Goal: Task Accomplishment & Management: Complete application form

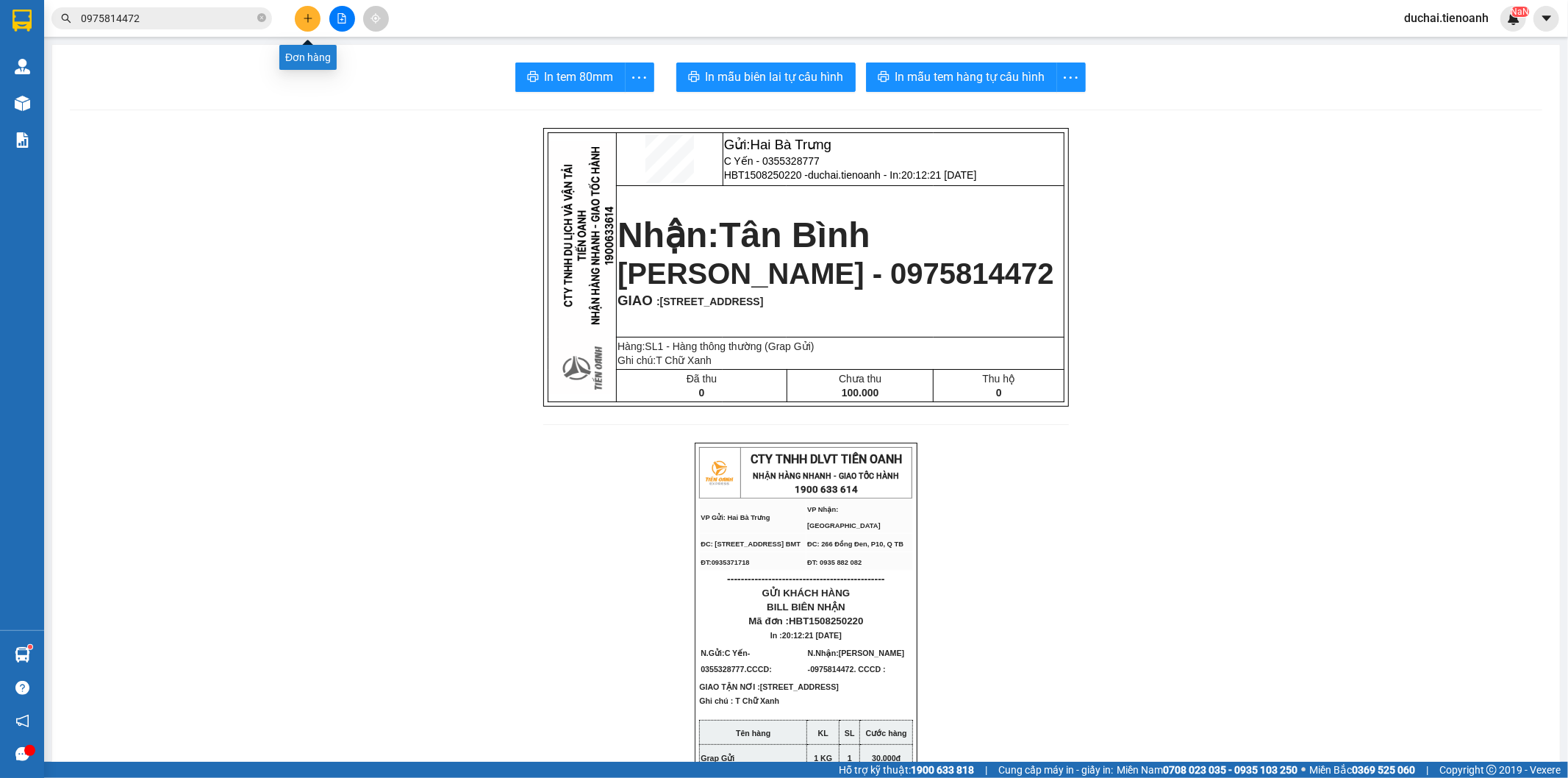
click at [307, 15] on icon "plus" at bounding box center [307, 18] width 1 height 8
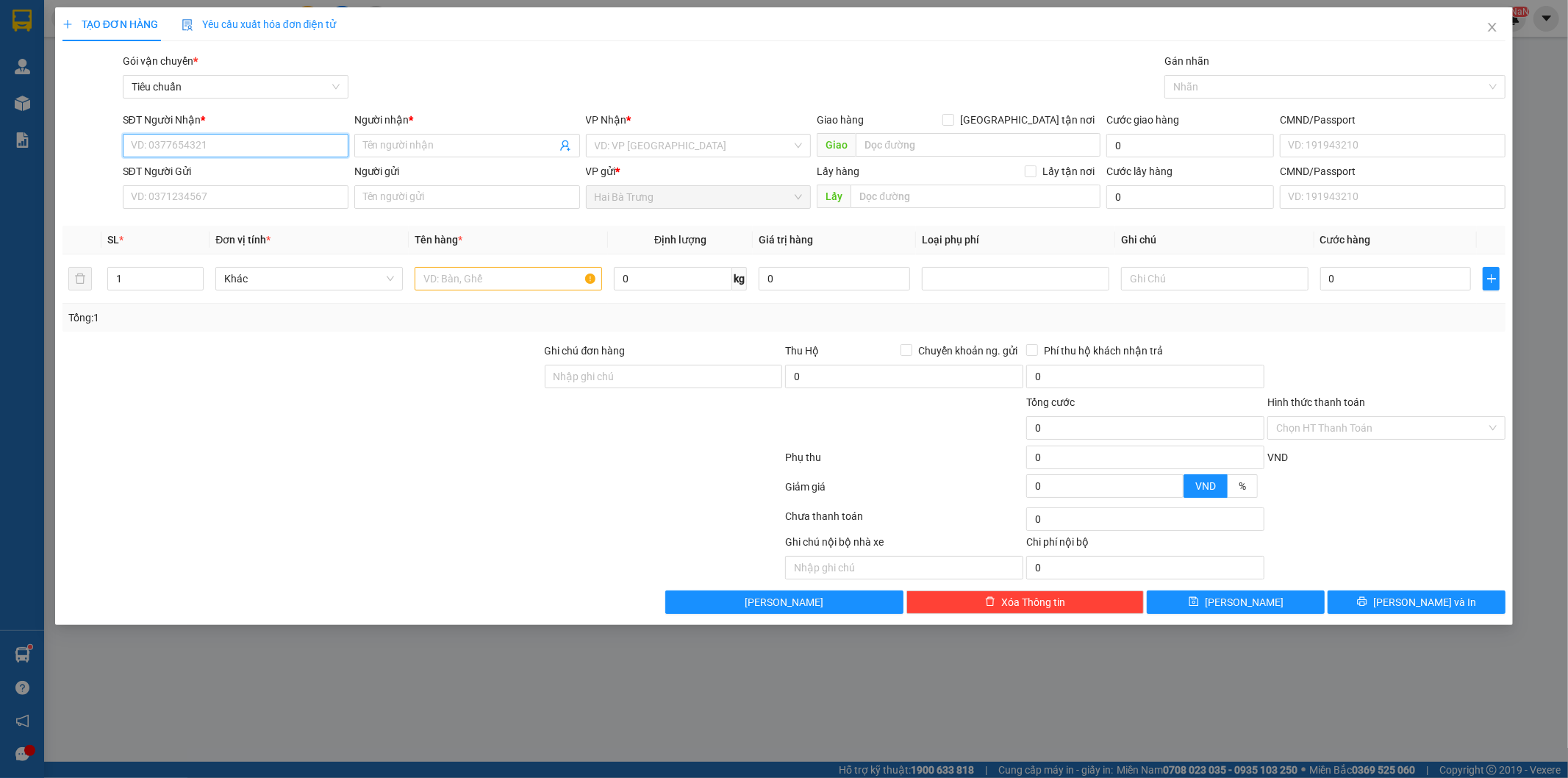
click at [211, 140] on input "SĐT Người Nhận *" at bounding box center [236, 145] width 226 height 23
click at [244, 171] on div "0398319442 - A TÂN" at bounding box center [236, 175] width 208 height 16
type input "0398319442"
type input "A TÂN"
type input "180.000"
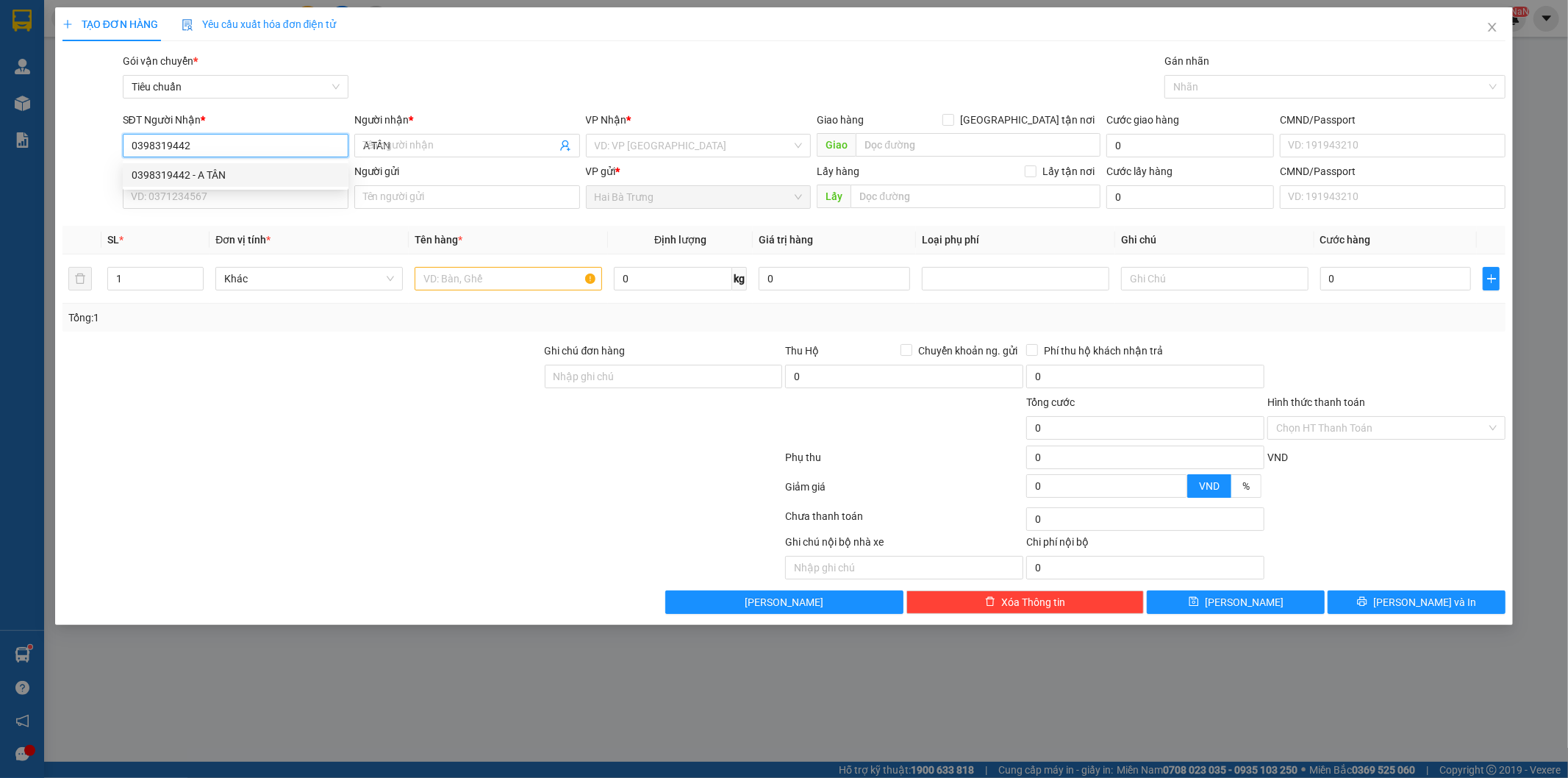
type input "180.000"
type input "0398319442"
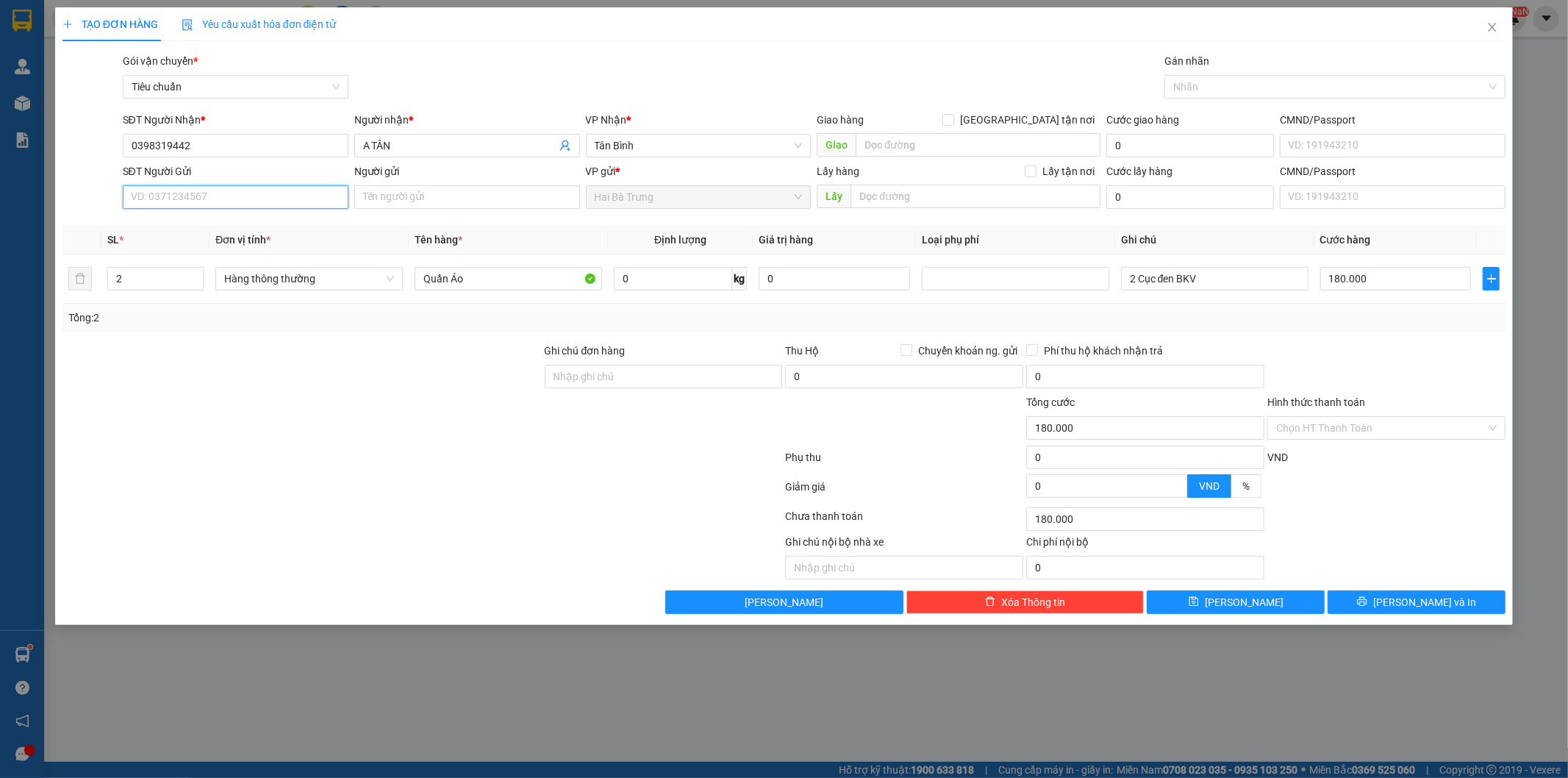
click at [231, 197] on input "SĐT Người Gửi" at bounding box center [236, 197] width 226 height 23
click at [225, 224] on div "0347225874 - [PERSON_NAME]" at bounding box center [236, 227] width 208 height 16
type input "0347225874"
type input "[PERSON_NAME]"
click at [162, 276] on input "2" at bounding box center [156, 278] width 95 height 22
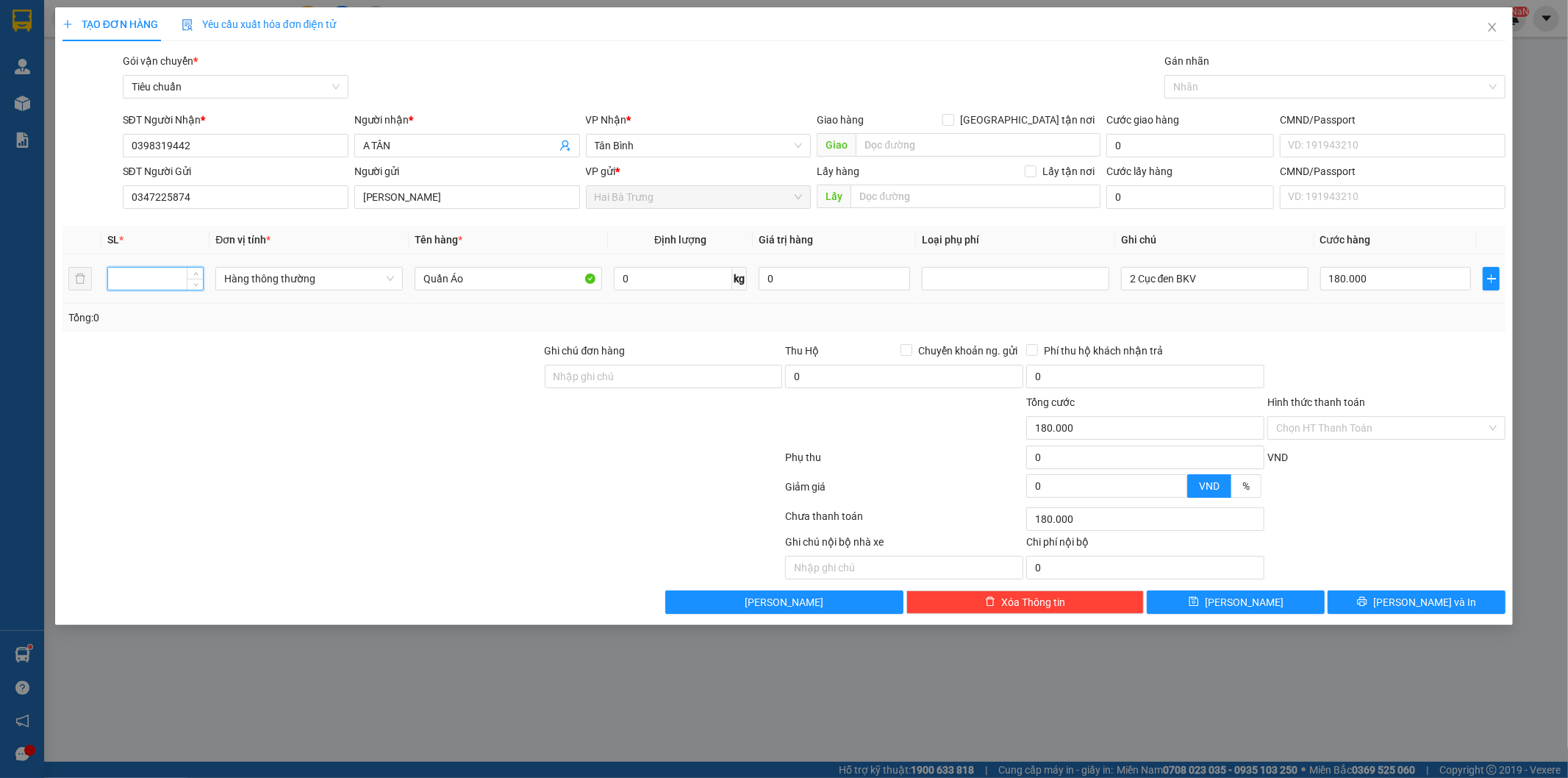
type input "2"
click at [696, 283] on input "0" at bounding box center [673, 278] width 119 height 23
type input "0"
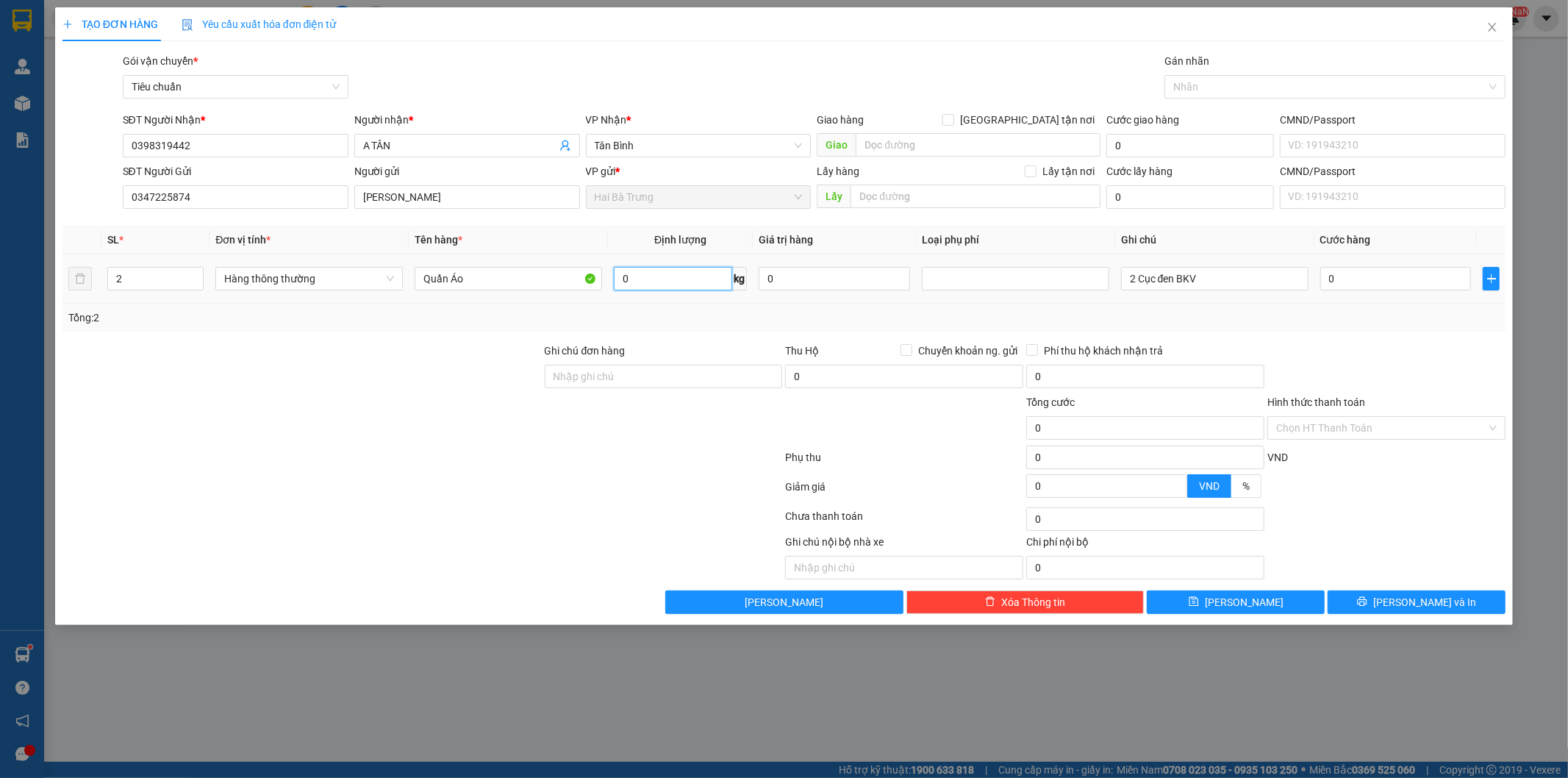
click at [696, 282] on input "0" at bounding box center [673, 278] width 119 height 23
type input "85"
click at [1396, 281] on input "0" at bounding box center [1396, 278] width 152 height 23
type input "128.800"
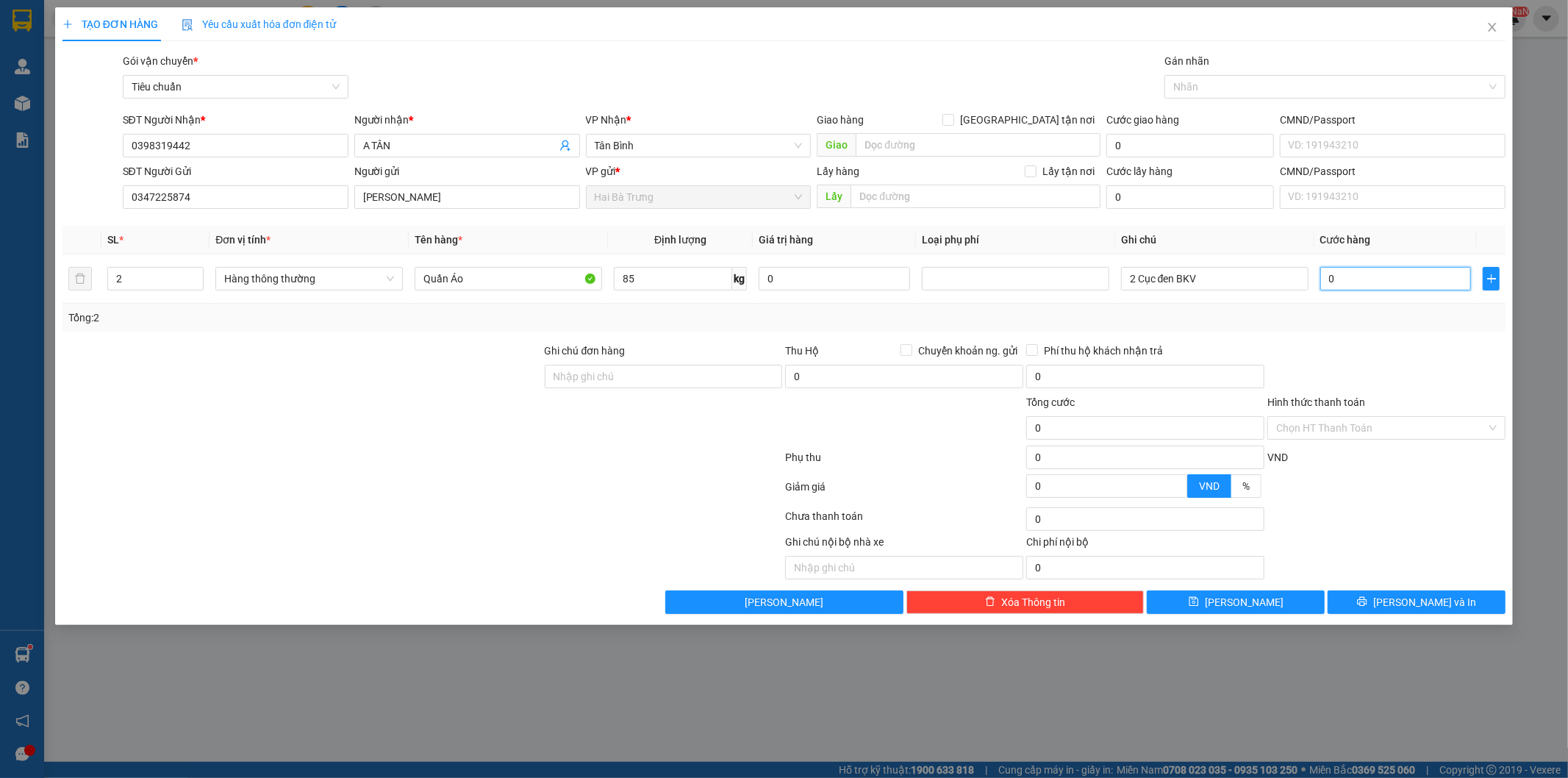
type input "128.800"
type input "129.000"
click at [1382, 320] on div "Tổng: 2" at bounding box center [784, 318] width 1432 height 16
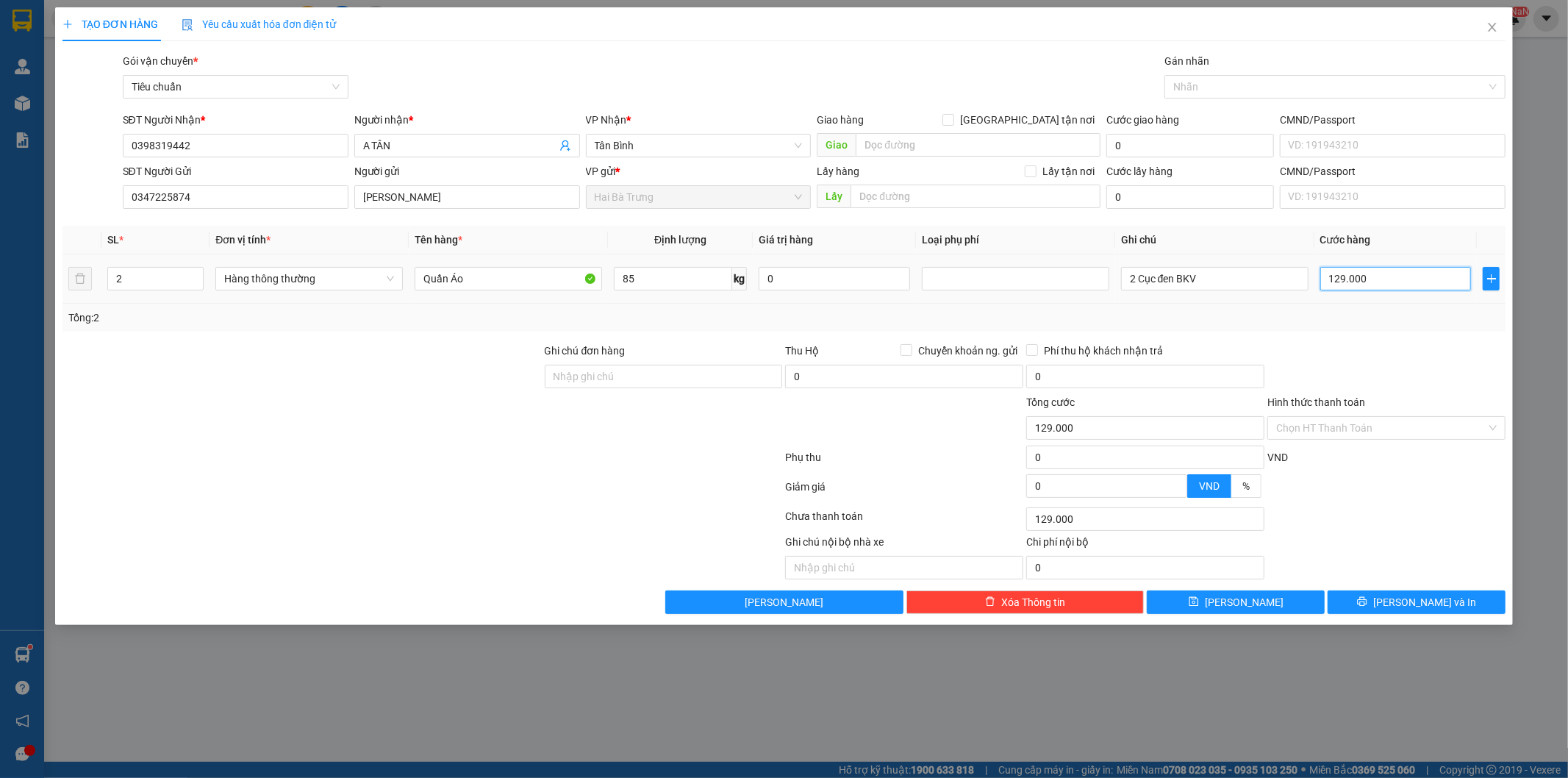
click at [1399, 280] on input "129.000" at bounding box center [1396, 278] width 152 height 23
click at [1397, 280] on input "129.000" at bounding box center [1396, 278] width 152 height 23
click at [1385, 279] on input "129.000" at bounding box center [1396, 278] width 152 height 23
click at [681, 278] on input "85" at bounding box center [673, 278] width 119 height 23
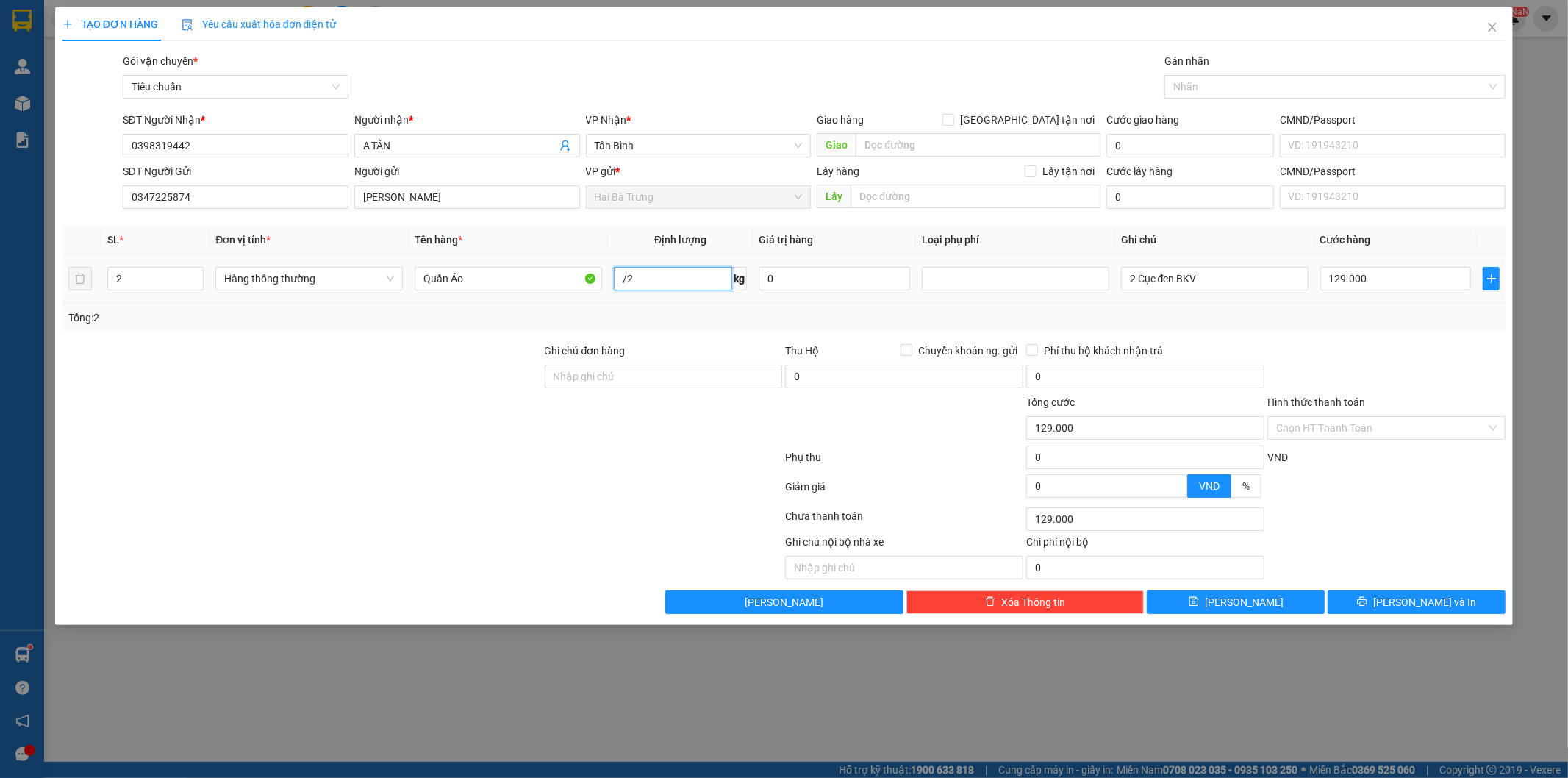
type input "/"
type input "43"
click at [722, 324] on div "Tổng: 2" at bounding box center [784, 318] width 1432 height 16
type input "90.000"
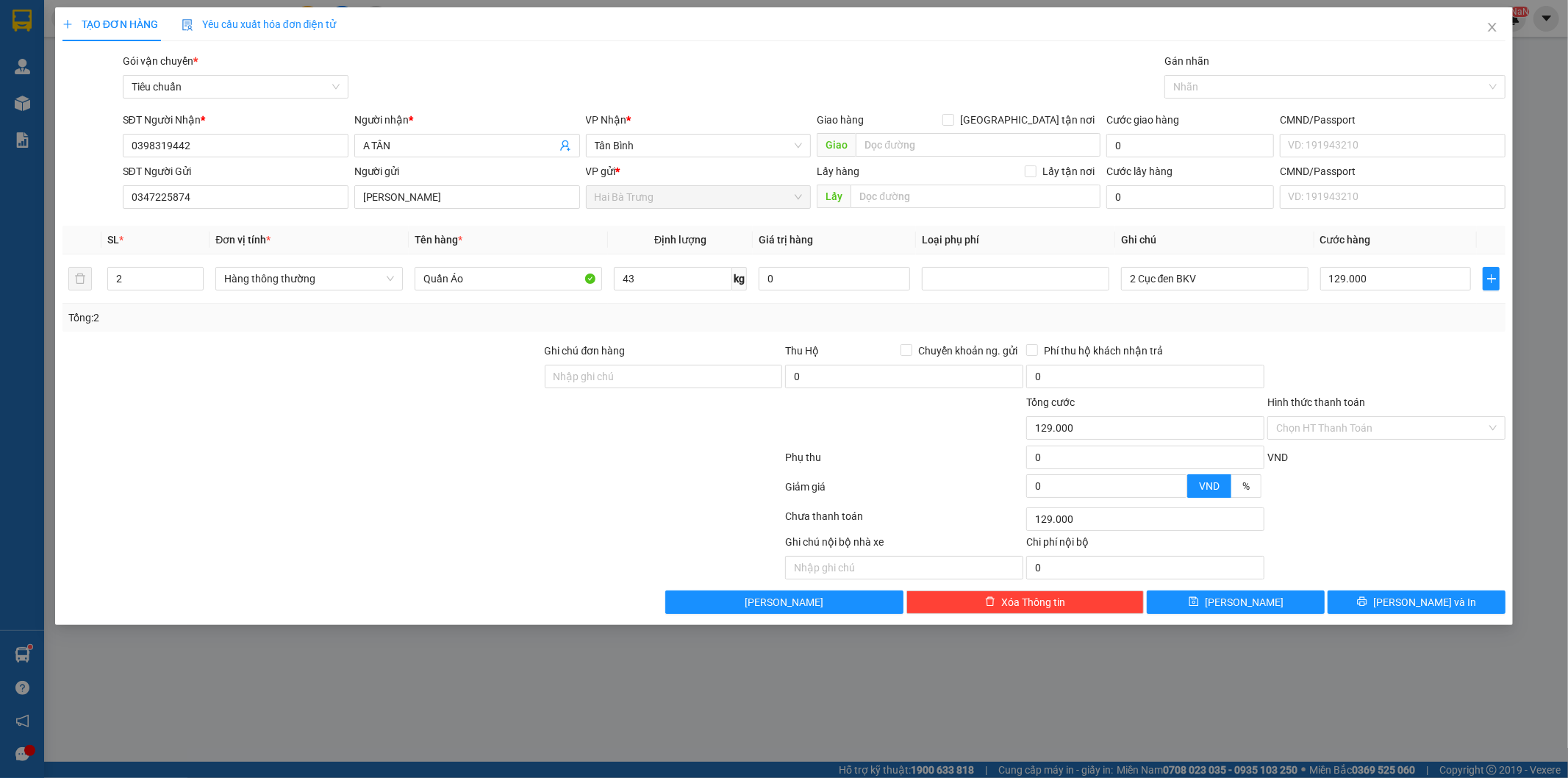
type input "90.000"
click at [1385, 282] on input "90.000" at bounding box center [1396, 278] width 152 height 23
click at [1397, 282] on input "90.000" at bounding box center [1396, 278] width 152 height 23
type input "0"
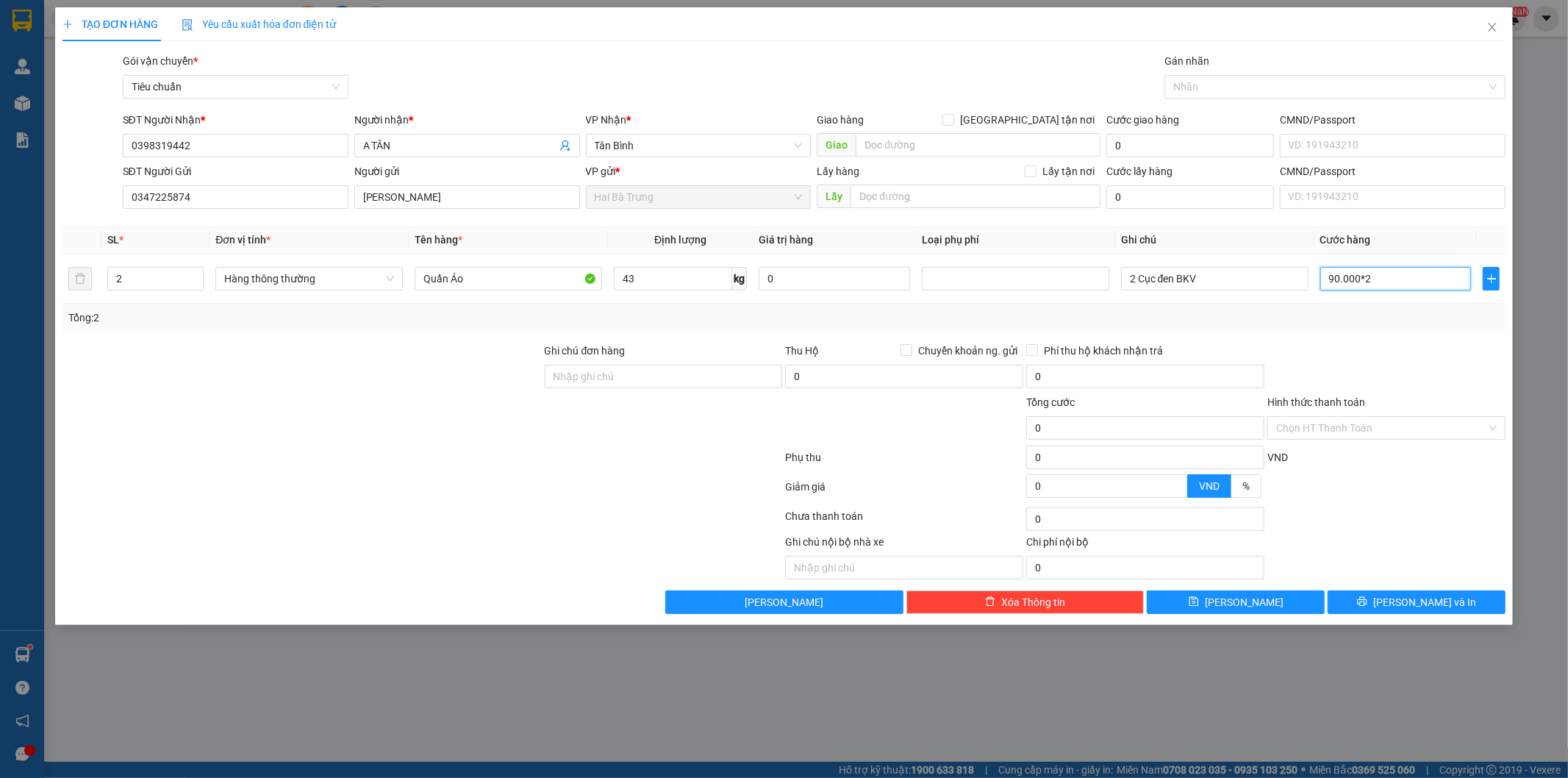
type input "90.000*2"
type input "180.000"
click at [1382, 339] on div "Transit Pickup Surcharge Ids Transit Deliver Surcharge Ids Transit Deliver Surc…" at bounding box center [784, 333] width 1444 height 561
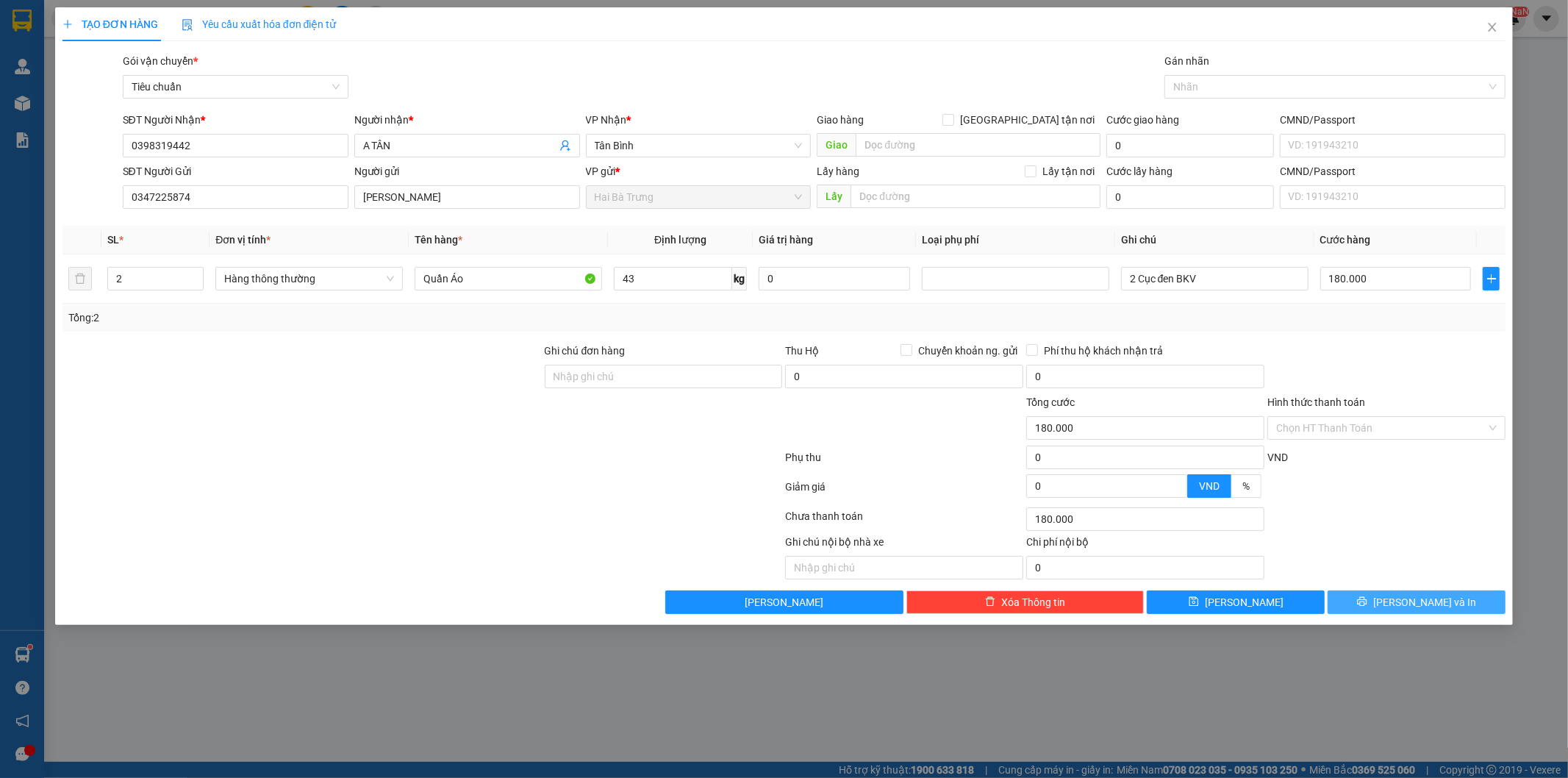
click at [1416, 600] on span "[PERSON_NAME] và In" at bounding box center [1424, 602] width 103 height 16
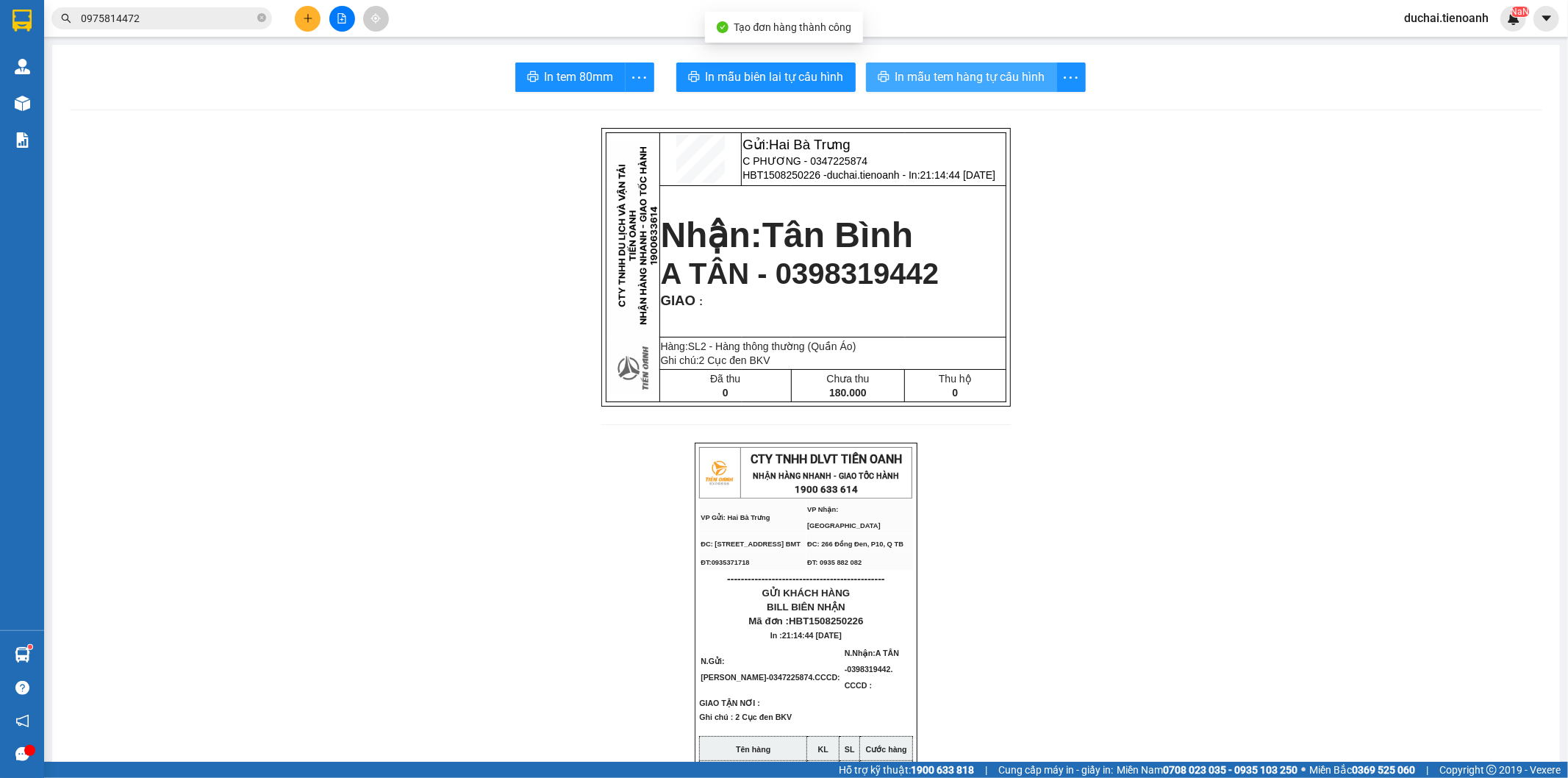
click at [995, 75] on span "In mẫu tem hàng tự cấu hình" at bounding box center [970, 77] width 150 height 19
click at [307, 12] on button at bounding box center [307, 19] width 26 height 26
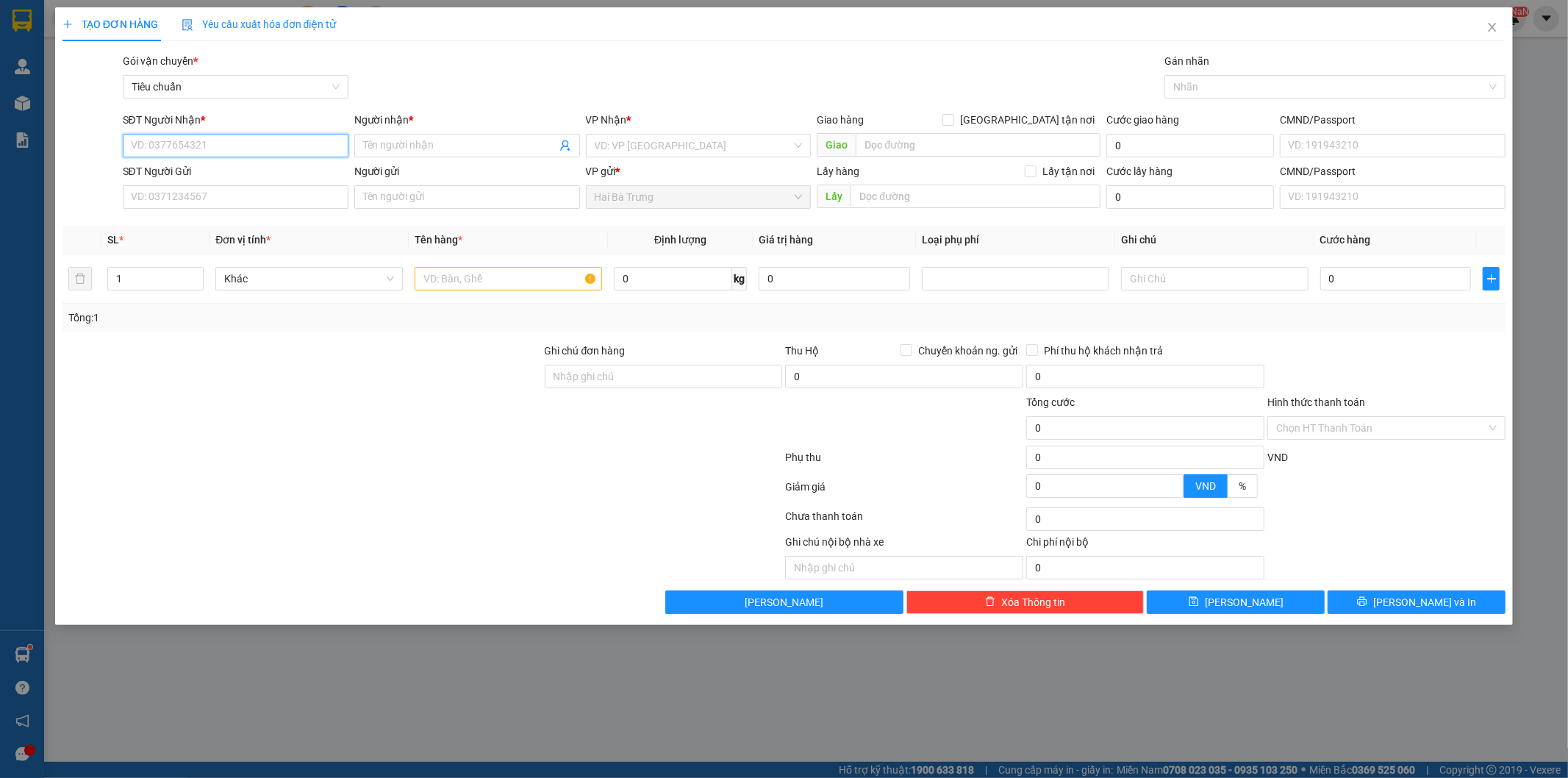
click at [259, 140] on input "SĐT Người Nhận *" at bounding box center [236, 145] width 226 height 23
type input "0907417075"
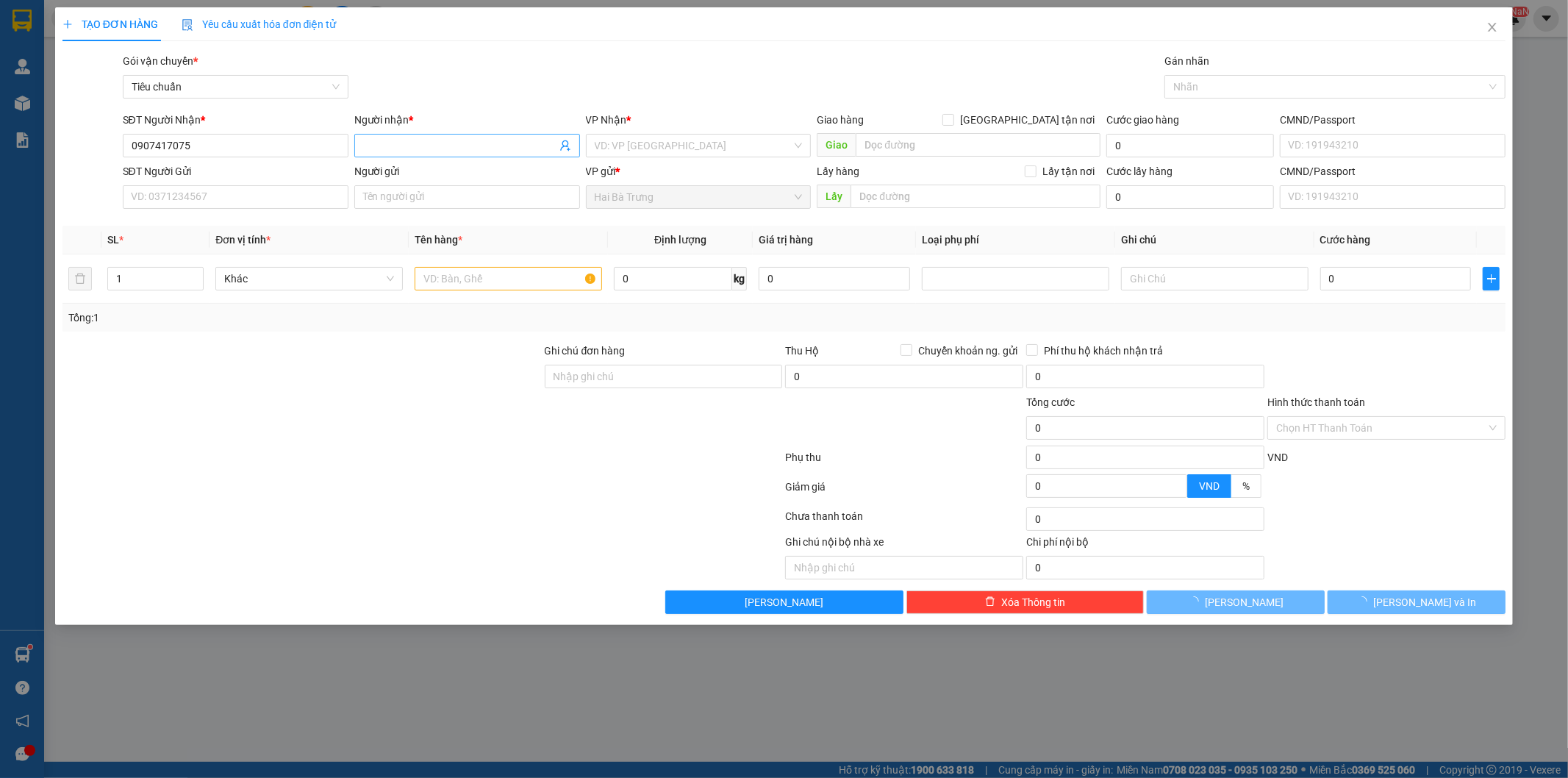
click at [446, 154] on span at bounding box center [467, 145] width 226 height 23
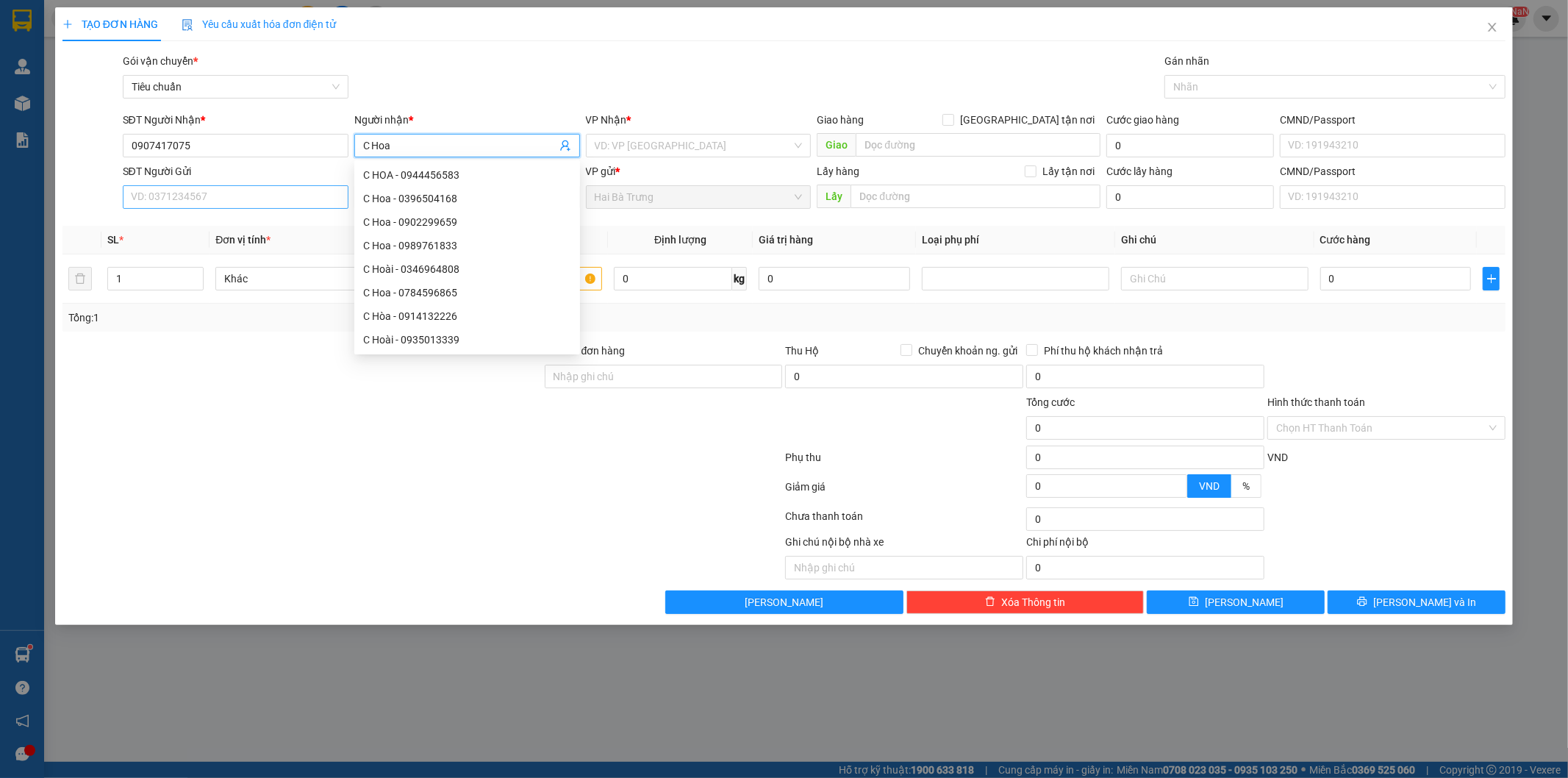
type input "C Hoa"
click at [314, 190] on input "SĐT Người Gửi" at bounding box center [236, 197] width 226 height 23
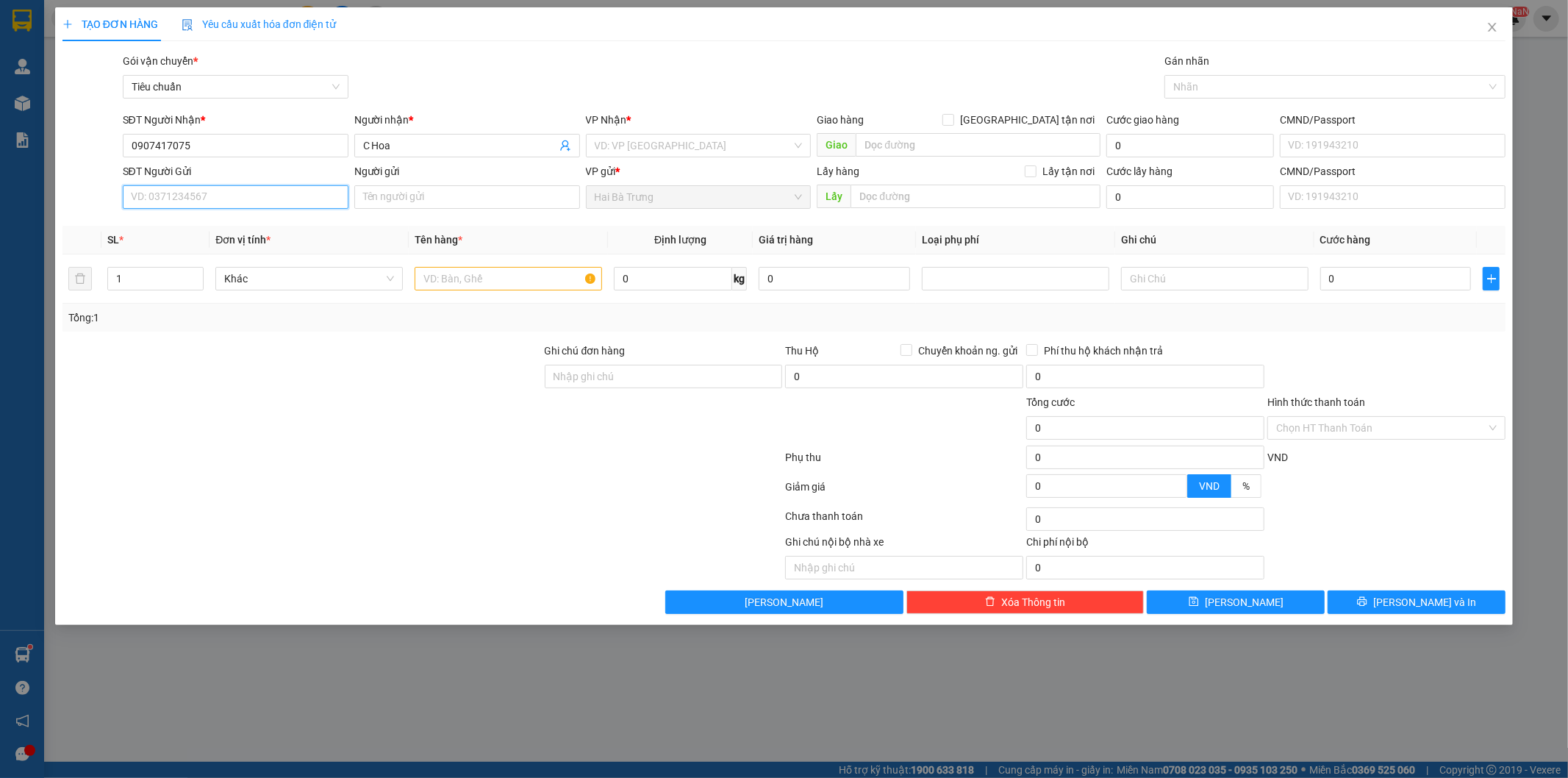
click at [311, 196] on input "SĐT Người Gửi" at bounding box center [236, 197] width 226 height 23
click at [306, 195] on input "SĐT Người Gửi" at bounding box center [236, 197] width 226 height 23
click at [327, 201] on input "0347225274" at bounding box center [236, 197] width 226 height 23
click at [315, 196] on input "0347225274" at bounding box center [236, 197] width 226 height 23
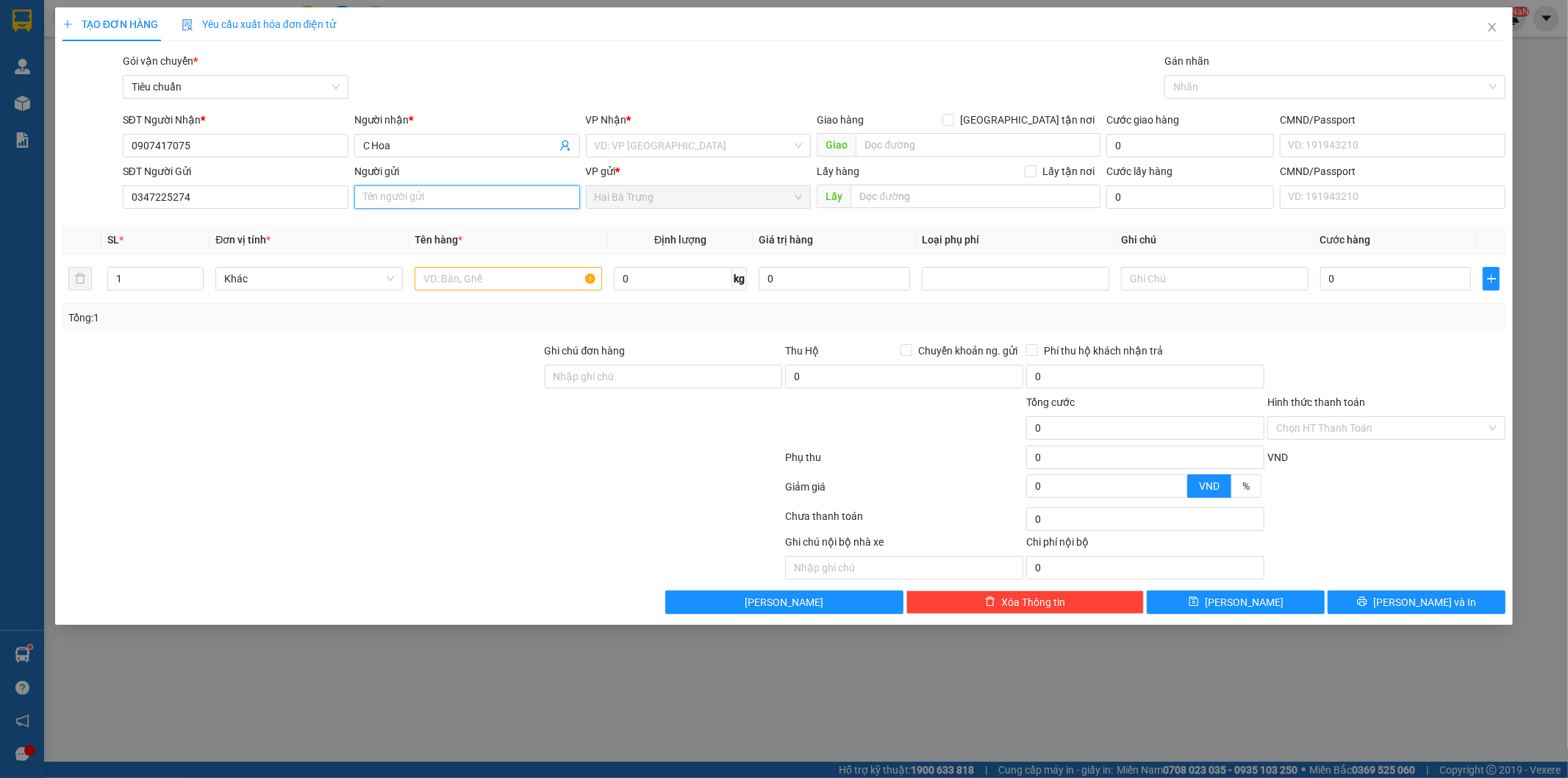
click at [442, 197] on input "Người gửi" at bounding box center [467, 197] width 226 height 23
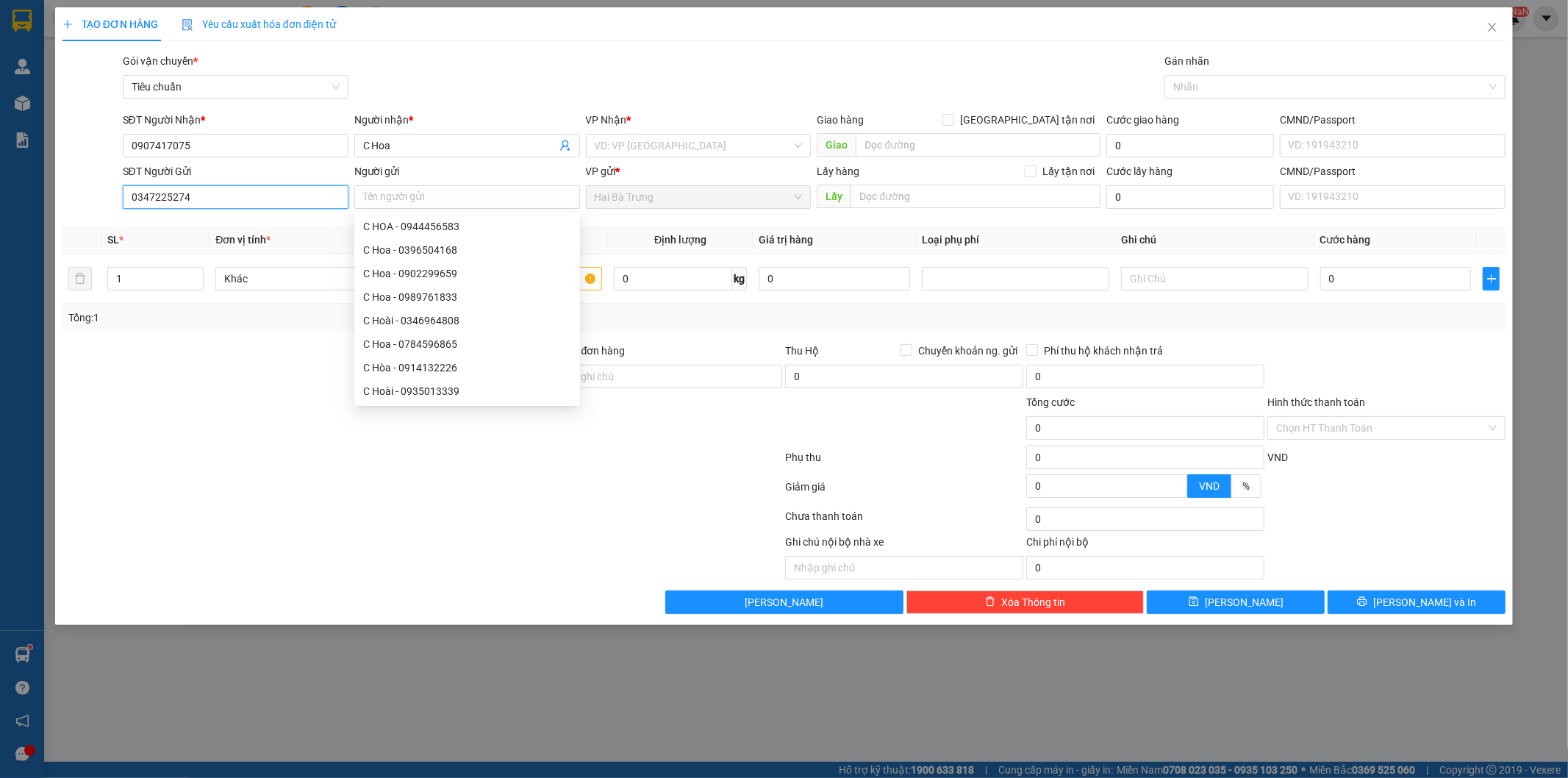
click at [270, 194] on input "0347225274" at bounding box center [236, 197] width 226 height 23
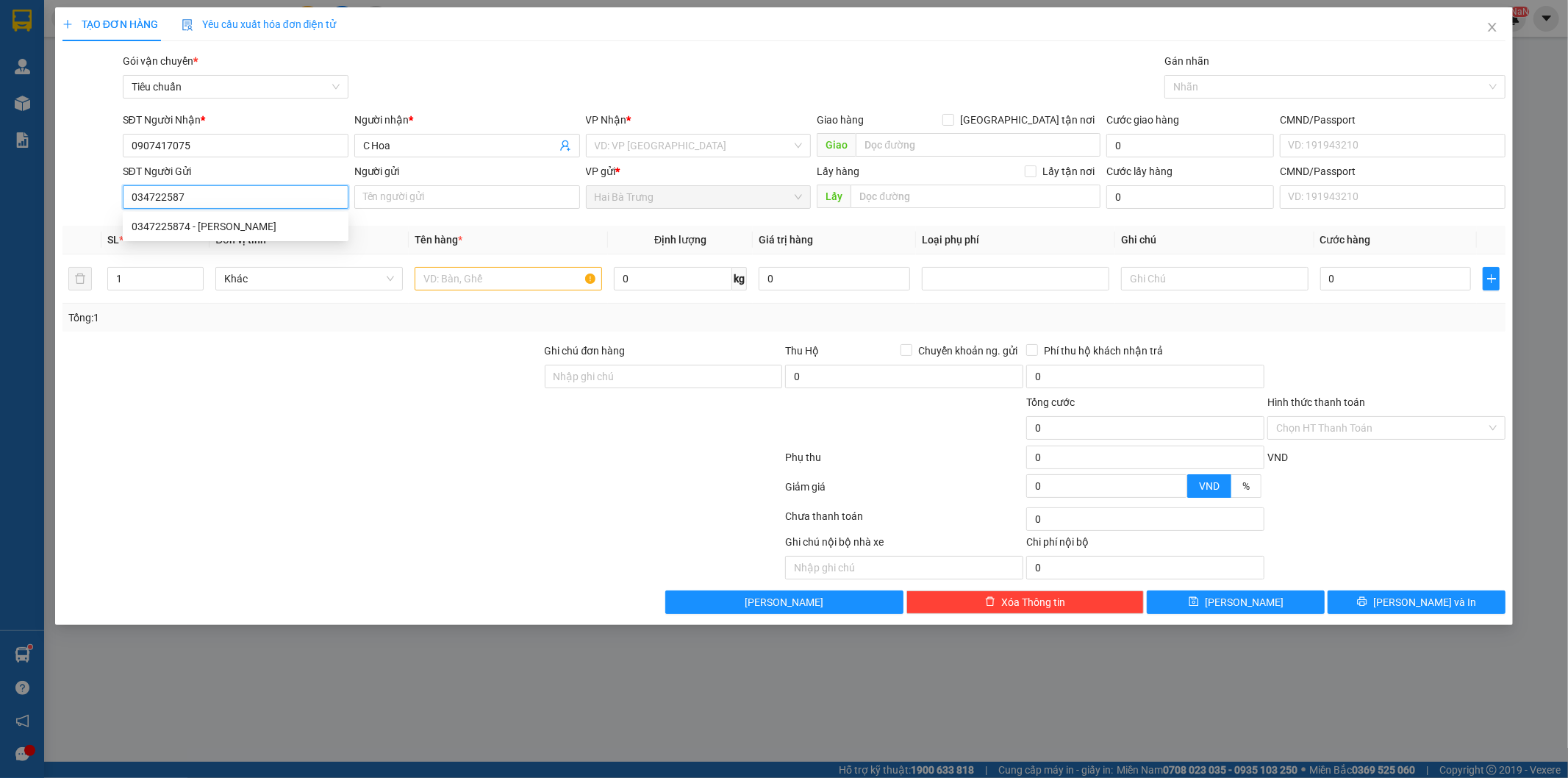
type input "0347225874"
click at [269, 229] on div "0347225874 - [PERSON_NAME]" at bounding box center [236, 227] width 208 height 16
type input "[PERSON_NAME]"
type input "180.000"
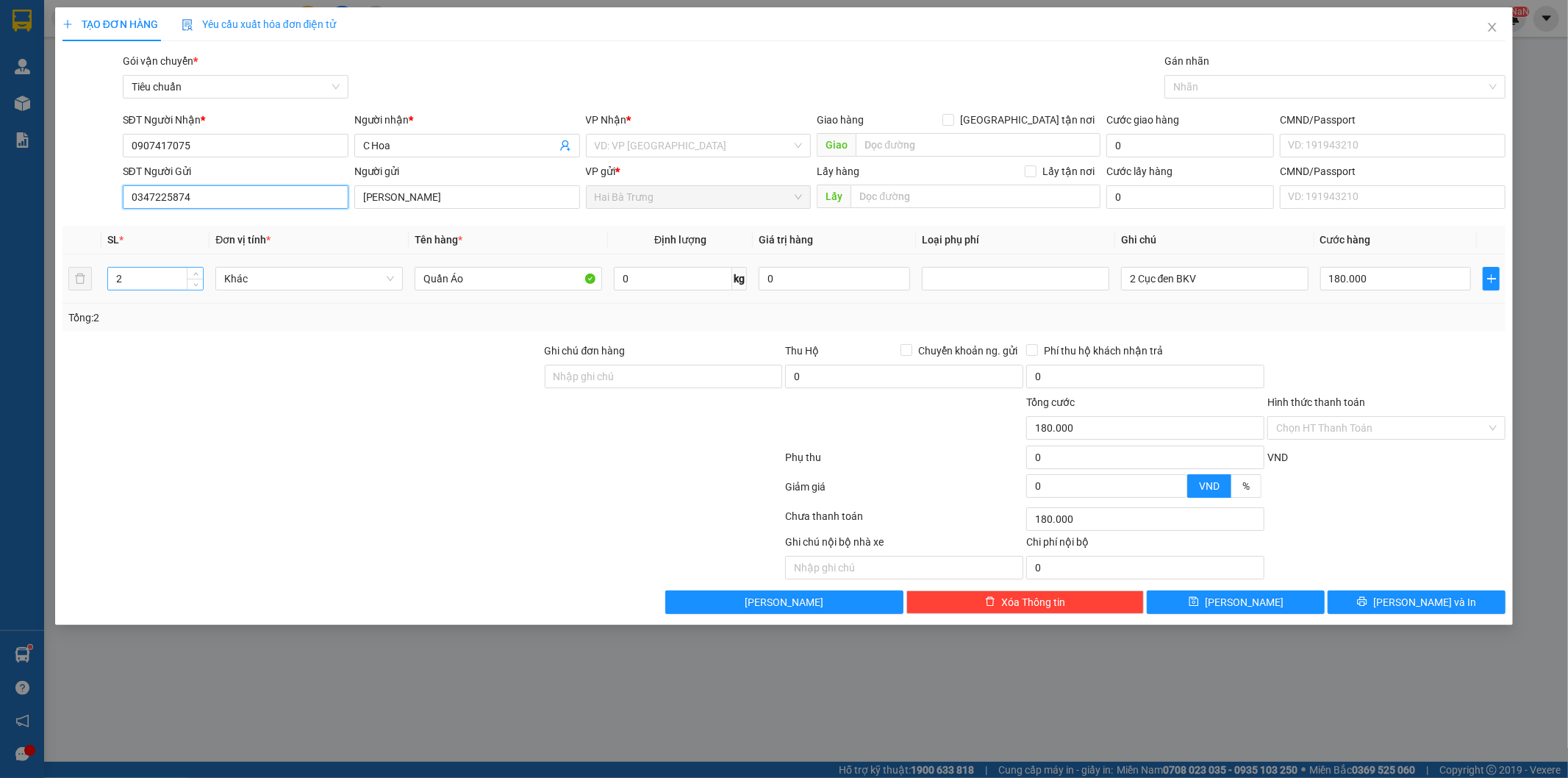
type input "0347225874"
click at [179, 278] on input "2" at bounding box center [156, 278] width 95 height 22
click at [294, 281] on span "Khác" at bounding box center [309, 278] width 170 height 22
type input "1"
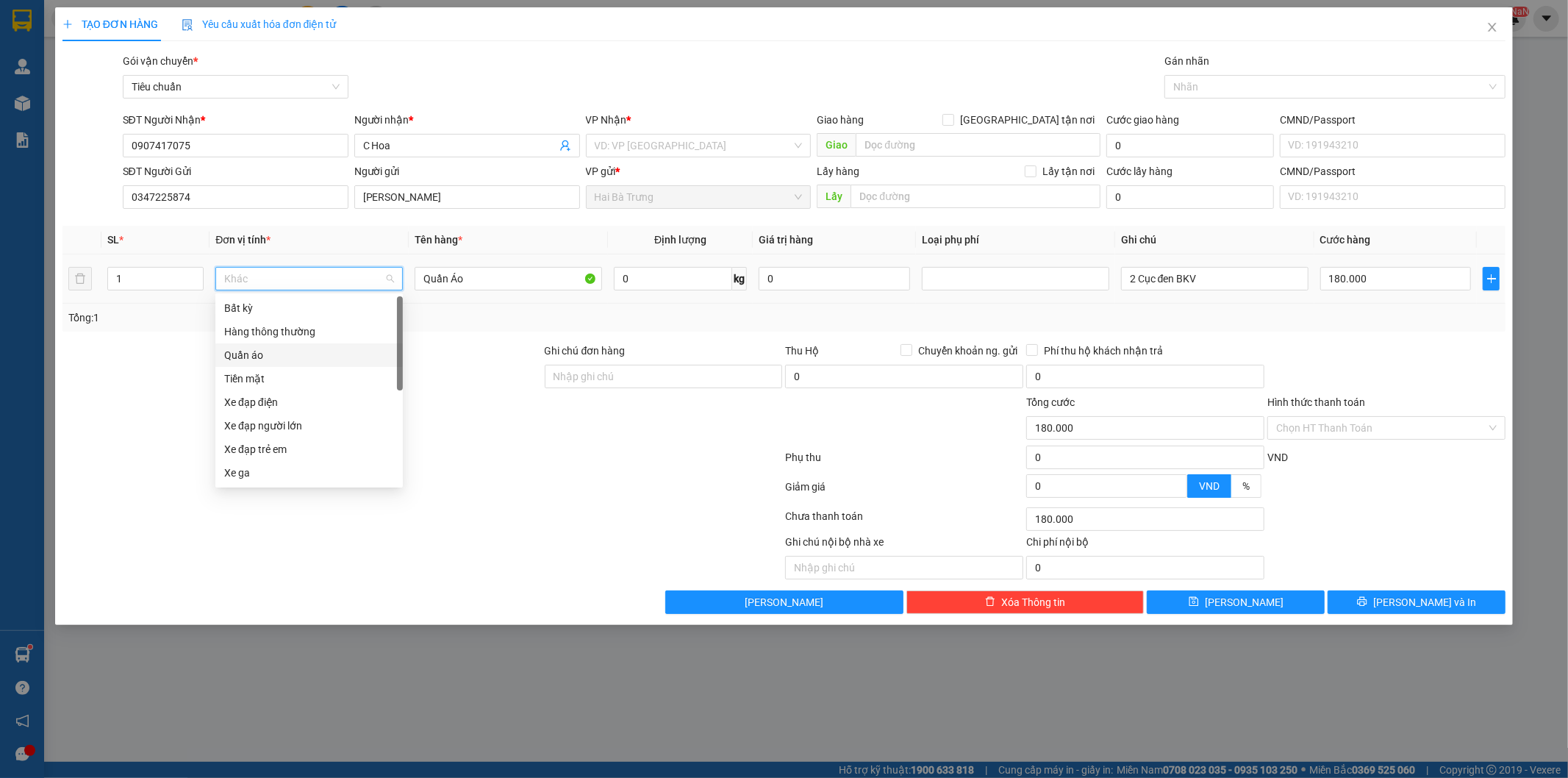
click at [276, 347] on div "Quần áo" at bounding box center [309, 355] width 170 height 16
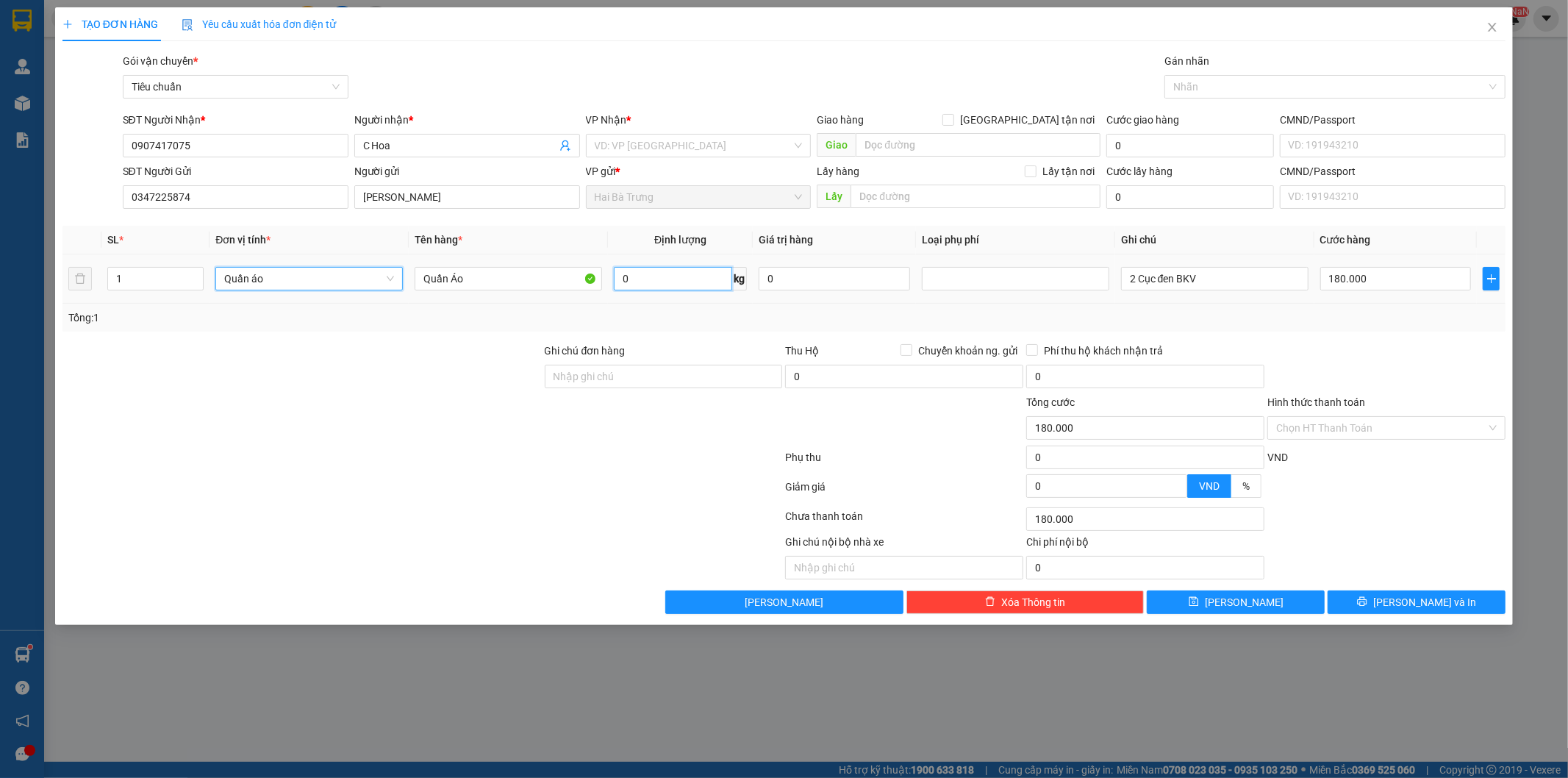
click at [683, 274] on input "0" at bounding box center [673, 278] width 119 height 23
type input "1"
click at [1231, 277] on input "2 Cục đen BKV" at bounding box center [1215, 278] width 187 height 23
type input "2"
type input "1 cục Đen"
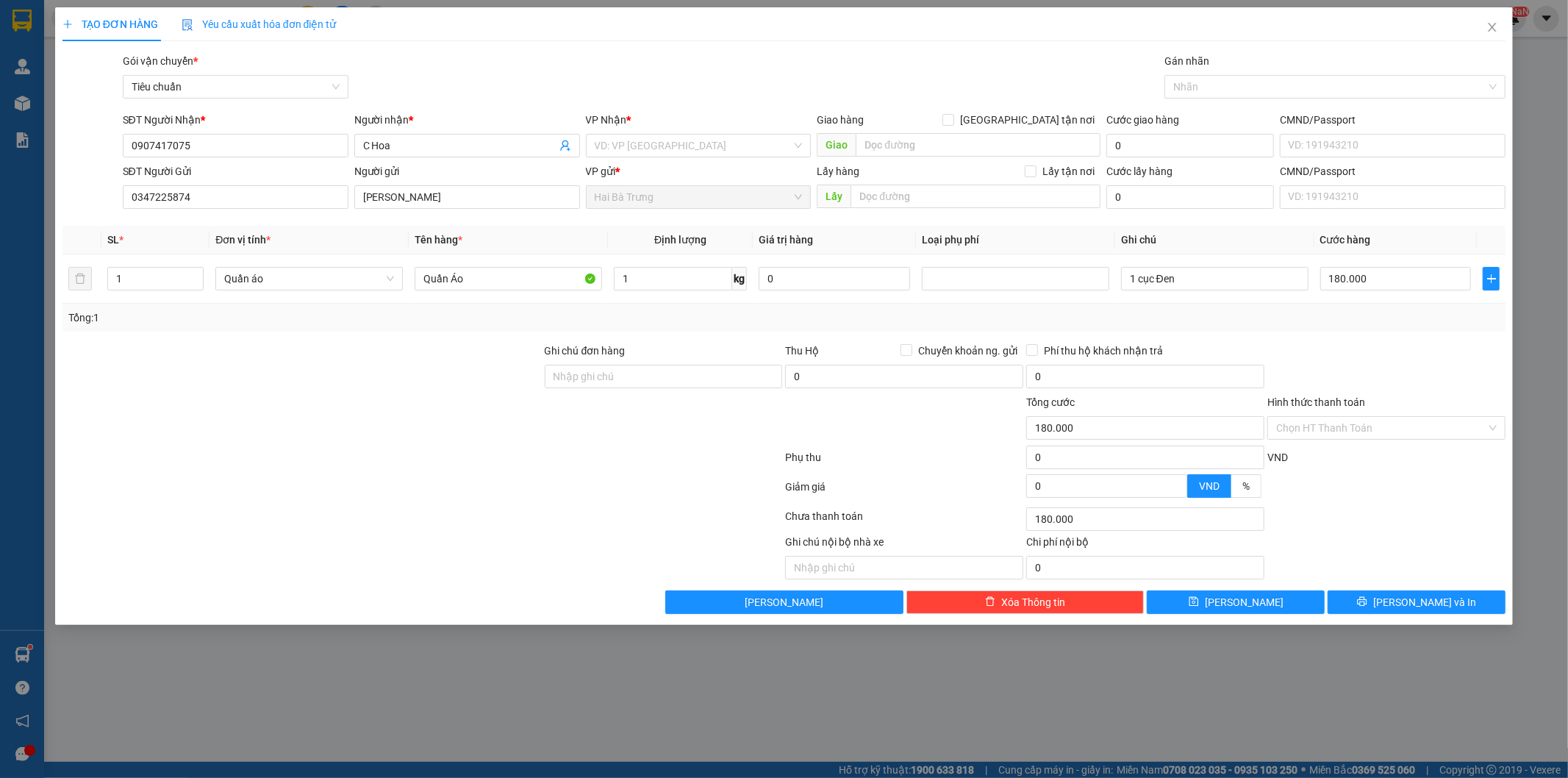
click at [1374, 319] on div "Tổng: 1" at bounding box center [784, 318] width 1432 height 16
click at [1375, 319] on div "Tổng: 1" at bounding box center [784, 318] width 1432 height 16
click at [1122, 319] on div "Tổng: 1" at bounding box center [784, 318] width 1432 height 16
click at [153, 279] on input "1" at bounding box center [156, 278] width 95 height 22
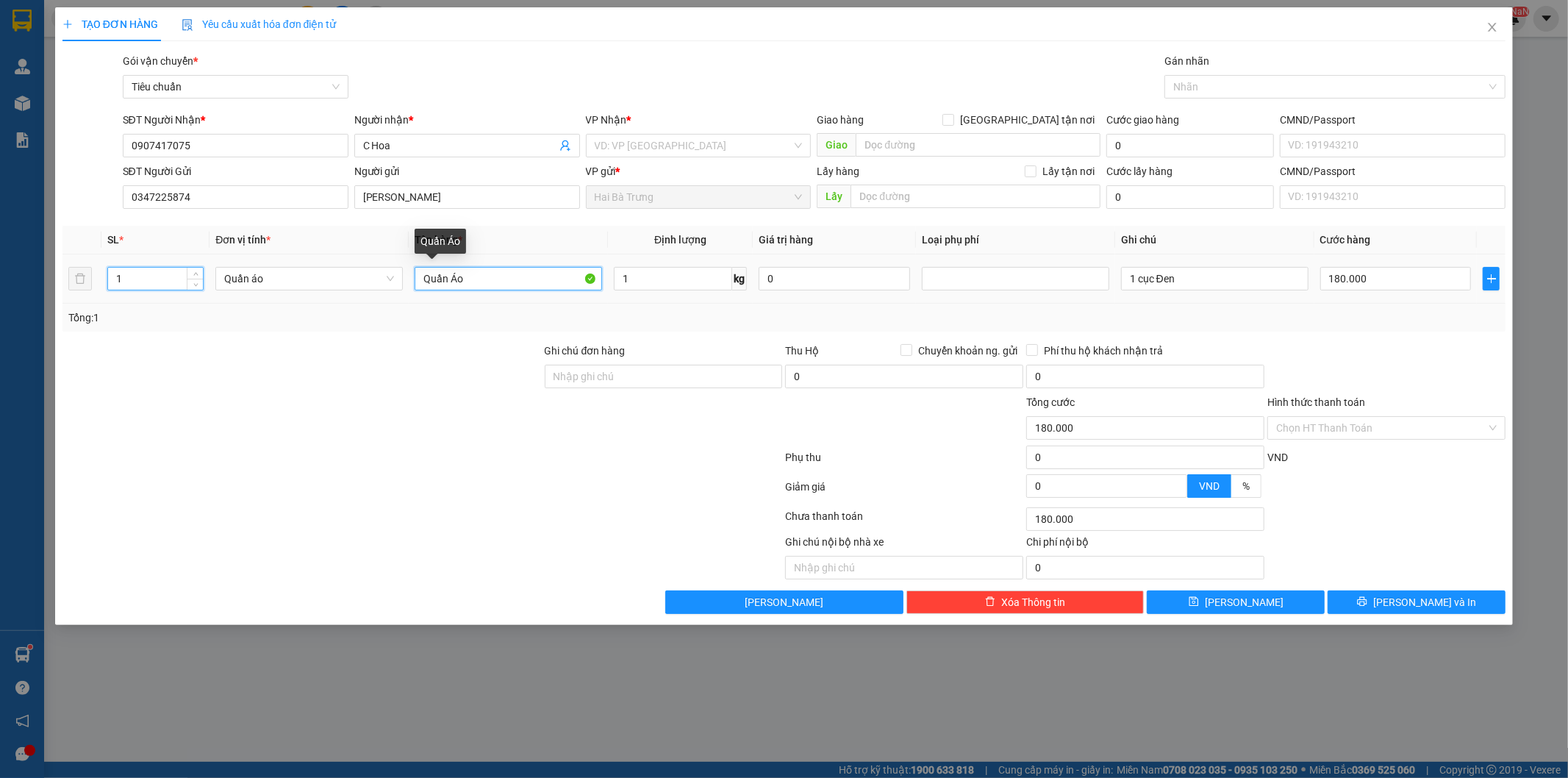
click at [479, 282] on input "Quần Áo" at bounding box center [508, 278] width 187 height 23
drag, startPoint x: 652, startPoint y: 282, endPoint x: 713, endPoint y: 282, distance: 61.0
click at [654, 282] on input "1" at bounding box center [673, 278] width 119 height 23
click at [807, 280] on input "0" at bounding box center [834, 278] width 152 height 23
click at [995, 281] on div at bounding box center [1015, 278] width 180 height 18
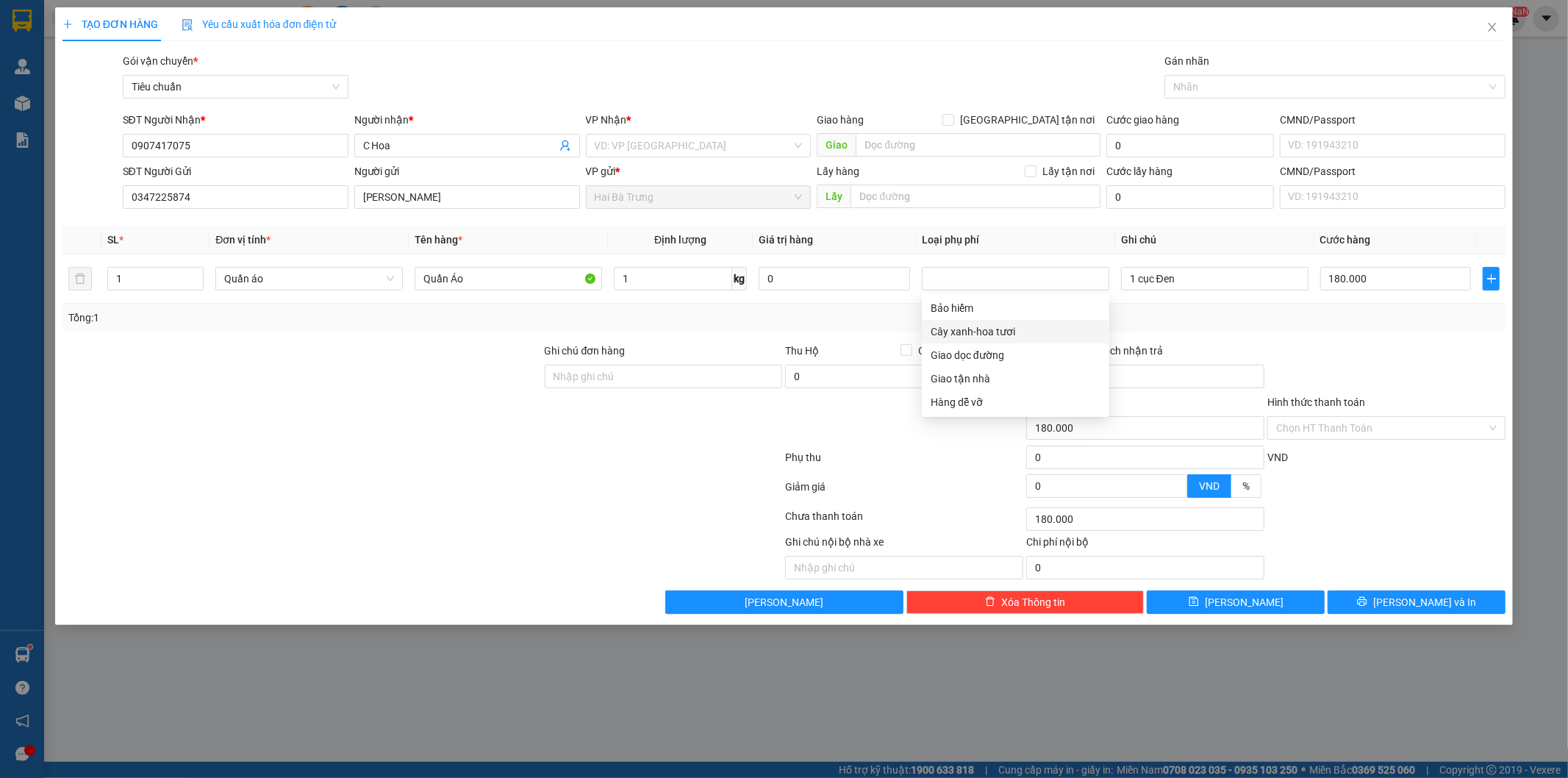
click at [1121, 327] on div "Tổng: 1" at bounding box center [784, 317] width 1444 height 28
click at [1226, 284] on input "1 cục Đen" at bounding box center [1215, 278] width 187 height 23
click at [1382, 319] on div "Tổng: 1" at bounding box center [784, 318] width 1432 height 16
click at [1382, 319] on div "Tổng: 1" at bounding box center [784, 318] width 1432 height 16
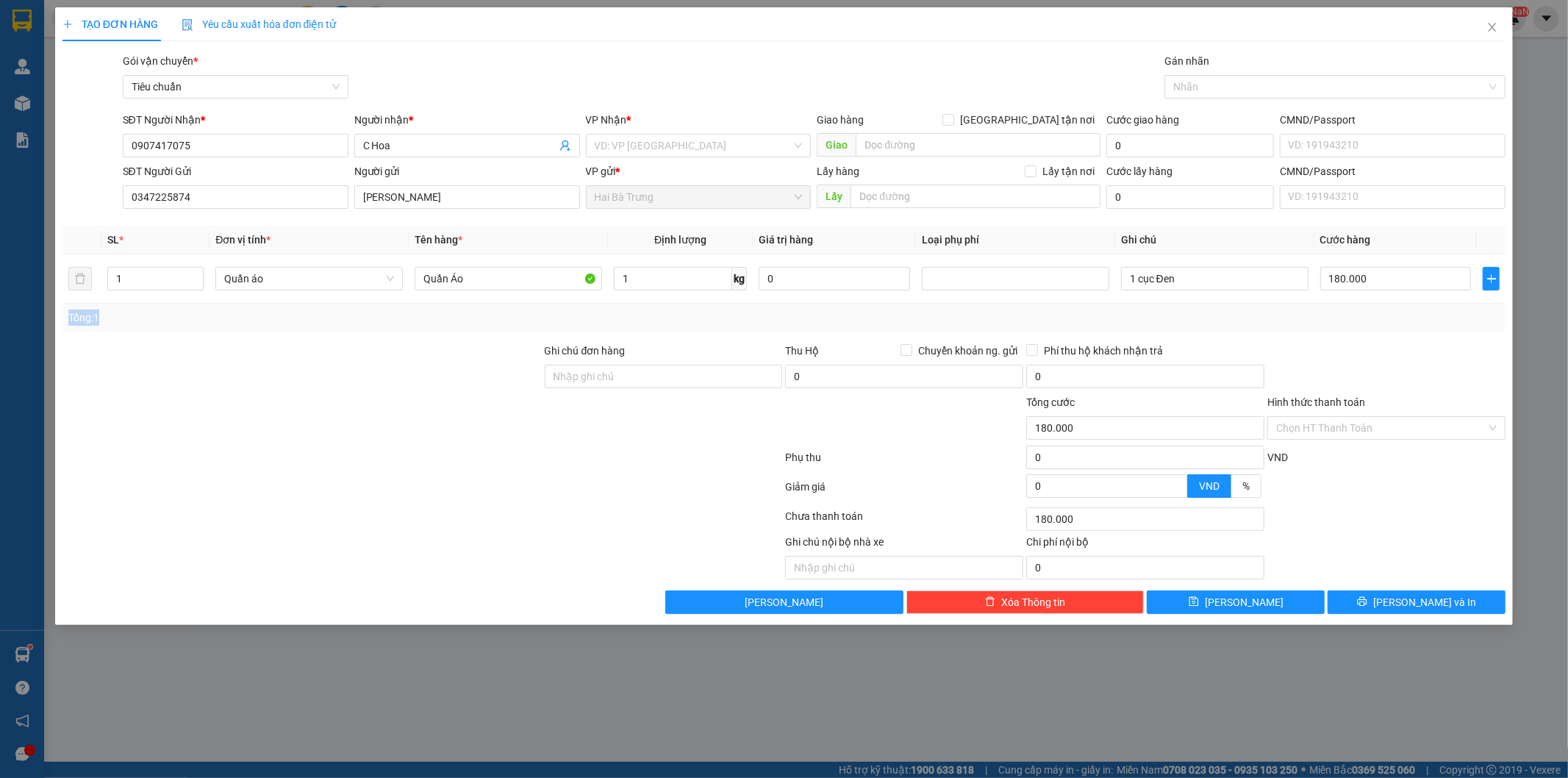
click at [1382, 319] on div "Tổng: 1" at bounding box center [784, 318] width 1432 height 16
click at [245, 302] on td "Quần áo" at bounding box center [309, 278] width 199 height 49
click at [1279, 338] on div "Transit Pickup Surcharge Ids Transit Deliver Surcharge Ids Transit Deliver Surc…" at bounding box center [784, 333] width 1444 height 561
click at [1433, 328] on div "Tổng: 1" at bounding box center [784, 317] width 1444 height 28
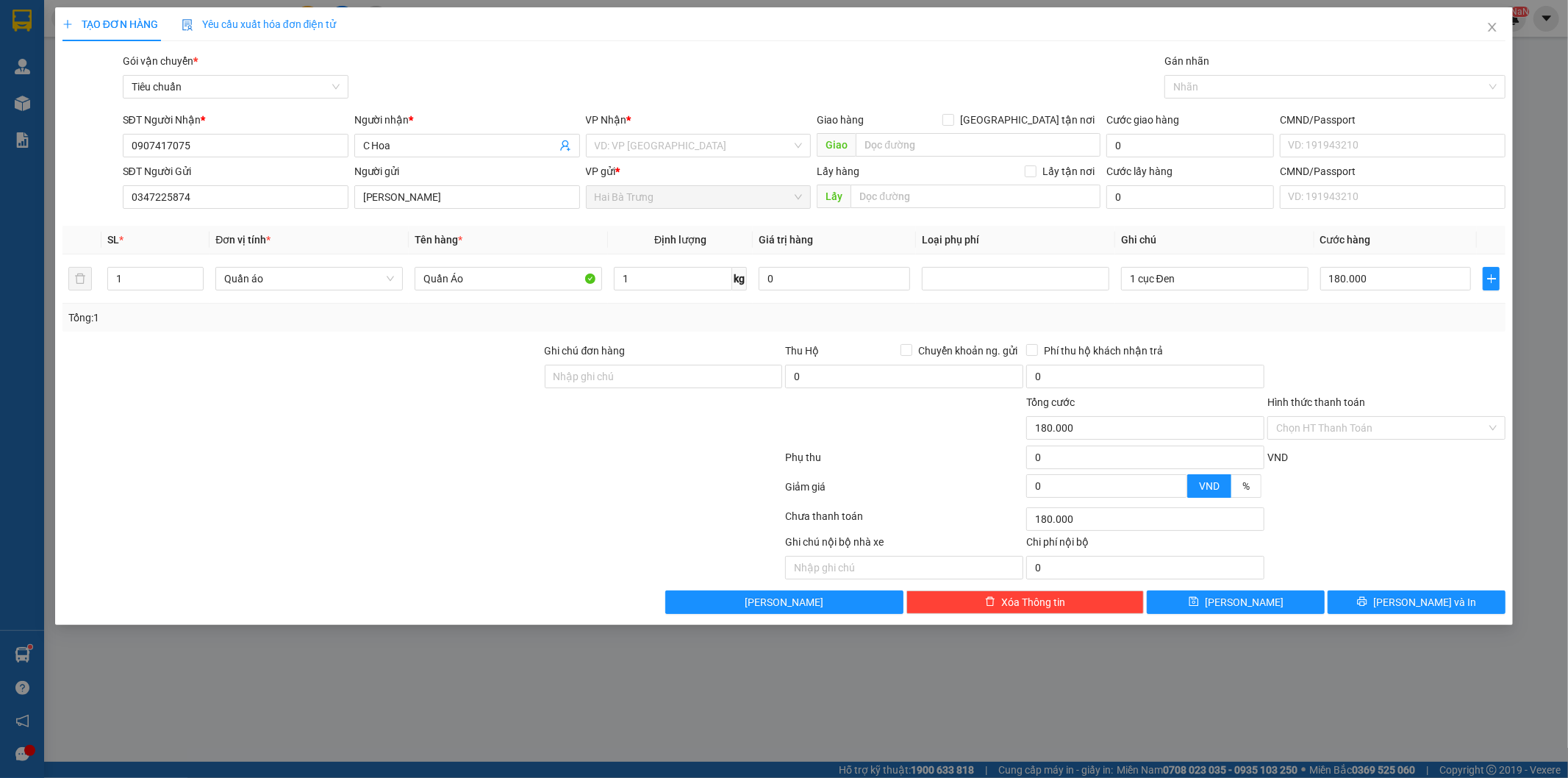
click at [1433, 328] on div "Tổng: 1" at bounding box center [784, 317] width 1444 height 28
click at [1428, 289] on input "180.000" at bounding box center [1396, 278] width 152 height 23
click at [1392, 336] on div "Transit Pickup Surcharge Ids Transit Deliver Surcharge Ids Transit Deliver Surc…" at bounding box center [784, 333] width 1444 height 561
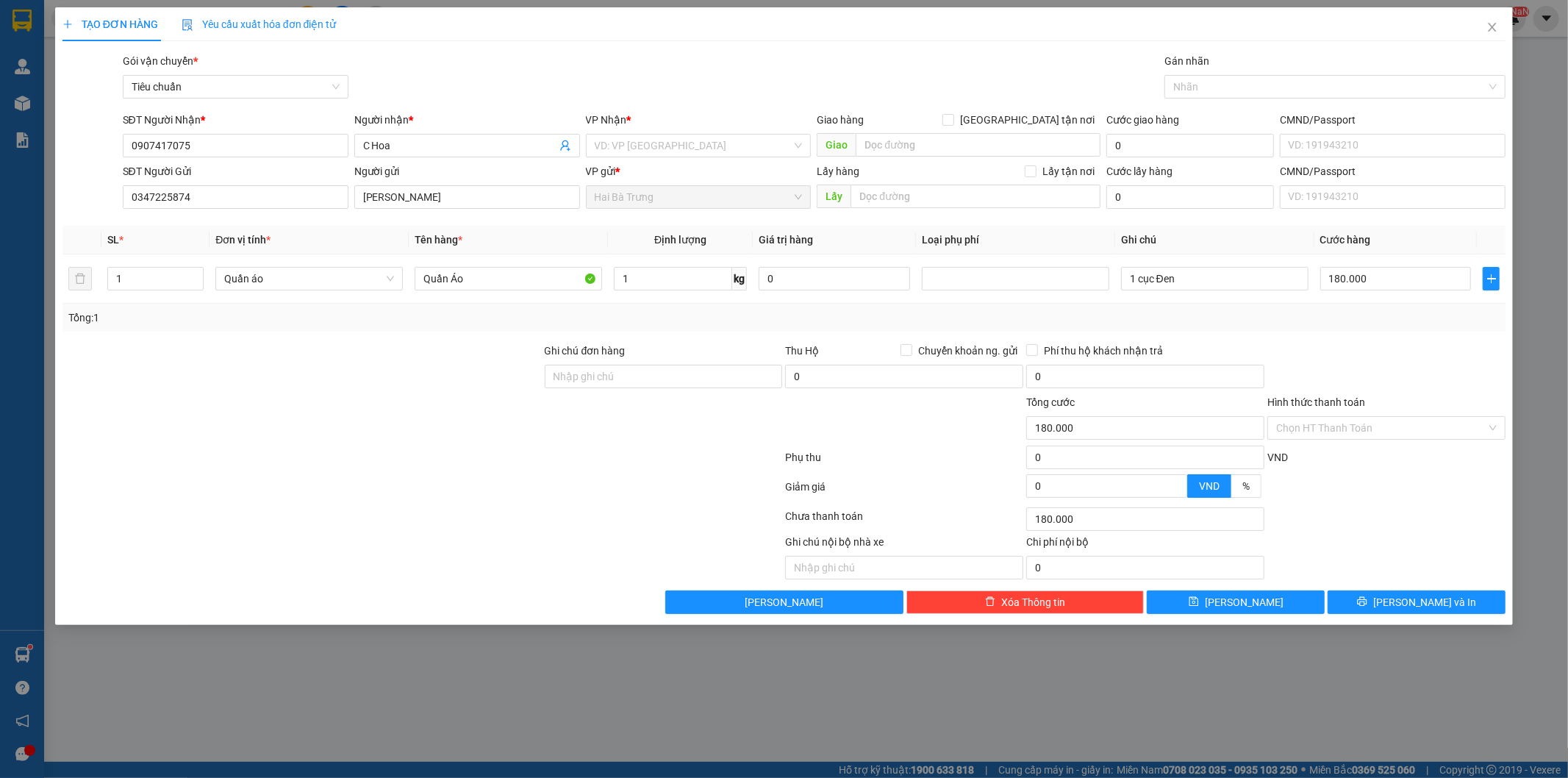
click at [1392, 336] on div "Transit Pickup Surcharge Ids Transit Deliver Surcharge Ids Transit Deliver Surc…" at bounding box center [784, 333] width 1444 height 561
click at [666, 285] on input "1" at bounding box center [673, 278] width 119 height 23
type input "2"
click at [663, 307] on div "Tổng: 1" at bounding box center [784, 317] width 1444 height 28
drag, startPoint x: 666, startPoint y: 321, endPoint x: 679, endPoint y: 320, distance: 13.0
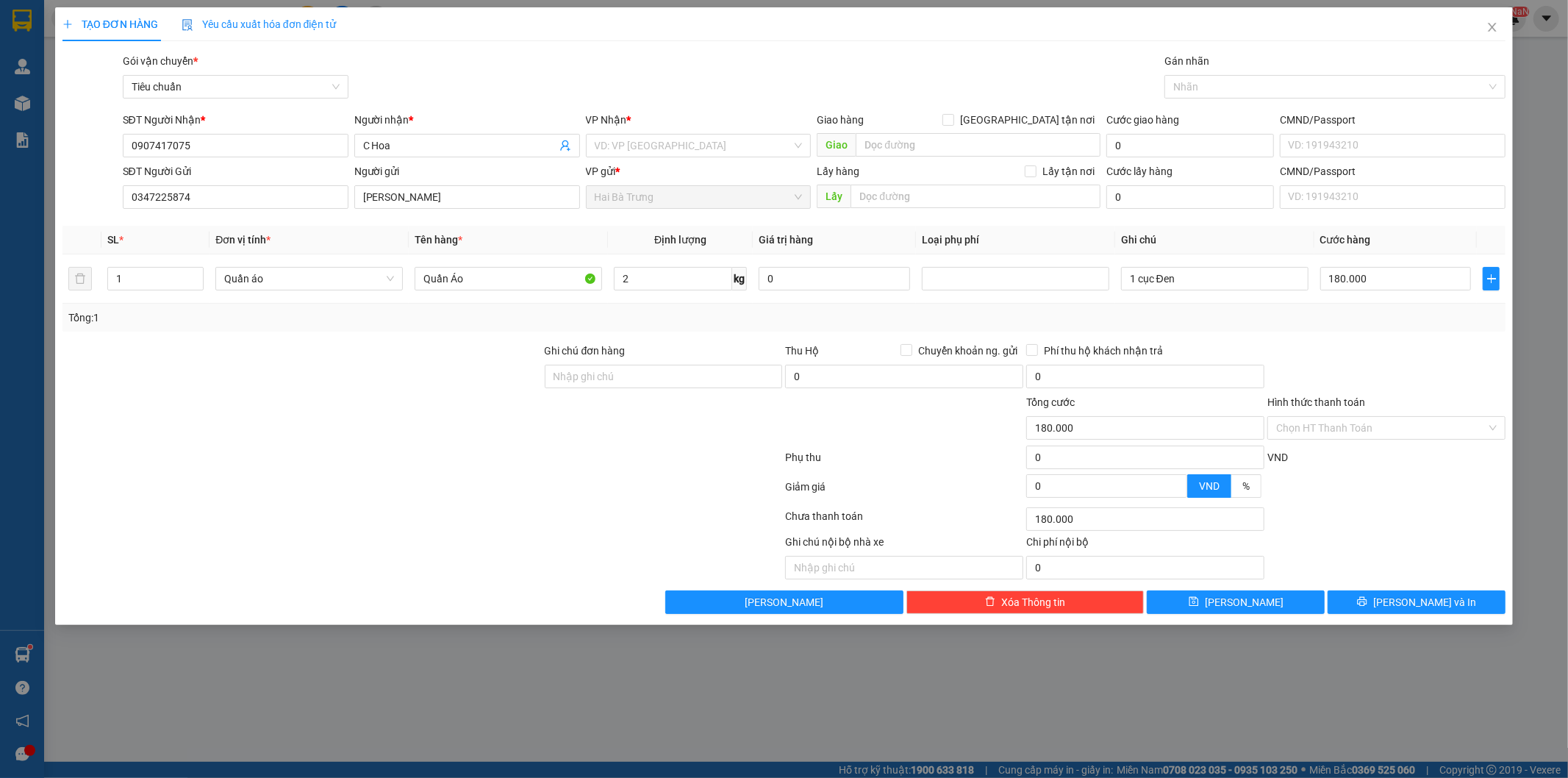
click at [678, 321] on div "Tổng: 1" at bounding box center [784, 318] width 1432 height 16
drag, startPoint x: 795, startPoint y: 332, endPoint x: 1280, endPoint y: 291, distance: 486.7
click at [869, 332] on div "Transit Pickup Surcharge Ids Transit Deliver Surcharge Ids Transit Deliver Surc…" at bounding box center [784, 333] width 1444 height 561
click at [1303, 340] on div "Transit Pickup Surcharge Ids Transit Deliver Surcharge Ids Transit Deliver Surc…" at bounding box center [784, 333] width 1444 height 561
click at [688, 145] on input "search" at bounding box center [693, 145] width 198 height 22
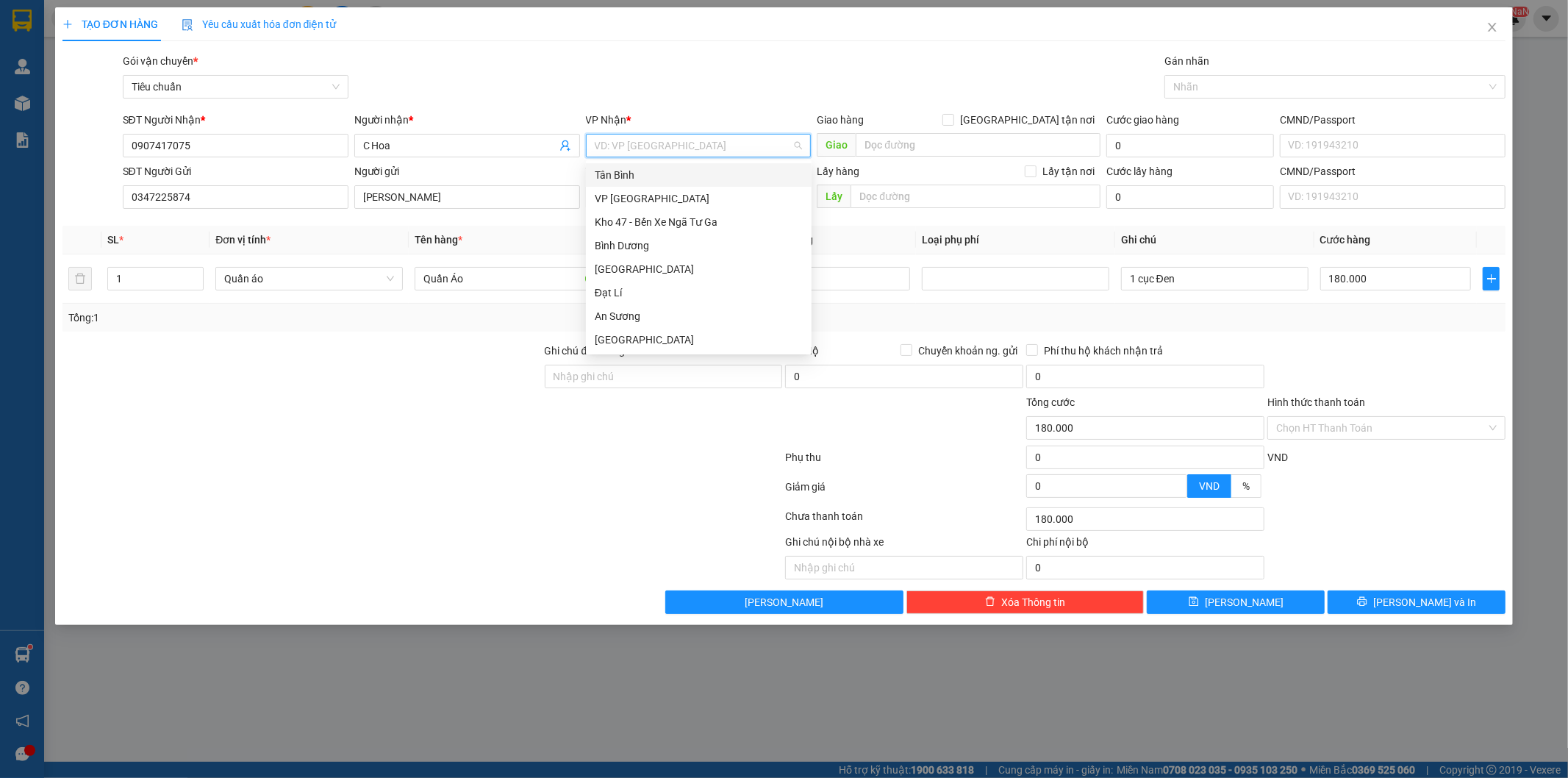
click at [673, 180] on div "Tân Bình" at bounding box center [699, 175] width 208 height 16
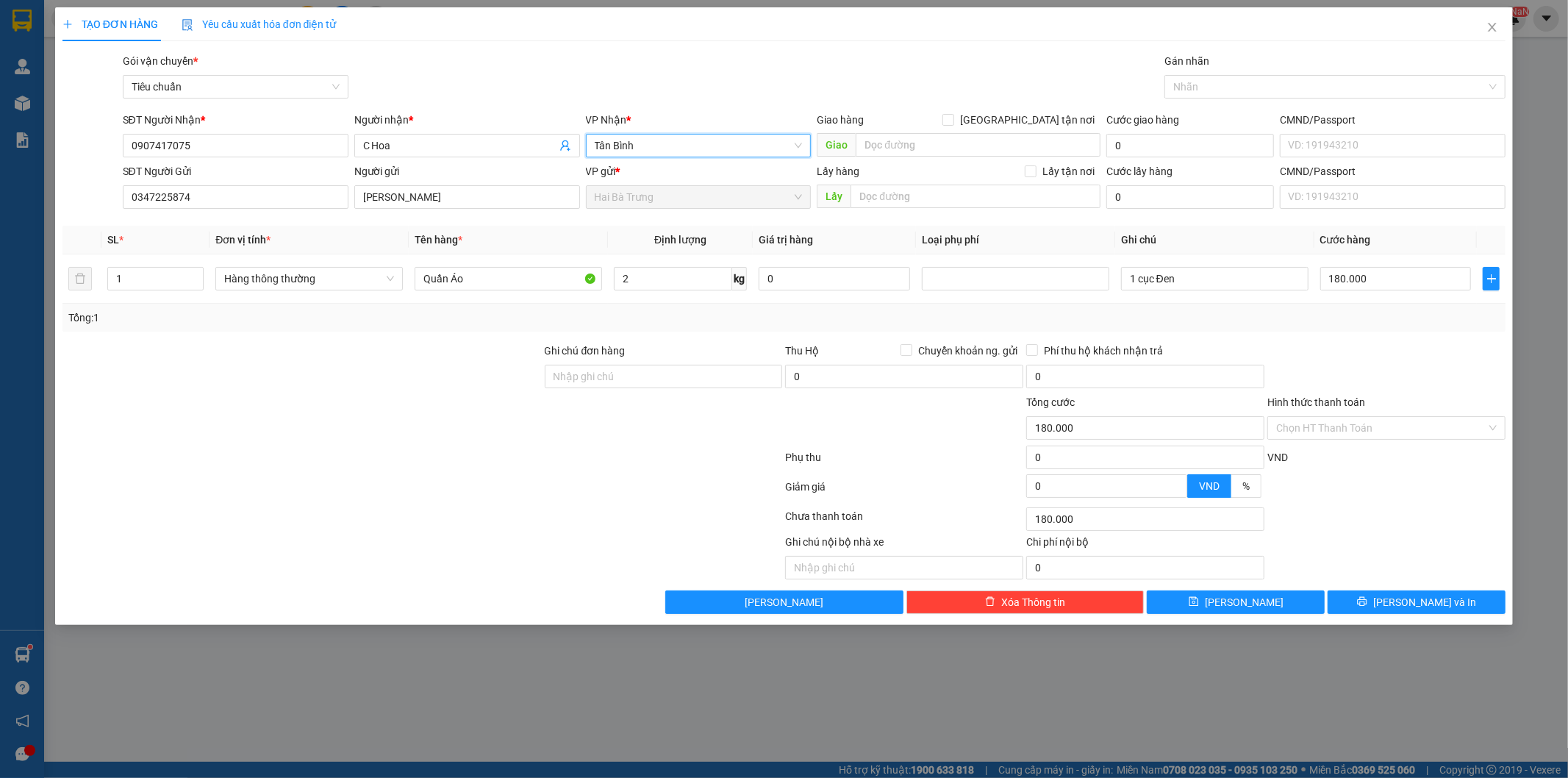
click at [905, 315] on div "Tổng: 1" at bounding box center [784, 318] width 1432 height 16
click at [937, 315] on div "Tổng: 1" at bounding box center [784, 318] width 1432 height 16
click at [533, 282] on input "Quần Áo" at bounding box center [508, 278] width 187 height 23
click at [678, 279] on input "2" at bounding box center [673, 278] width 119 height 23
drag, startPoint x: 824, startPoint y: 284, endPoint x: 1032, endPoint y: 297, distance: 208.4
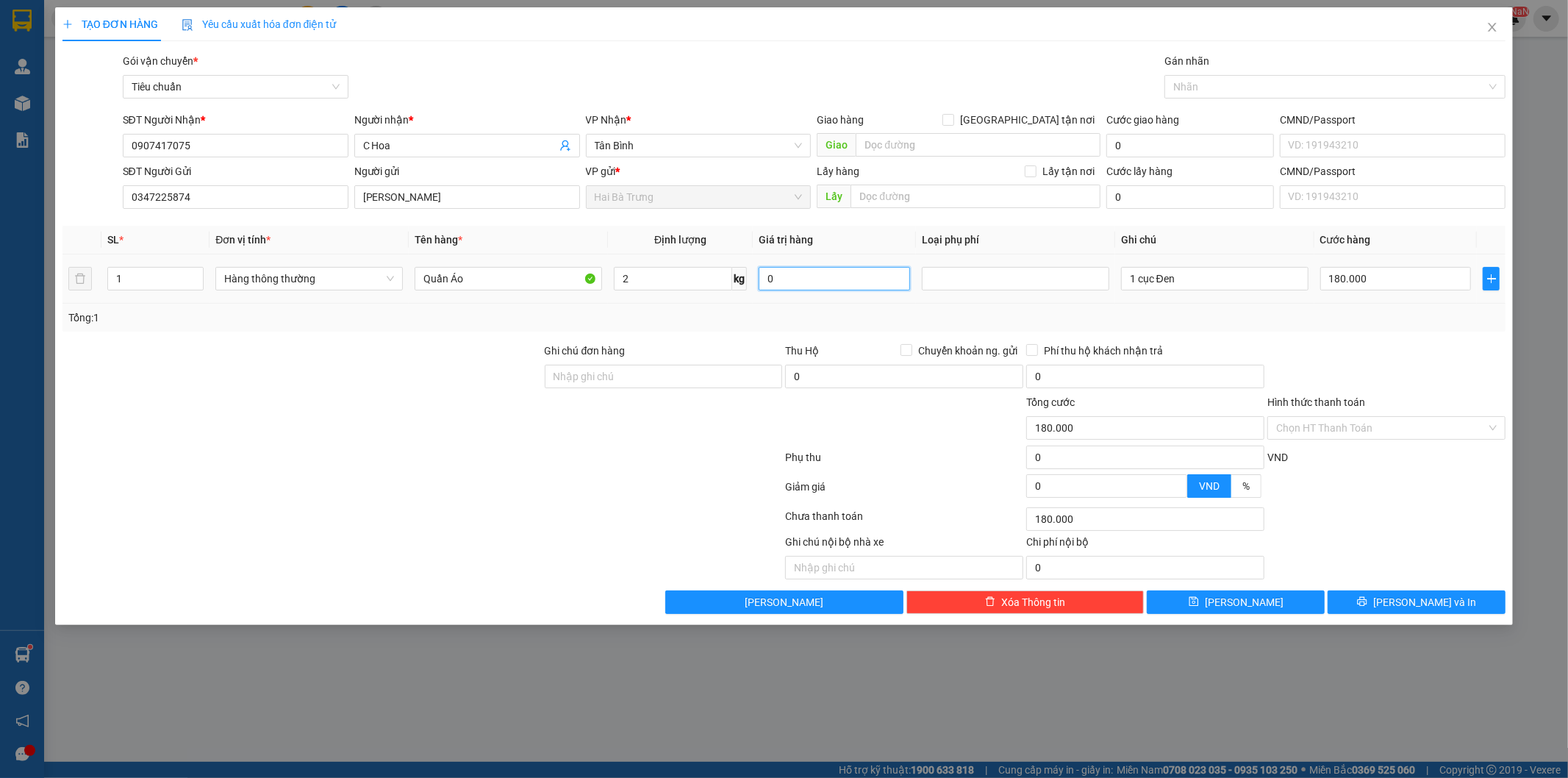
click at [827, 284] on input "0" at bounding box center [834, 278] width 152 height 23
type input "30.000"
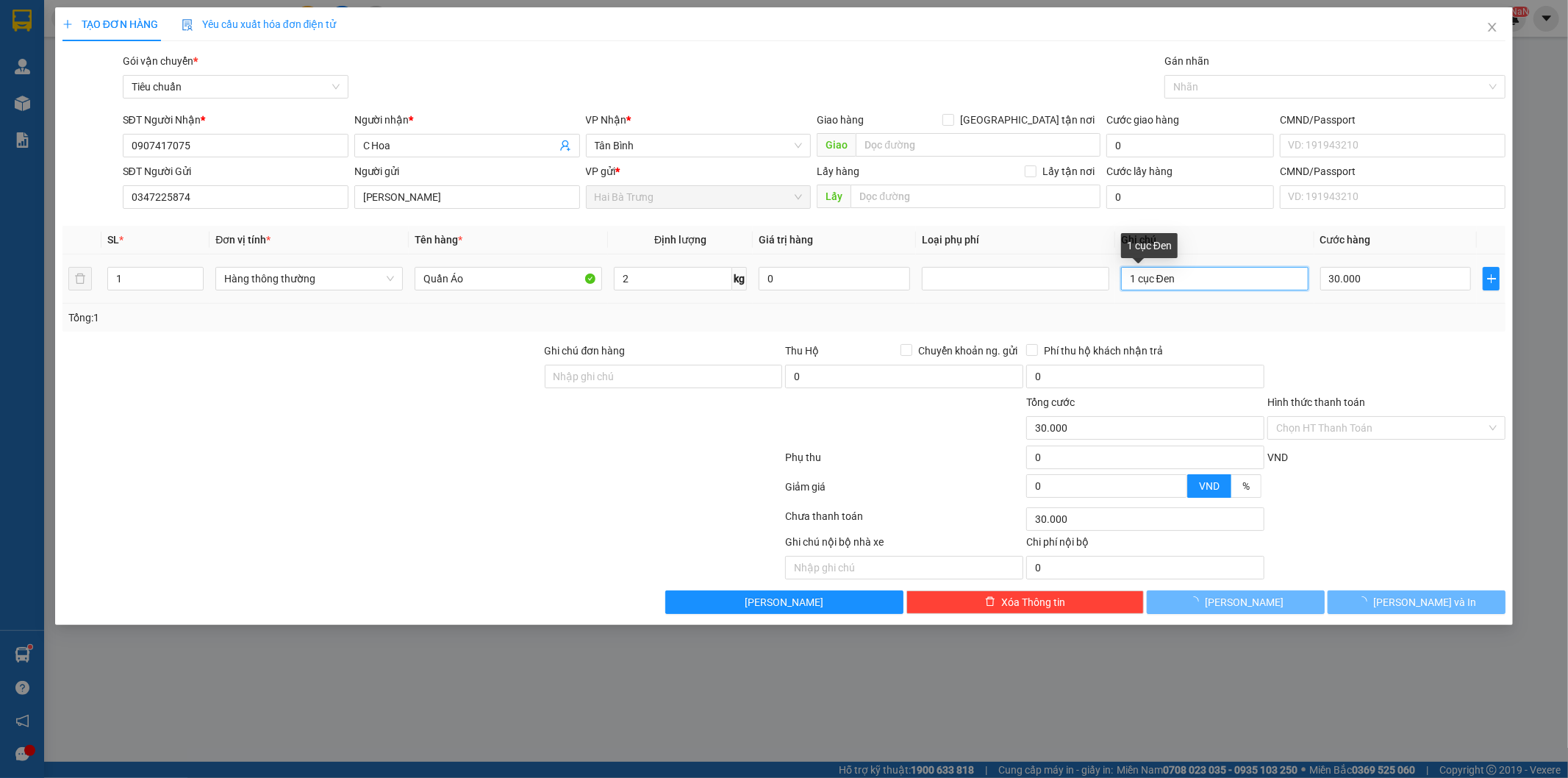
drag, startPoint x: 1240, startPoint y: 282, endPoint x: 1363, endPoint y: 319, distance: 128.4
click at [1243, 282] on input "1 cục Đen" at bounding box center [1215, 278] width 187 height 23
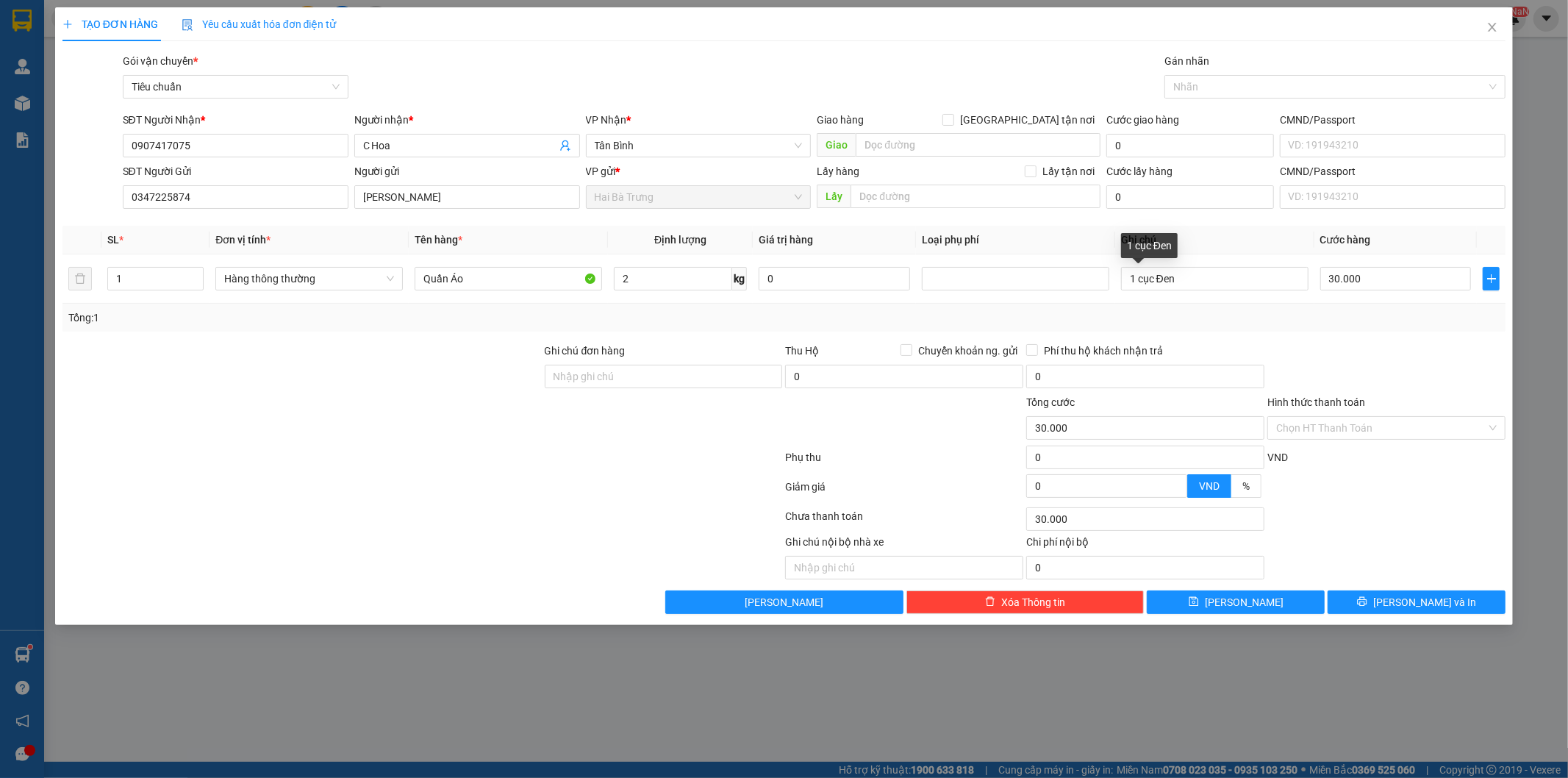
click at [1363, 319] on div "Tổng: 1" at bounding box center [784, 318] width 1432 height 16
click at [1367, 319] on div "Tổng: 1" at bounding box center [784, 318] width 1432 height 16
click at [1367, 598] on icon "printer" at bounding box center [1362, 601] width 10 height 10
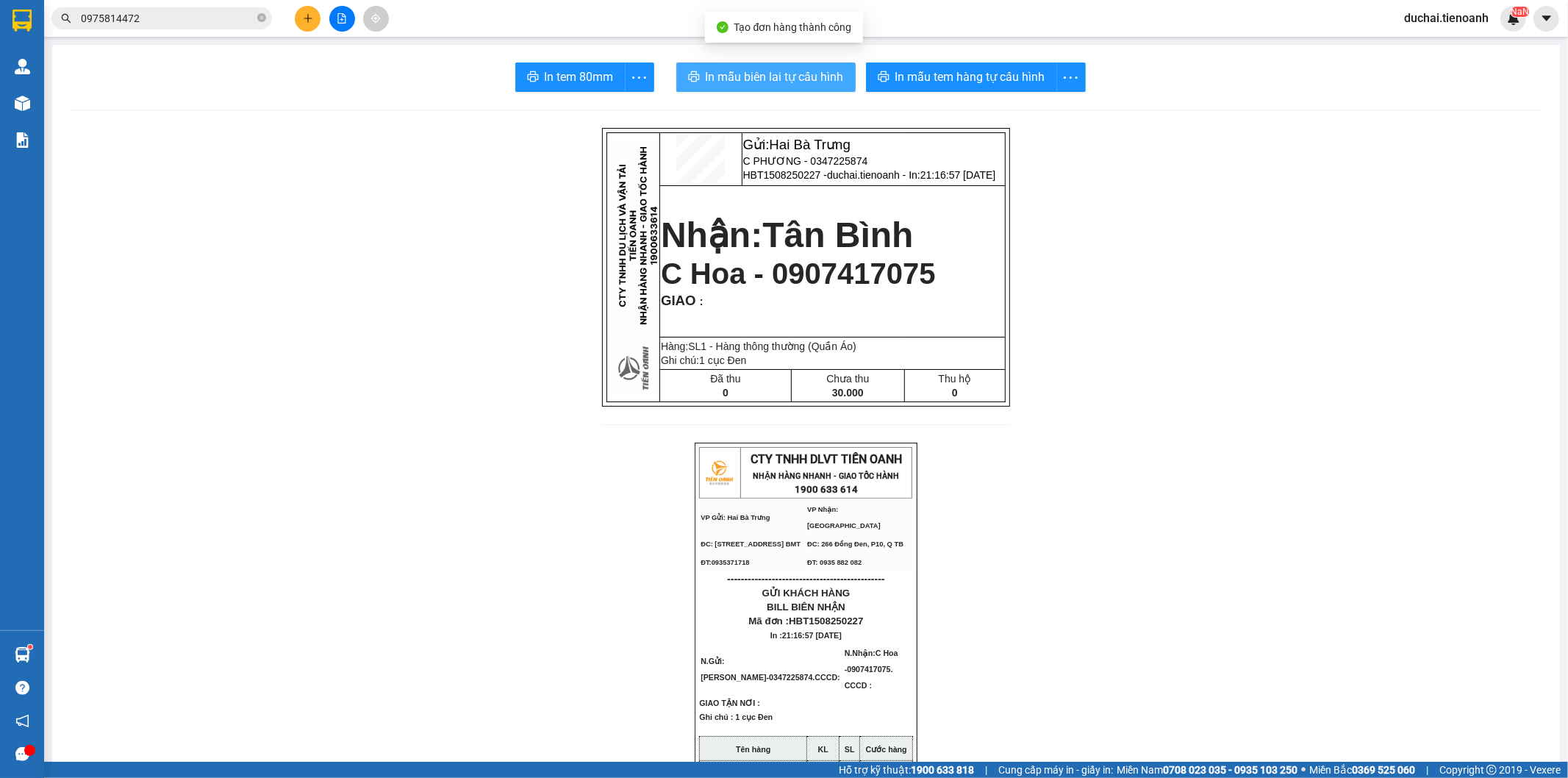
click at [819, 75] on span "In mẫu biên lai tự cấu hình" at bounding box center [774, 77] width 138 height 19
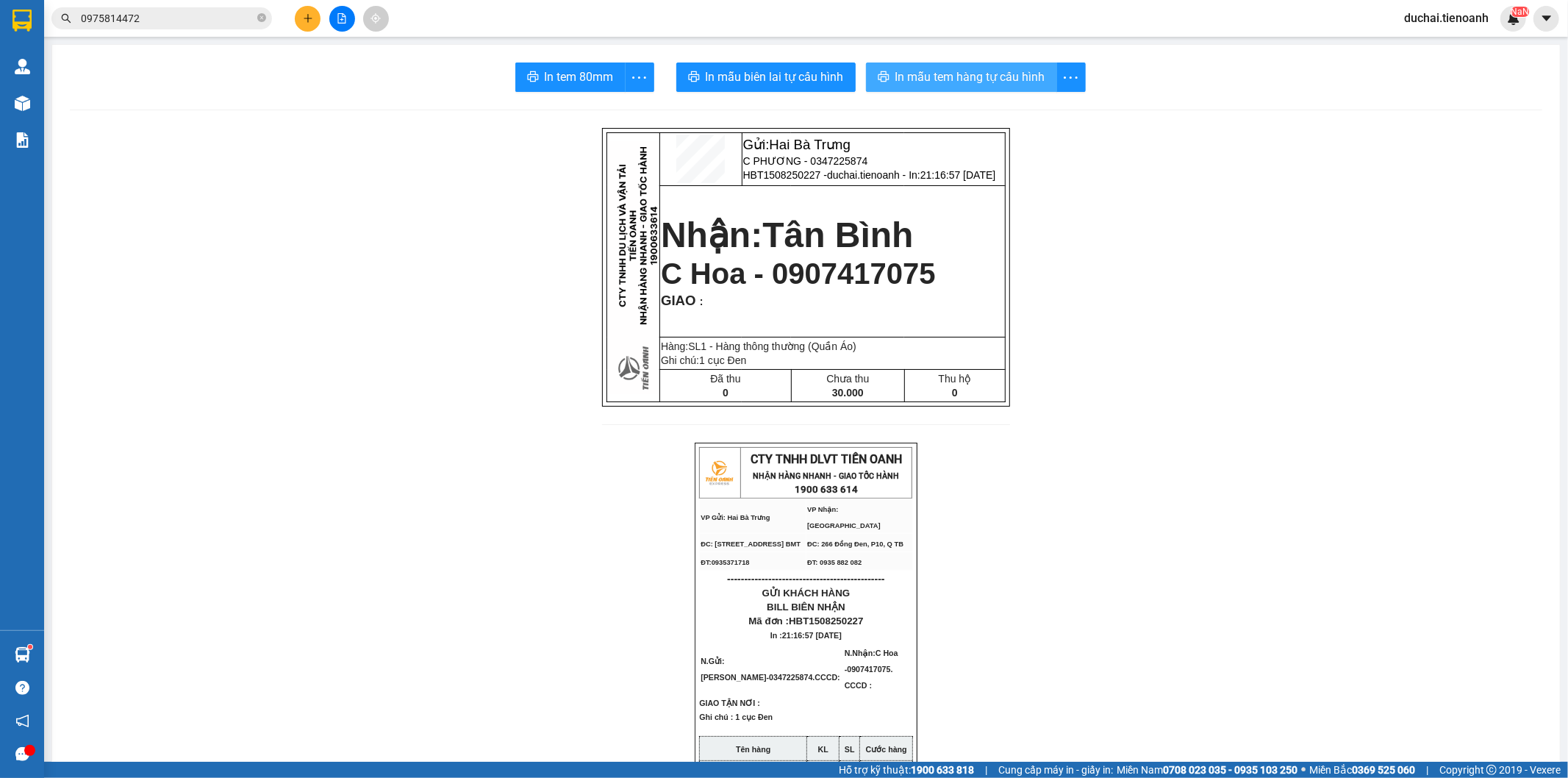
click at [979, 75] on span "In mẫu tem hàng tự cấu hình" at bounding box center [970, 77] width 150 height 19
click at [311, 20] on icon "plus" at bounding box center [307, 18] width 10 height 10
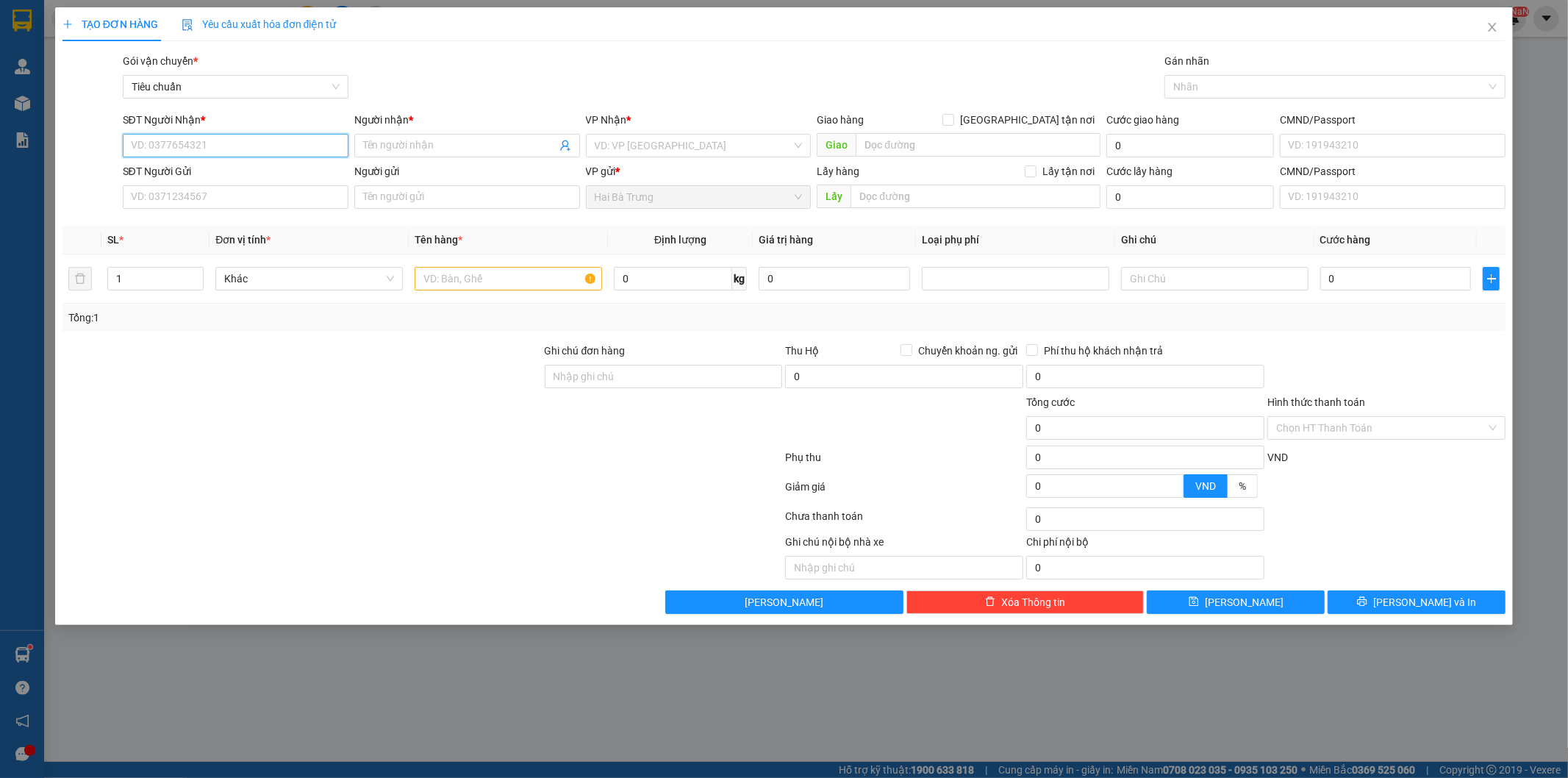
click at [257, 145] on input "SĐT Người Nhận *" at bounding box center [236, 145] width 226 height 23
type input "0933381399"
click at [241, 172] on div "0933381399 - [PERSON_NAME]" at bounding box center [236, 175] width 208 height 16
type input "[PERSON_NAME]"
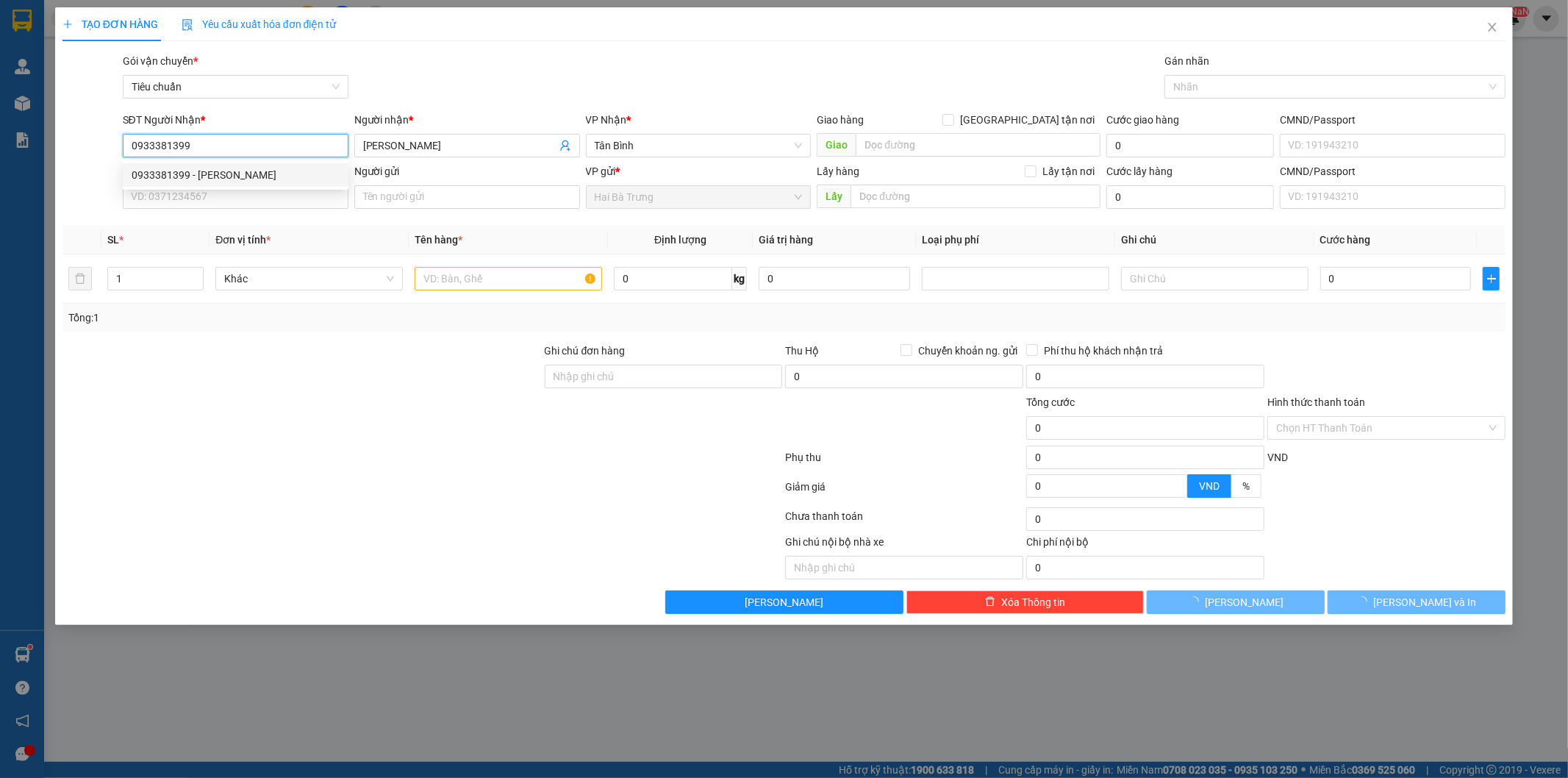
type input "60.000"
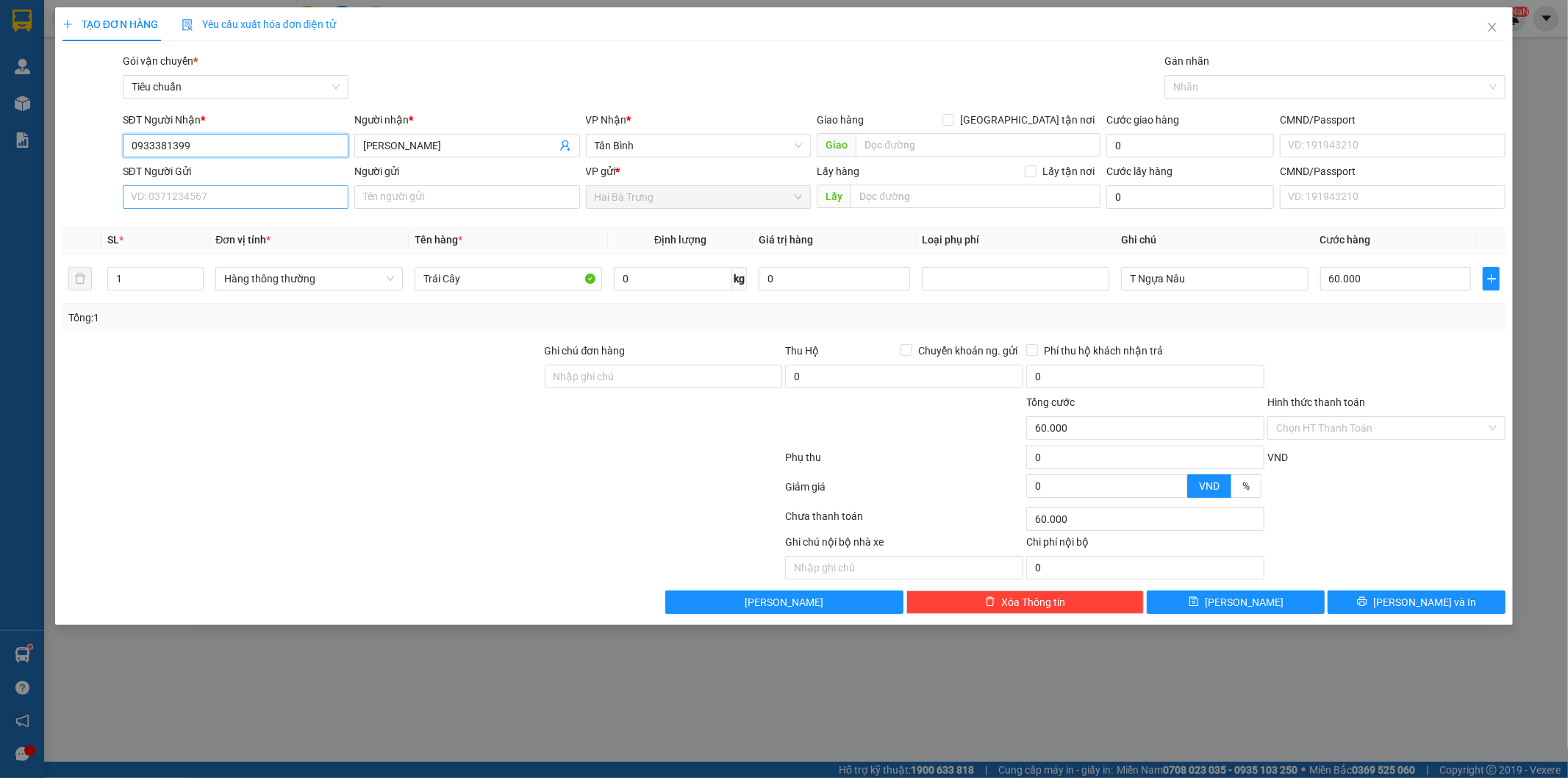
type input "0933381399"
click at [244, 199] on input "SĐT Người Gửi" at bounding box center [236, 197] width 226 height 23
click at [246, 228] on div "0347225874 - [PERSON_NAME]" at bounding box center [236, 227] width 208 height 16
type input "0347225874"
type input "[PERSON_NAME]"
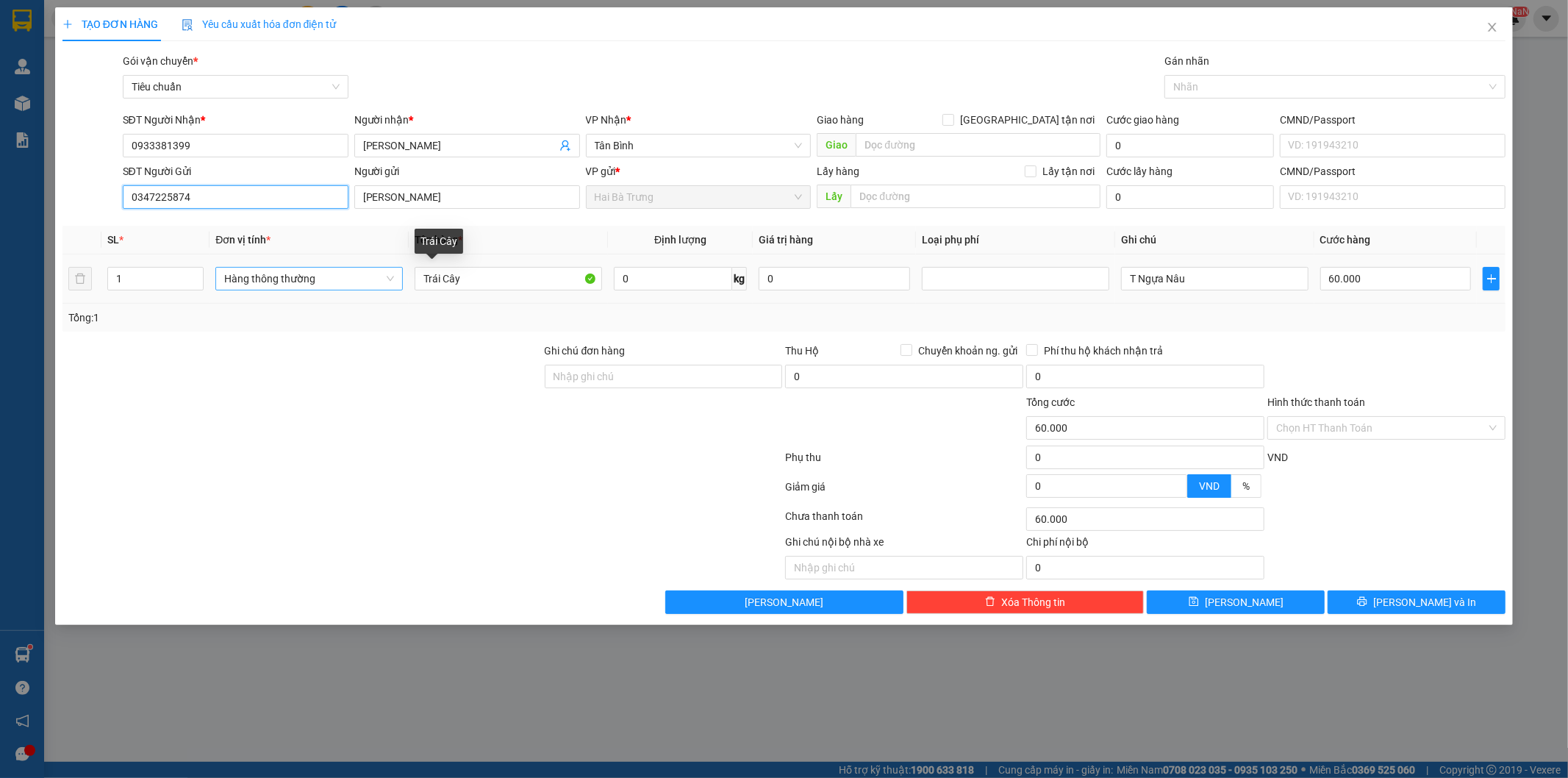
click at [341, 287] on span "Hàng thông thường" at bounding box center [309, 278] width 170 height 22
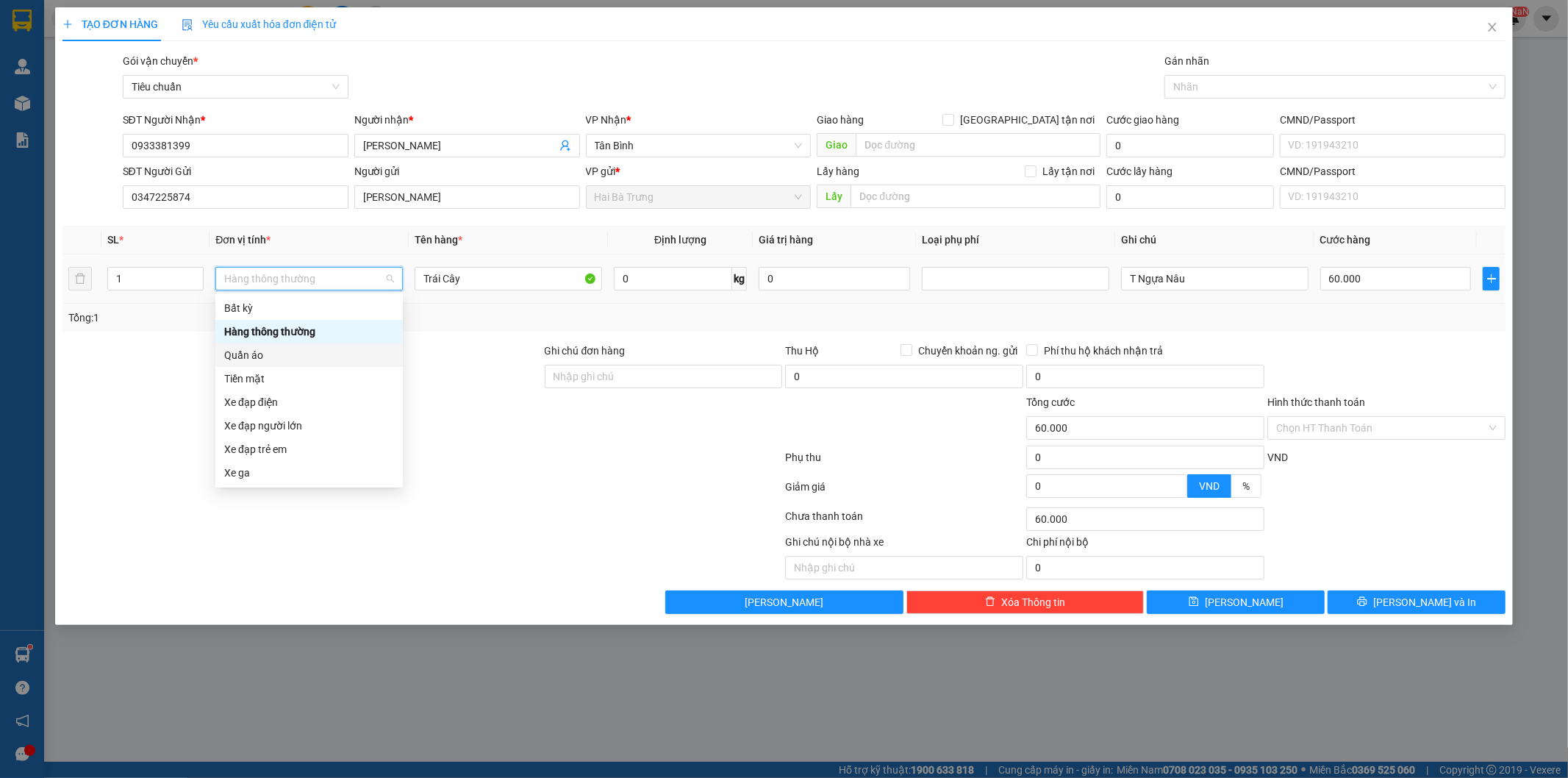
click at [269, 358] on div "Quần áo" at bounding box center [309, 355] width 170 height 16
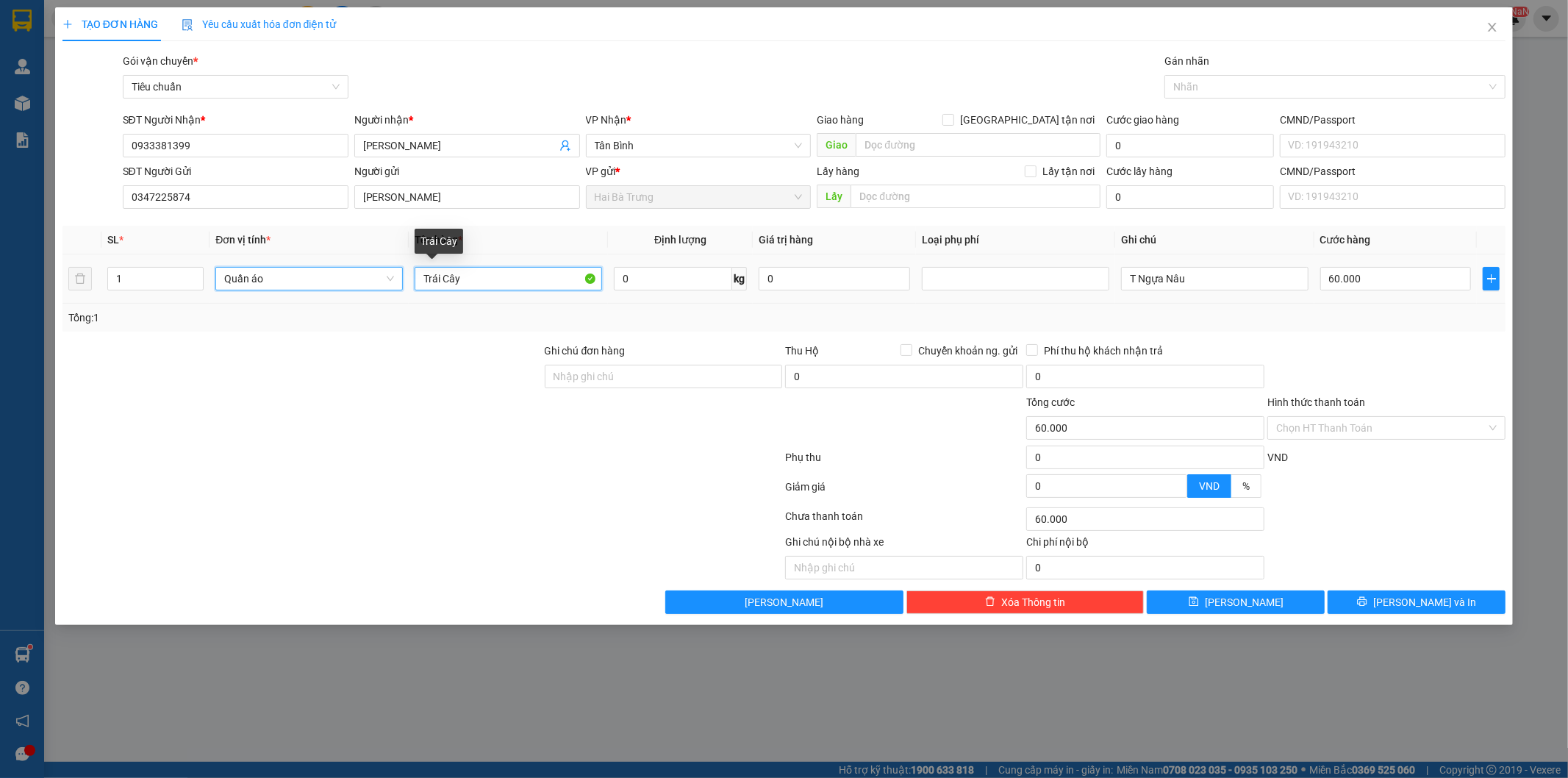
click at [564, 282] on input "Trái Cây" at bounding box center [508, 278] width 187 height 23
type input "0"
type input "T"
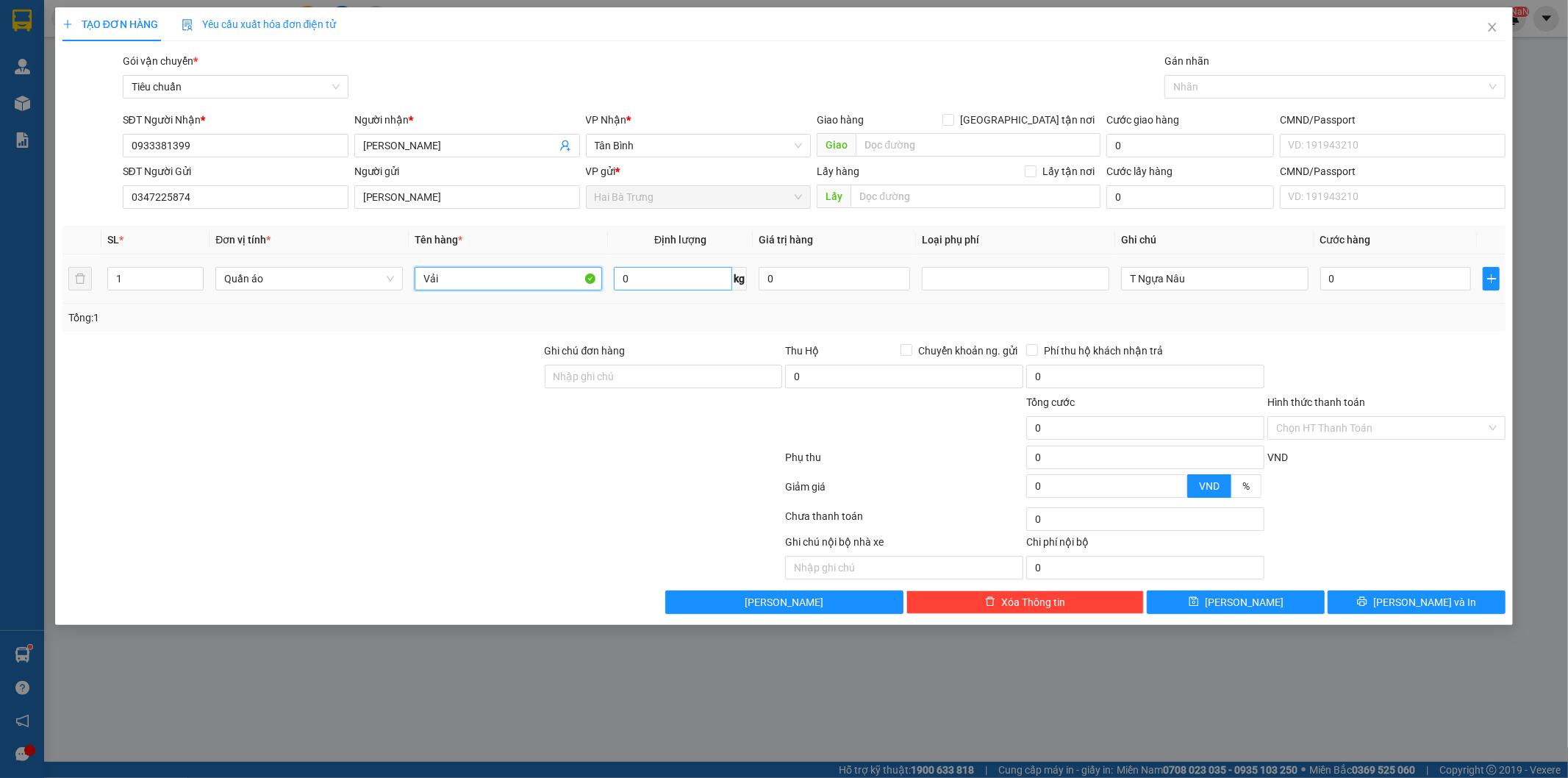
type input "Vải"
click at [669, 274] on input "0" at bounding box center [673, 278] width 119 height 23
type input "20"
drag, startPoint x: 1213, startPoint y: 270, endPoint x: 1207, endPoint y: 283, distance: 14.3
click at [1211, 277] on input "T Ngựa Nâu" at bounding box center [1215, 278] width 187 height 23
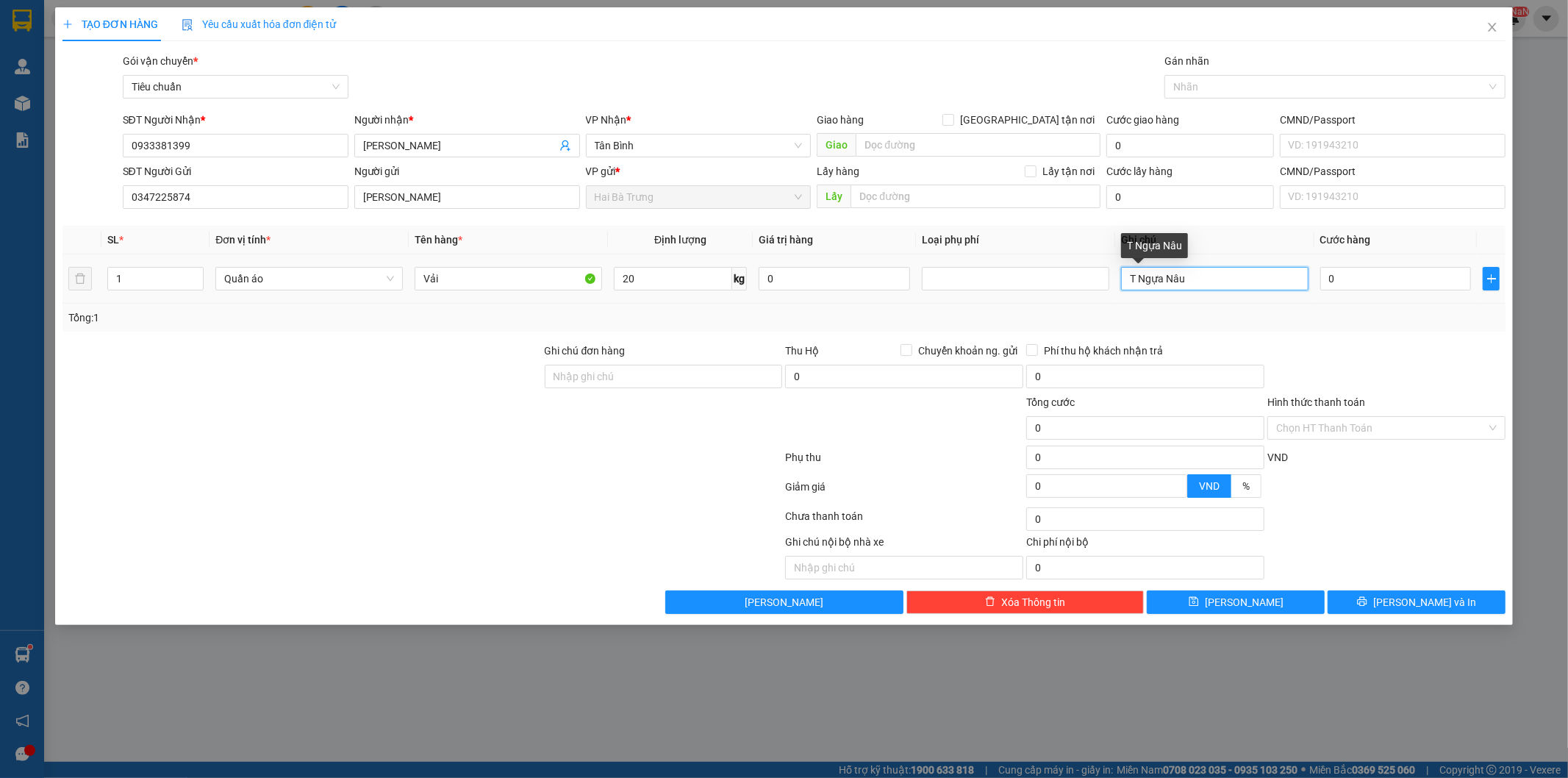
type input "T Ngựa Nâ"
type input "60.000"
type input "T Ngựa N"
type input "60.000"
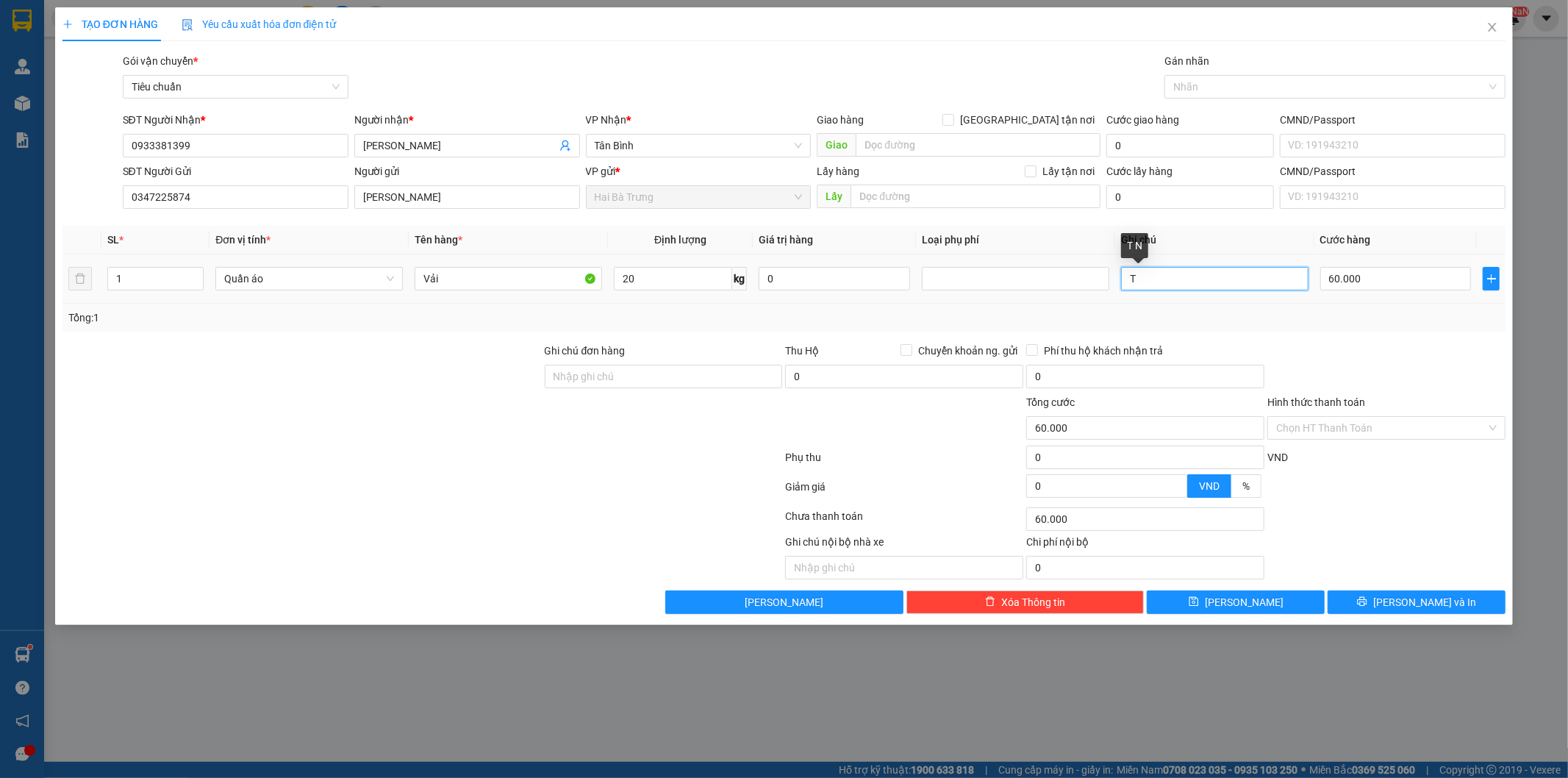
type input "T"
type input "Cây Dài BNL"
click at [1355, 331] on div "Tổng: 1" at bounding box center [784, 317] width 1444 height 28
click at [1441, 606] on span "[PERSON_NAME] và In" at bounding box center [1424, 602] width 103 height 16
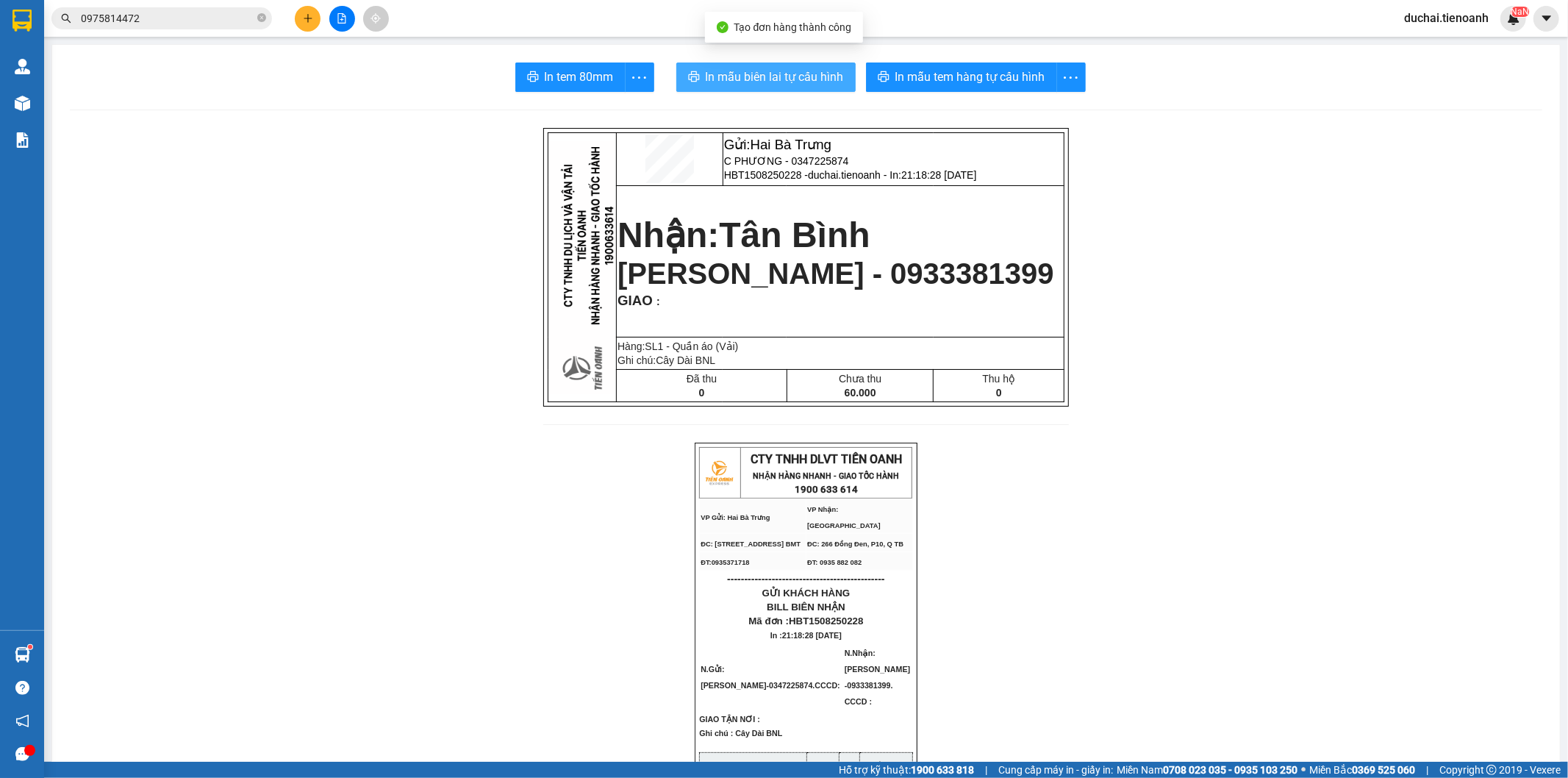
click at [791, 77] on span "In mẫu biên lai tự cấu hình" at bounding box center [774, 77] width 138 height 19
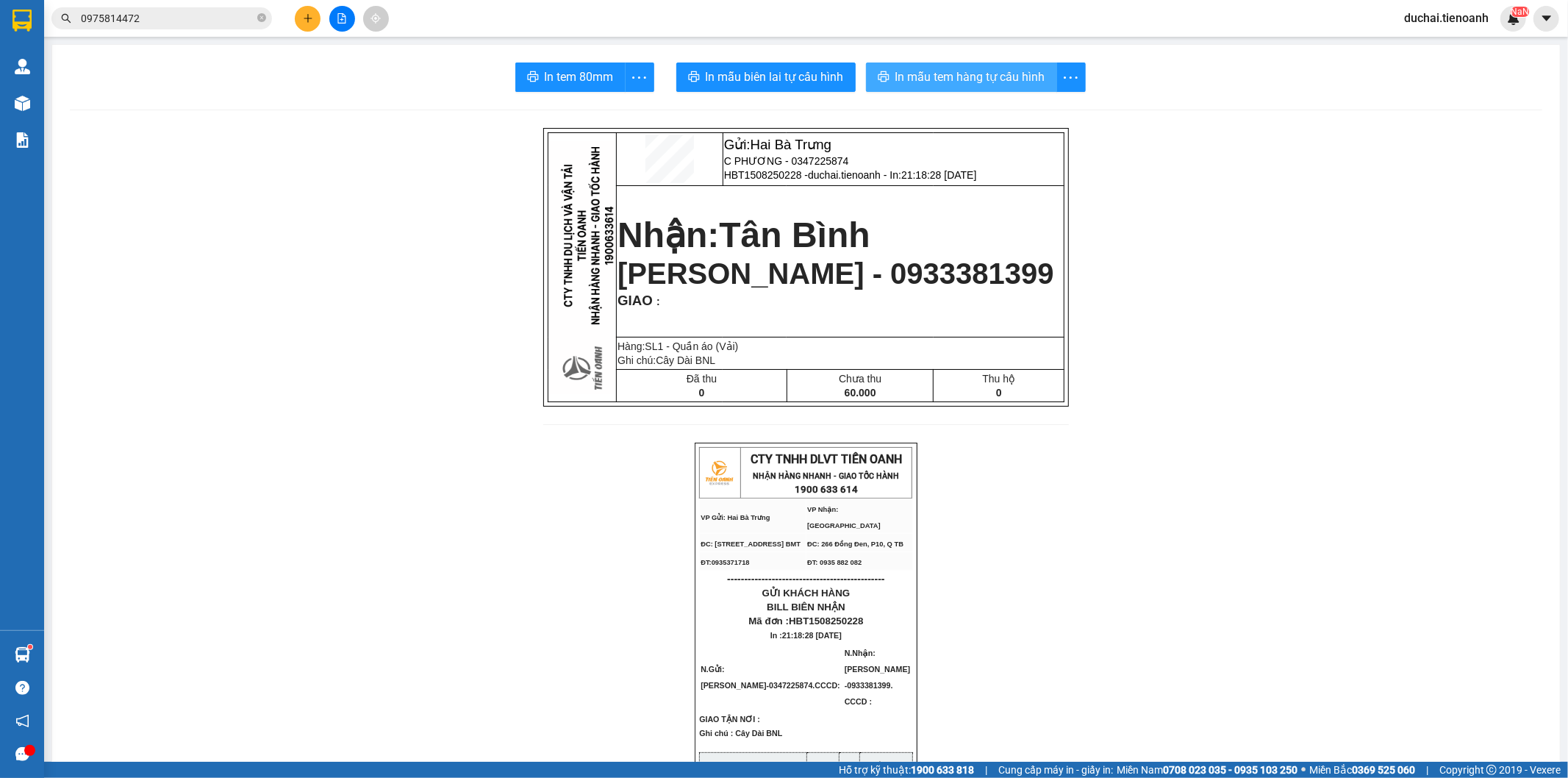
click at [993, 77] on span "In mẫu tem hàng tự cấu hình" at bounding box center [970, 77] width 150 height 19
click at [757, 85] on span "In mẫu biên lai tự cấu hình" at bounding box center [774, 77] width 138 height 19
click at [315, 19] on button at bounding box center [307, 19] width 26 height 26
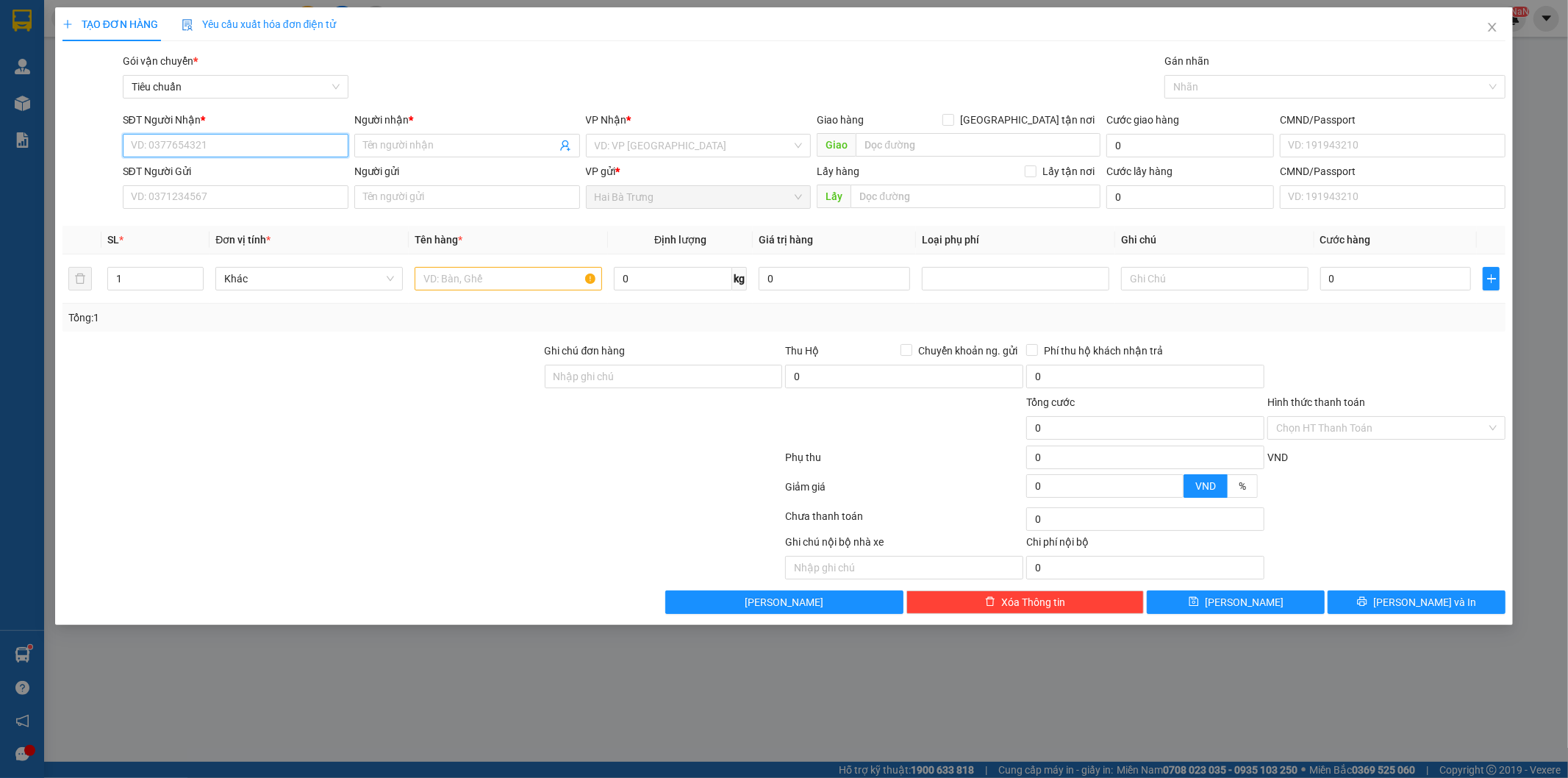
click at [231, 148] on input "SĐT Người Nhận *" at bounding box center [236, 145] width 226 height 23
type input "0949463878"
click at [222, 174] on div "0949463878 - [PERSON_NAME]" at bounding box center [236, 175] width 208 height 16
type input "[PERSON_NAME]"
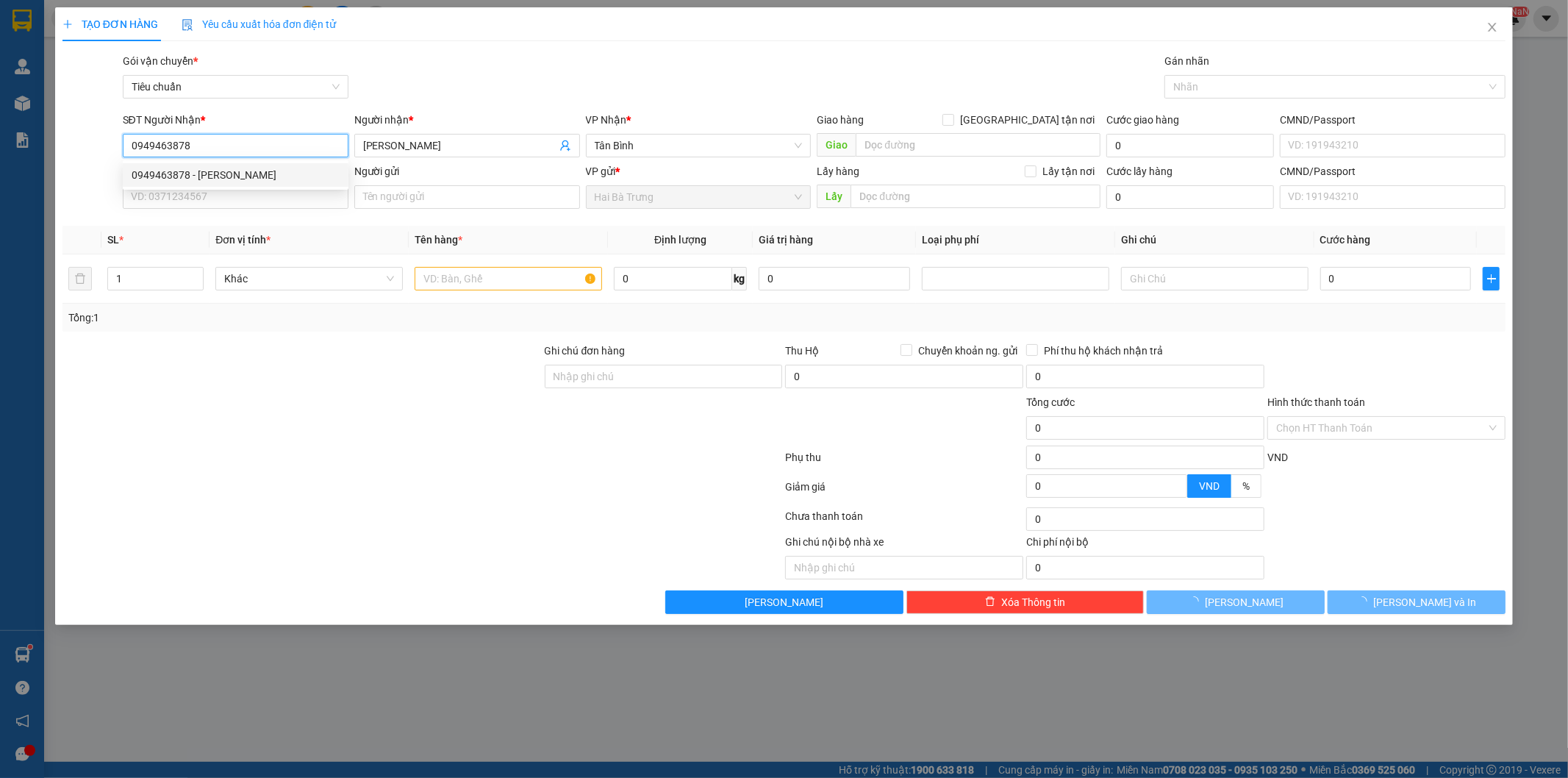
type input "50.000"
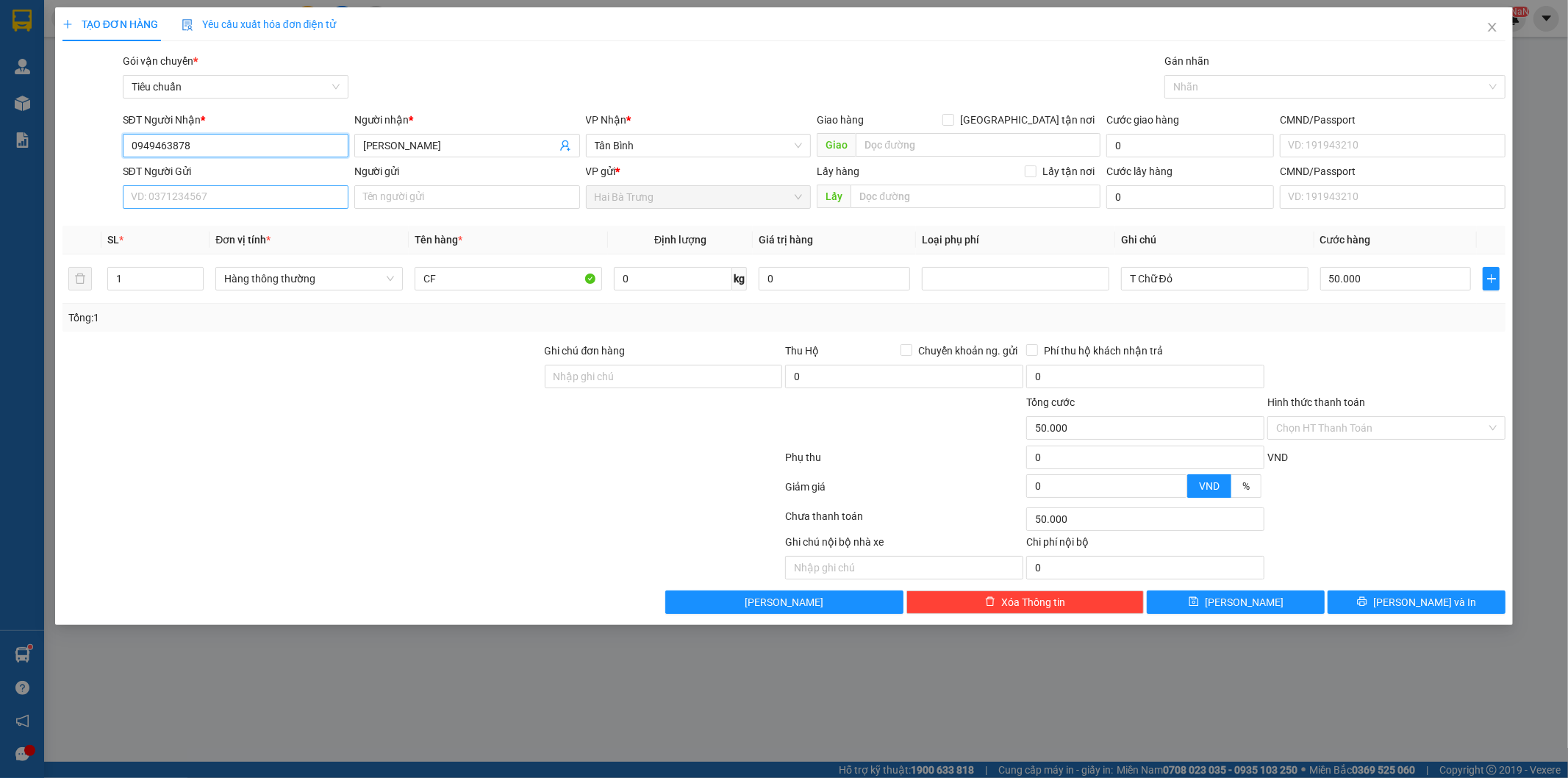
type input "0949463878"
click at [230, 199] on input "SĐT Người Gửi" at bounding box center [236, 197] width 226 height 23
click at [200, 226] on div "0944751979 - [PERSON_NAME]" at bounding box center [236, 227] width 208 height 16
type input "0944751979"
type input "[PERSON_NAME]"
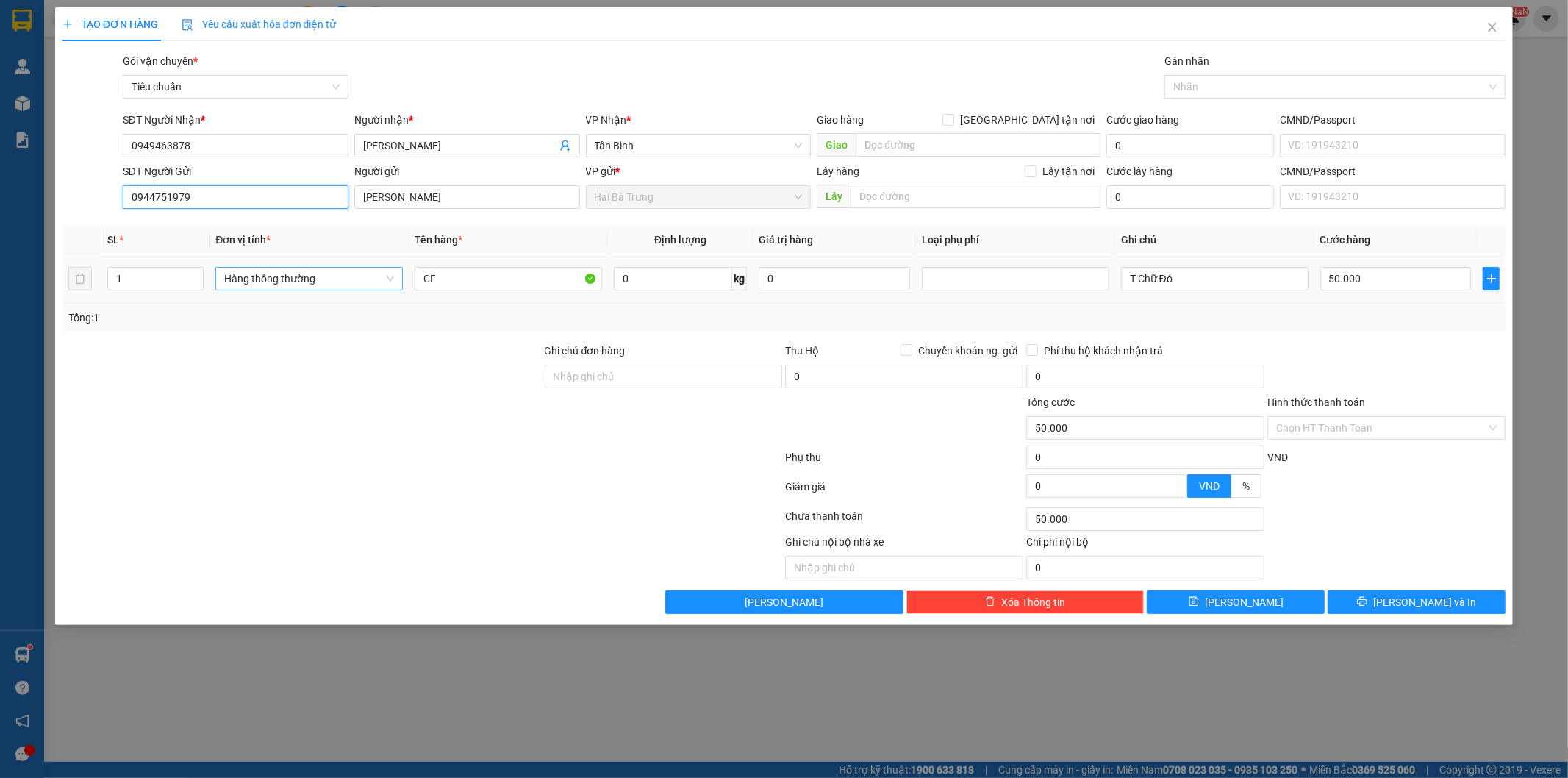
click at [370, 276] on span "Hàng thông thường" at bounding box center [309, 278] width 170 height 22
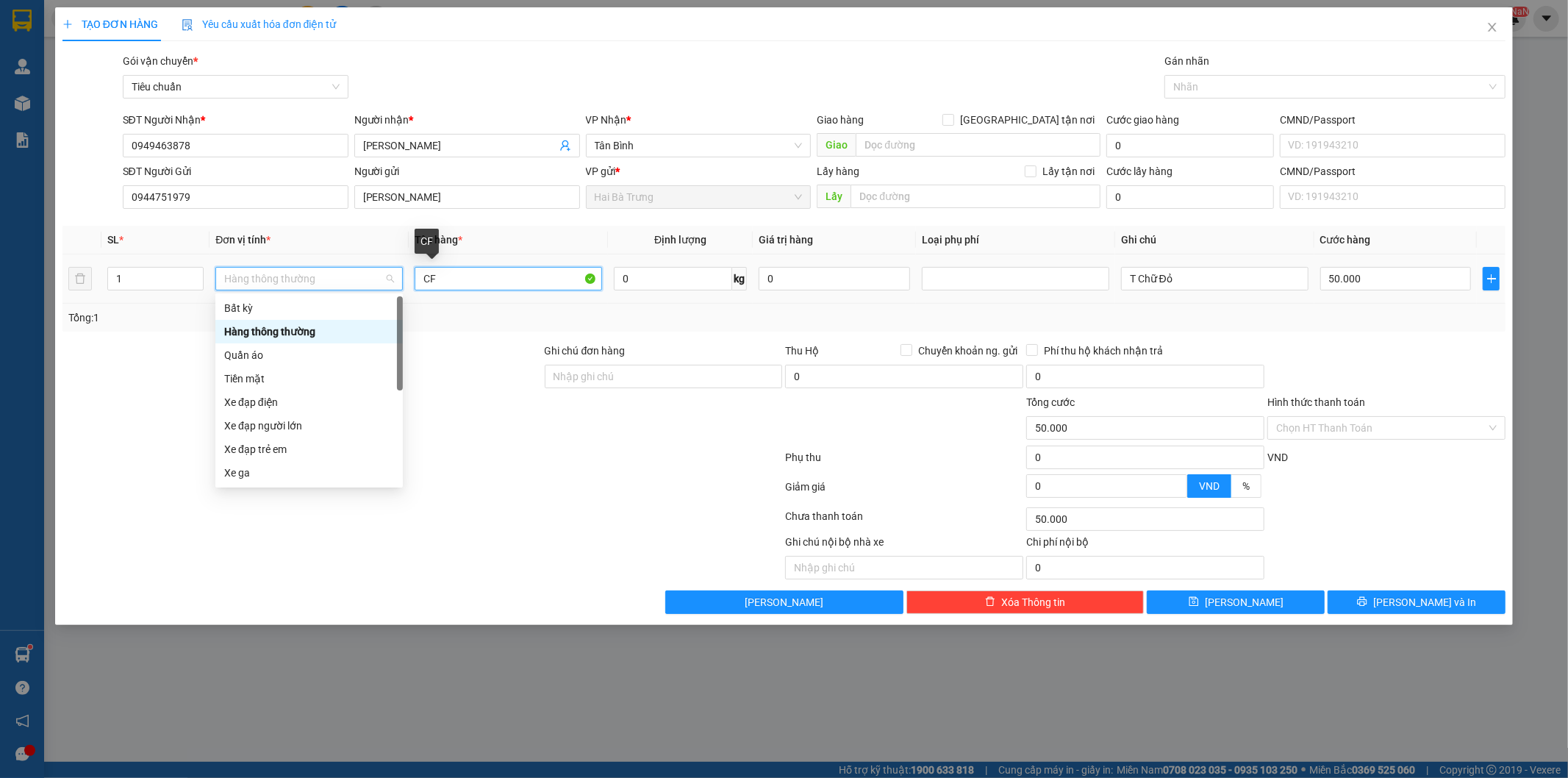
click at [468, 276] on input "CF" at bounding box center [508, 278] width 187 height 23
type input "0"
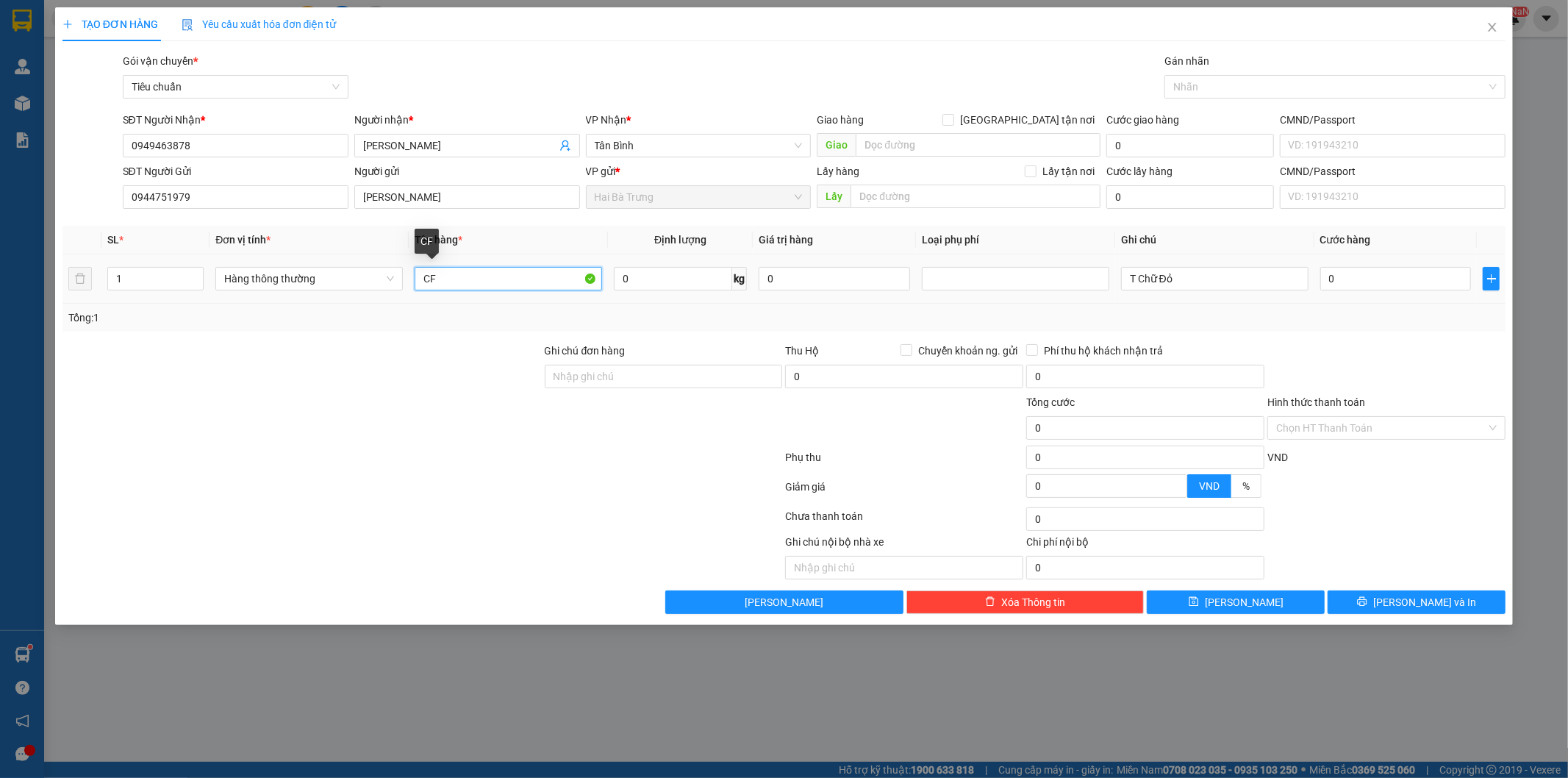
type input "C"
type input "Trái Cây"
click at [664, 283] on input "0" at bounding box center [673, 278] width 119 height 23
type input "24"
click at [1198, 279] on input "T Chữ Đỏ" at bounding box center [1215, 278] width 187 height 23
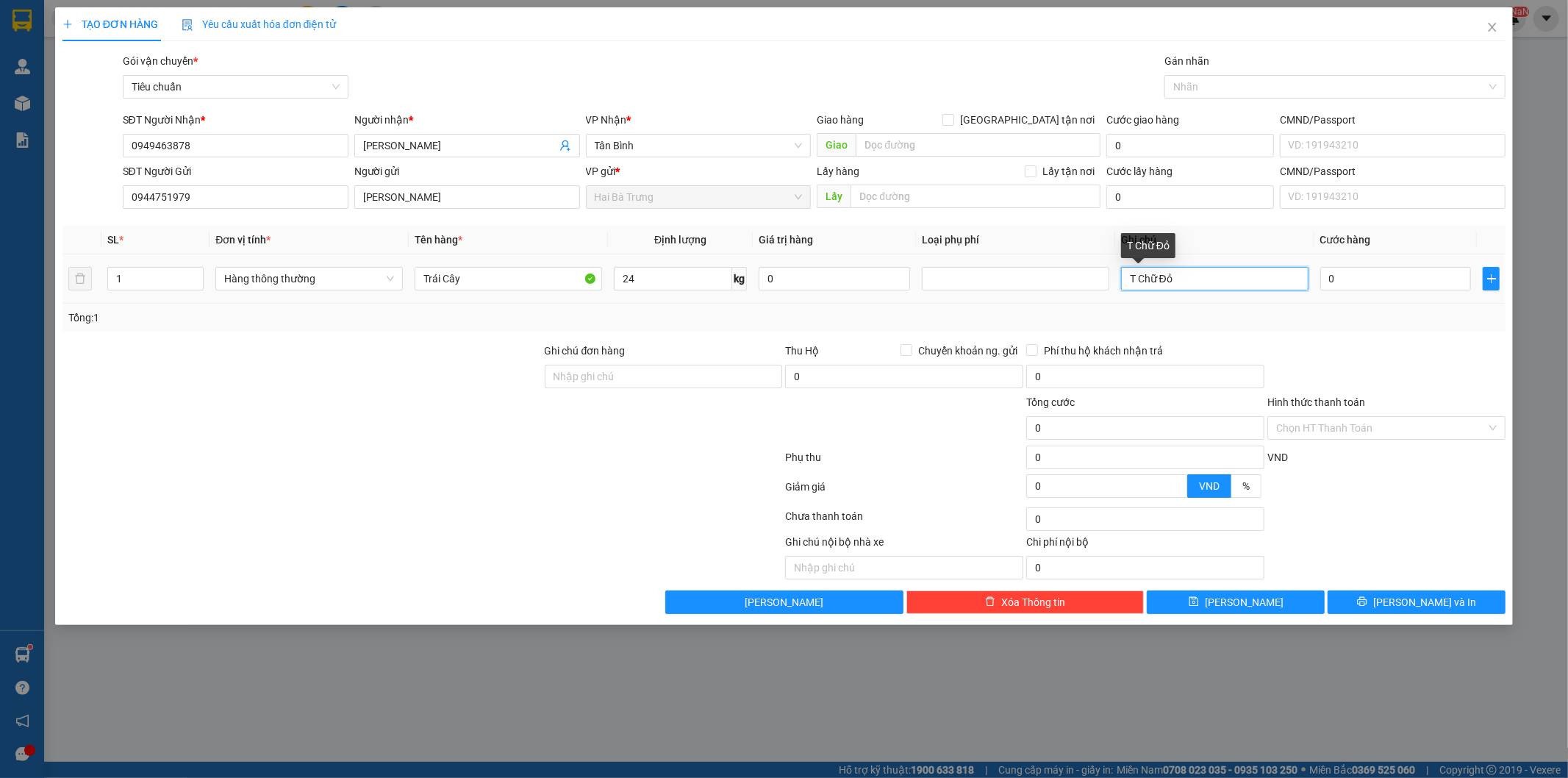
type input "60.000"
click at [1413, 278] on input "60.000" at bounding box center [1396, 278] width 152 height 23
click at [1416, 280] on input "60.000" at bounding box center [1396, 278] width 152 height 23
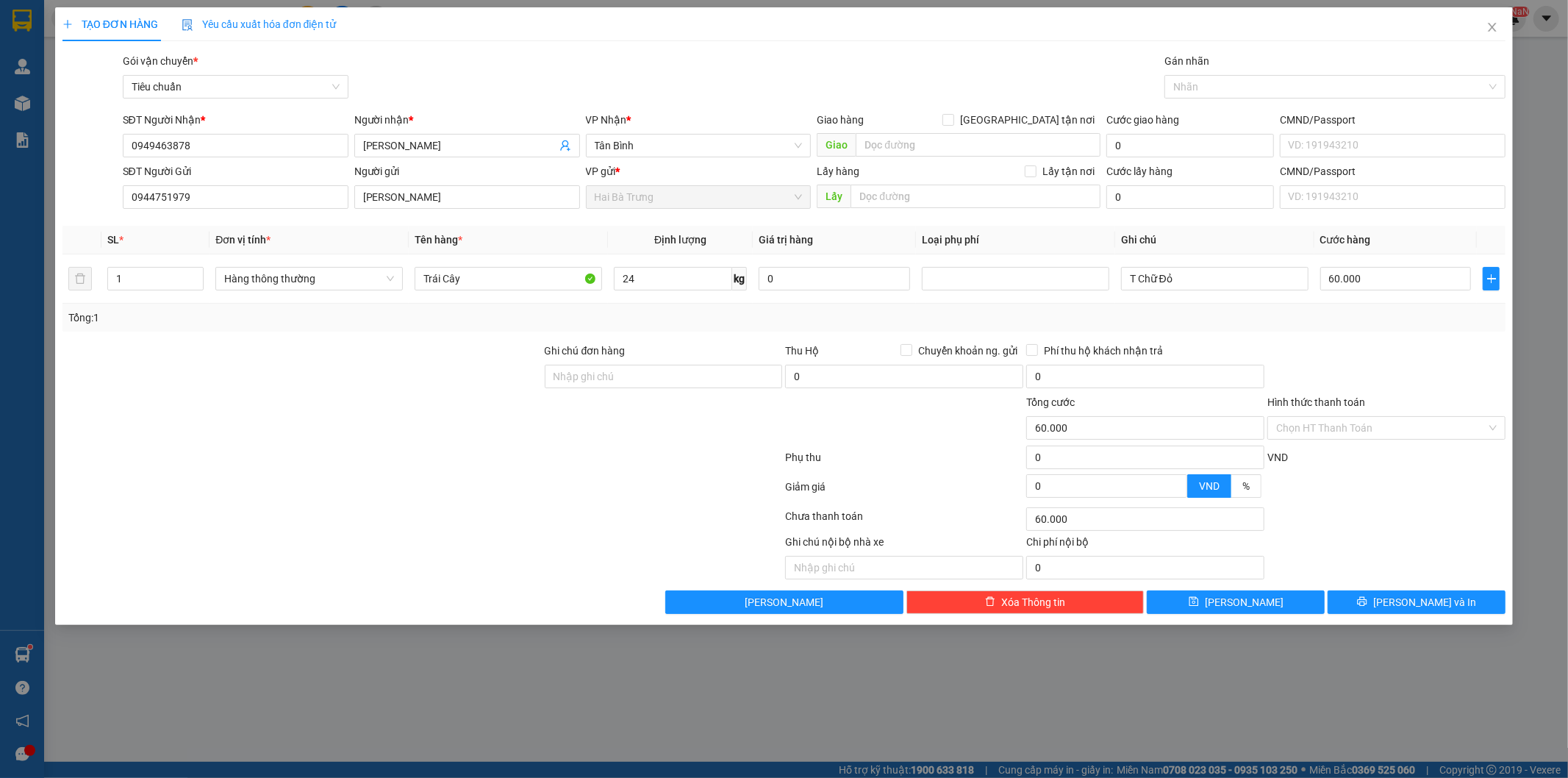
click at [1407, 313] on div "Tổng: 1" at bounding box center [784, 318] width 1432 height 16
click at [1466, 421] on input "Hình thức thanh toán" at bounding box center [1381, 428] width 211 height 22
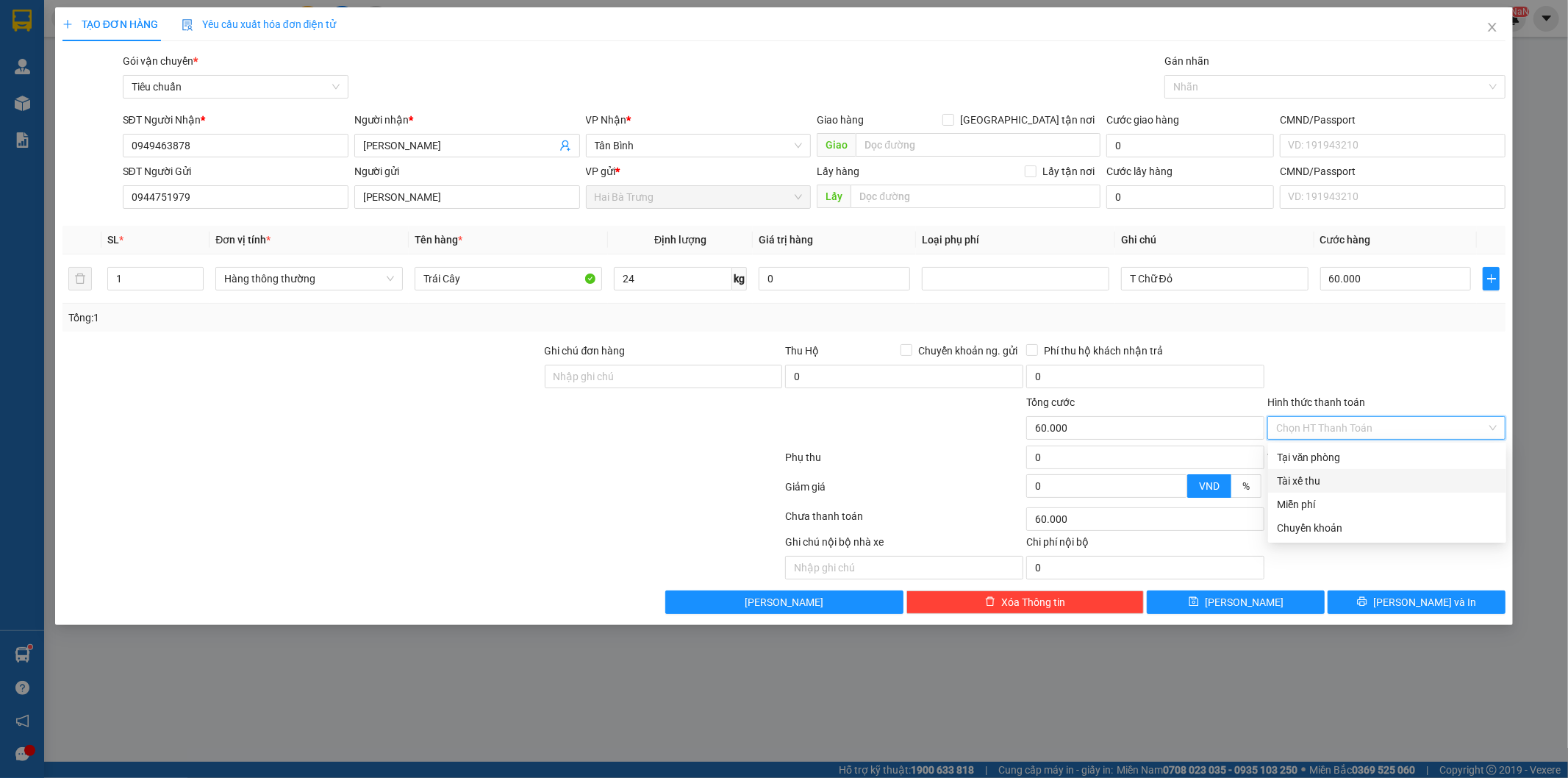
click at [1327, 483] on div "Tài xế thu" at bounding box center [1387, 481] width 220 height 16
type input "0"
click at [1383, 425] on span "Tài xế thu" at bounding box center [1386, 428] width 220 height 22
click at [1357, 457] on div "Tại văn phòng" at bounding box center [1387, 458] width 220 height 16
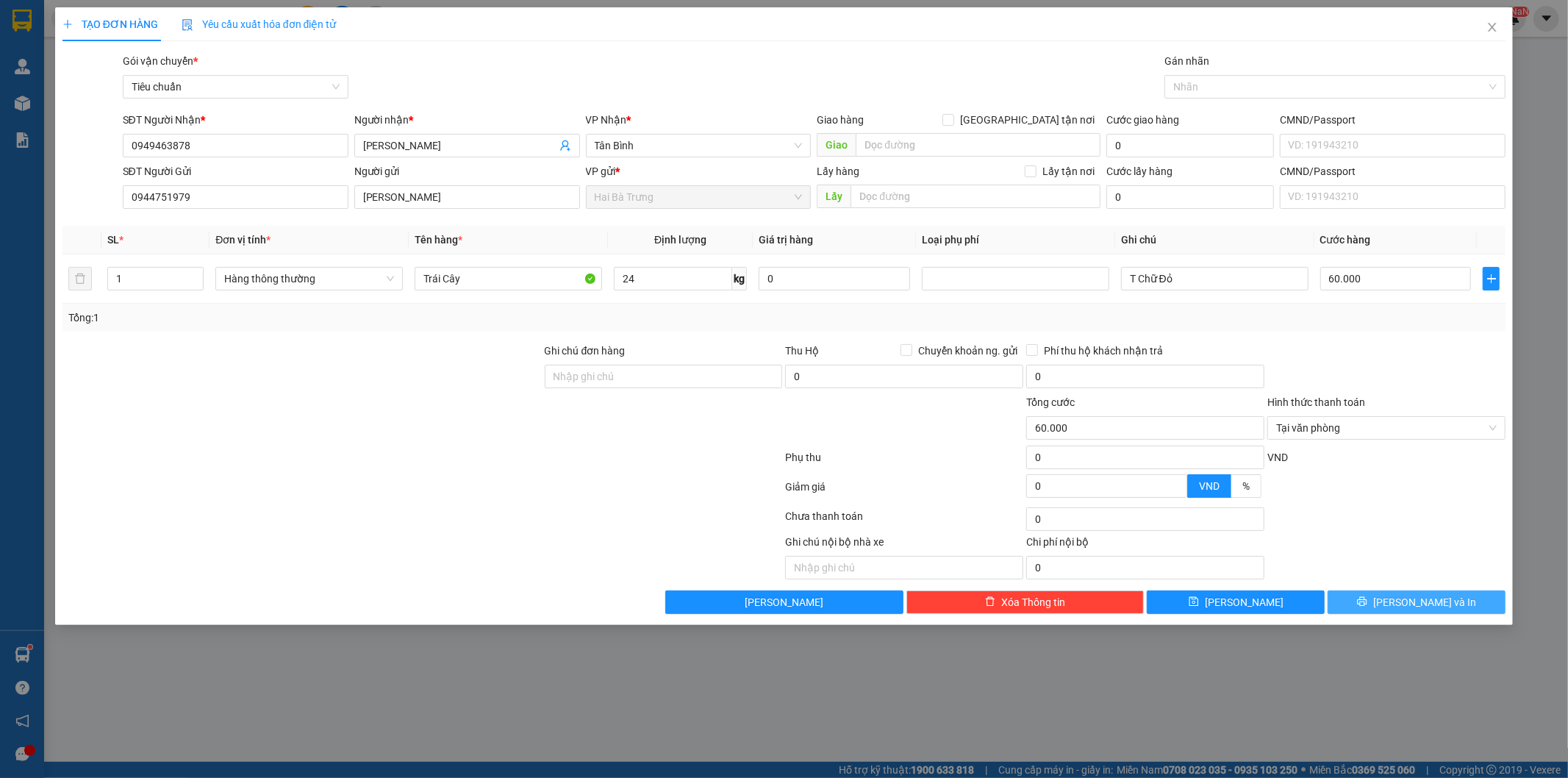
click at [1410, 604] on span "[PERSON_NAME] và In" at bounding box center [1424, 602] width 103 height 16
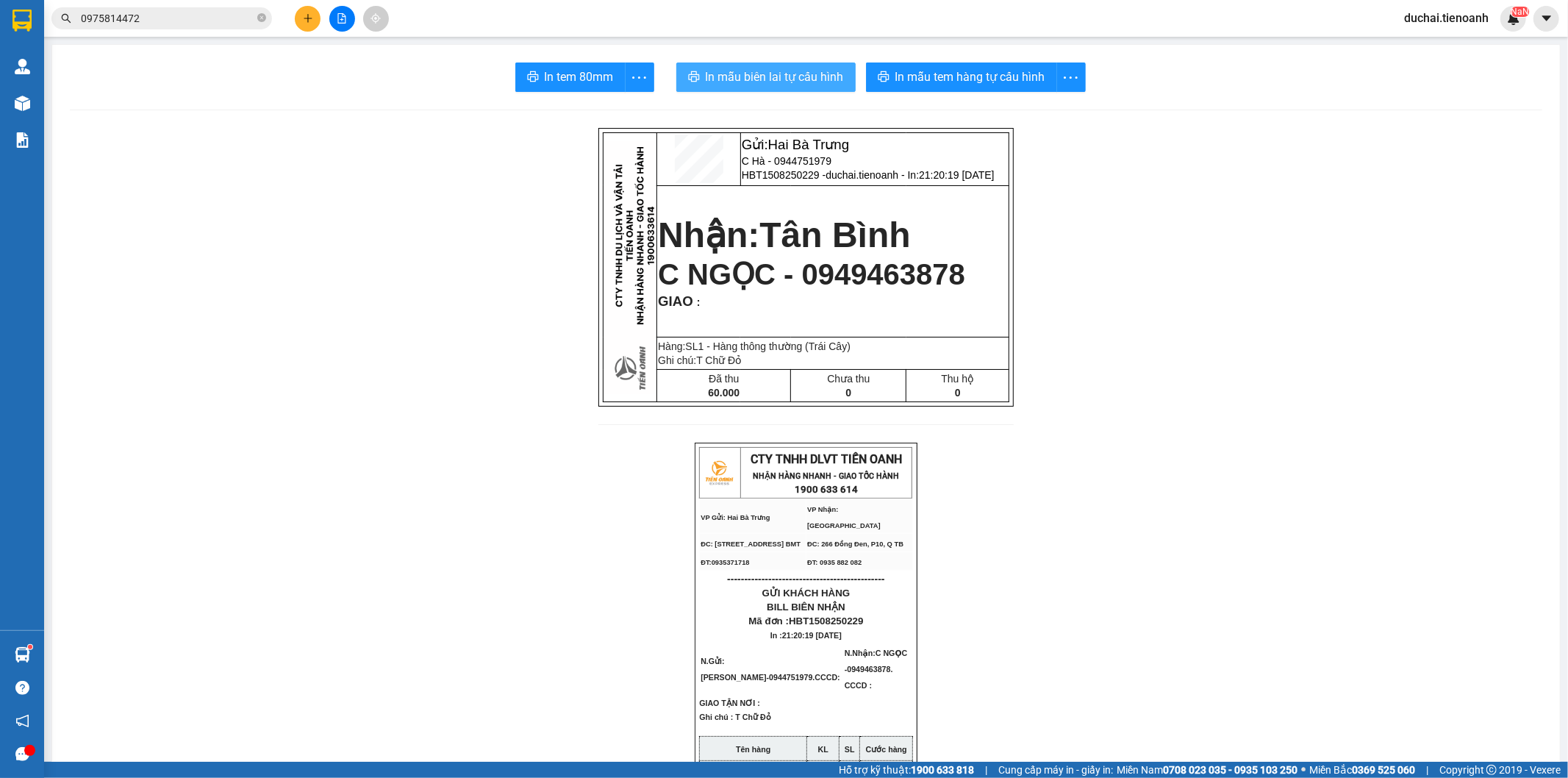
click at [755, 70] on span "In mẫu biên lai tự cấu hình" at bounding box center [774, 77] width 138 height 19
click at [811, 83] on span "In mẫu biên lai tự cấu hình" at bounding box center [774, 77] width 138 height 19
click at [957, 77] on span "In mẫu tem hàng tự cấu hình" at bounding box center [970, 77] width 150 height 19
